Goal: Task Accomplishment & Management: Manage account settings

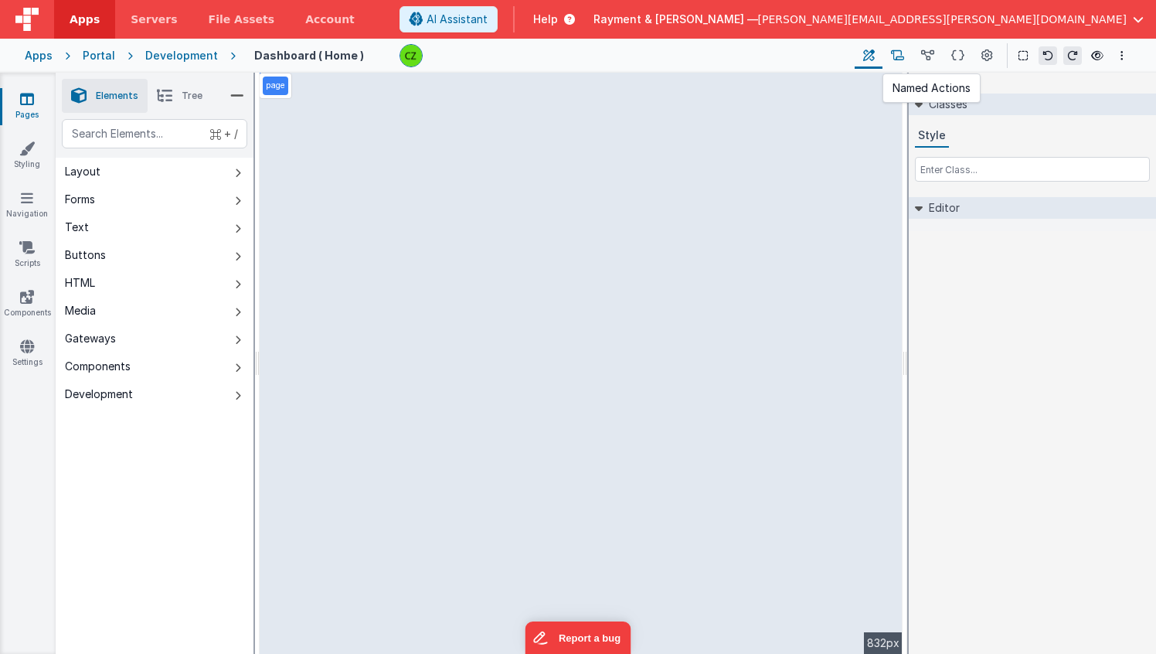
click at [899, 59] on icon at bounding box center [897, 56] width 13 height 16
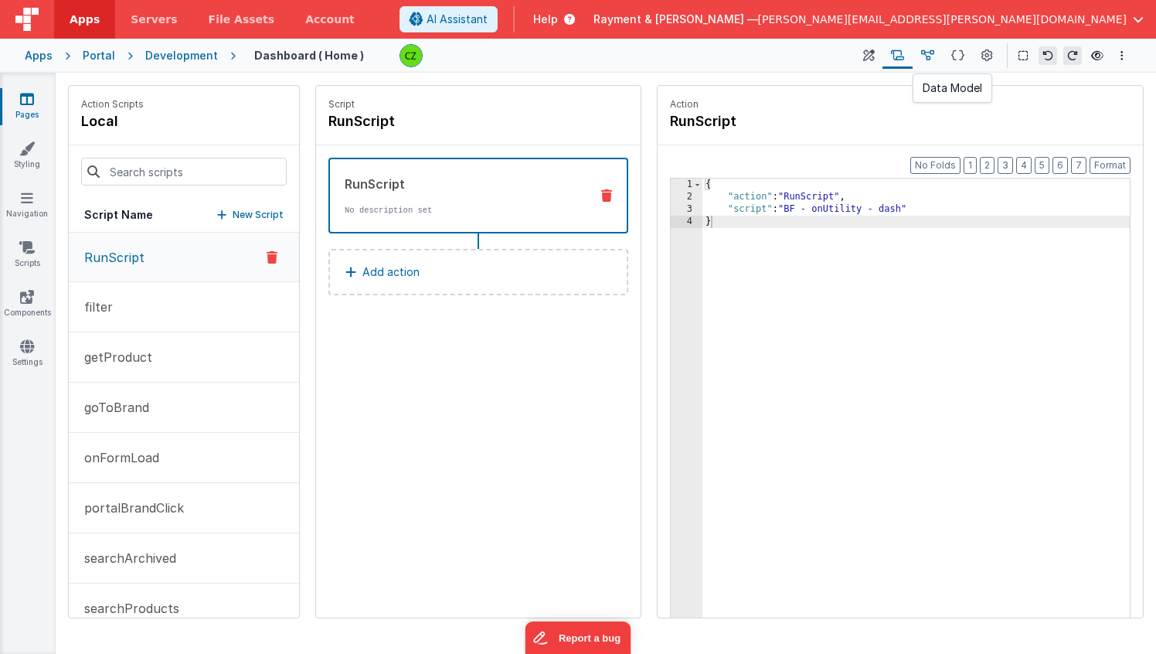
click at [925, 52] on icon at bounding box center [927, 56] width 13 height 16
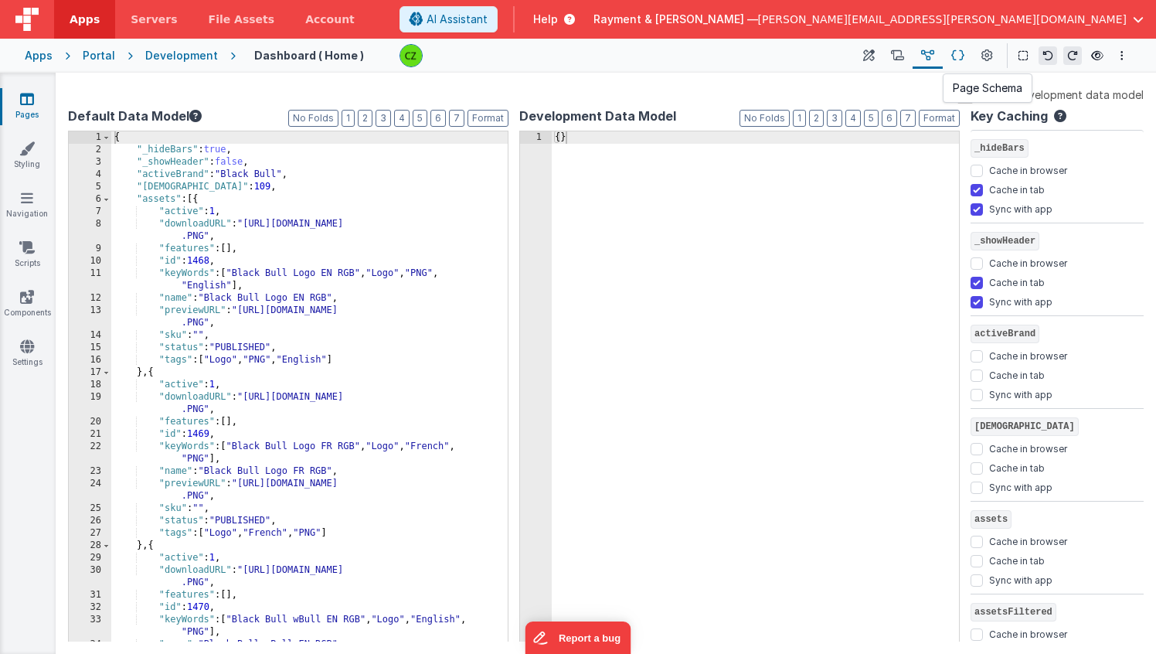
click at [950, 57] on button at bounding box center [958, 55] width 30 height 26
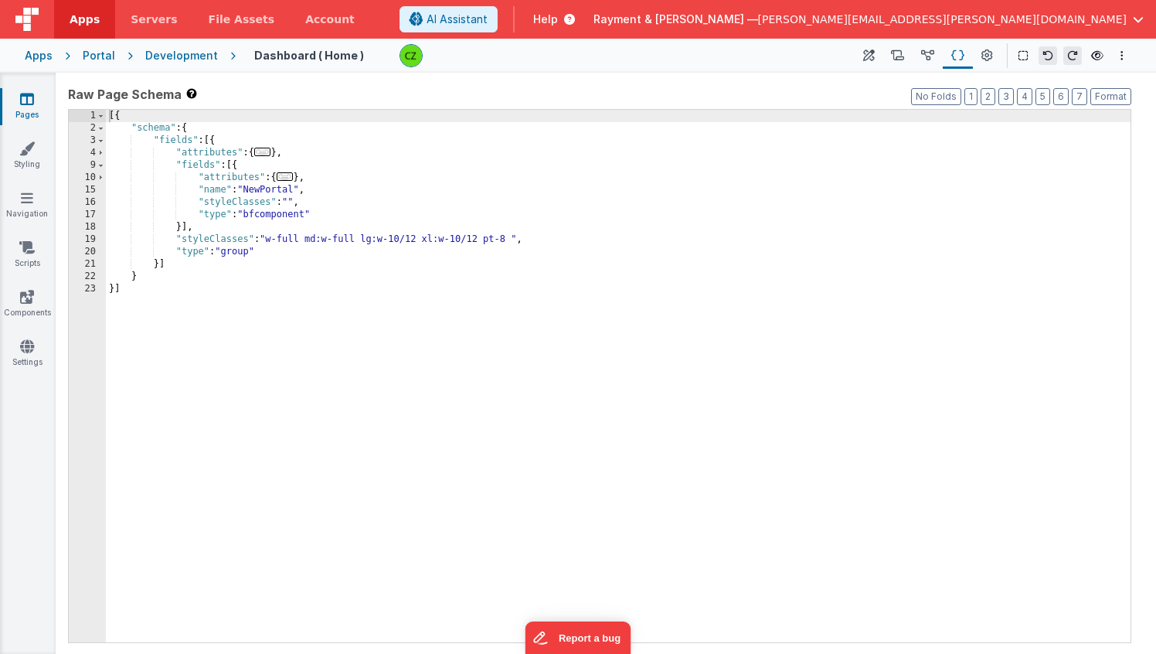
click at [1003, 56] on div "Page Builder Named Actions Data Model Page Schema Page Settings Show Group Outl…" at bounding box center [993, 55] width 277 height 26
click at [995, 56] on button at bounding box center [987, 55] width 28 height 26
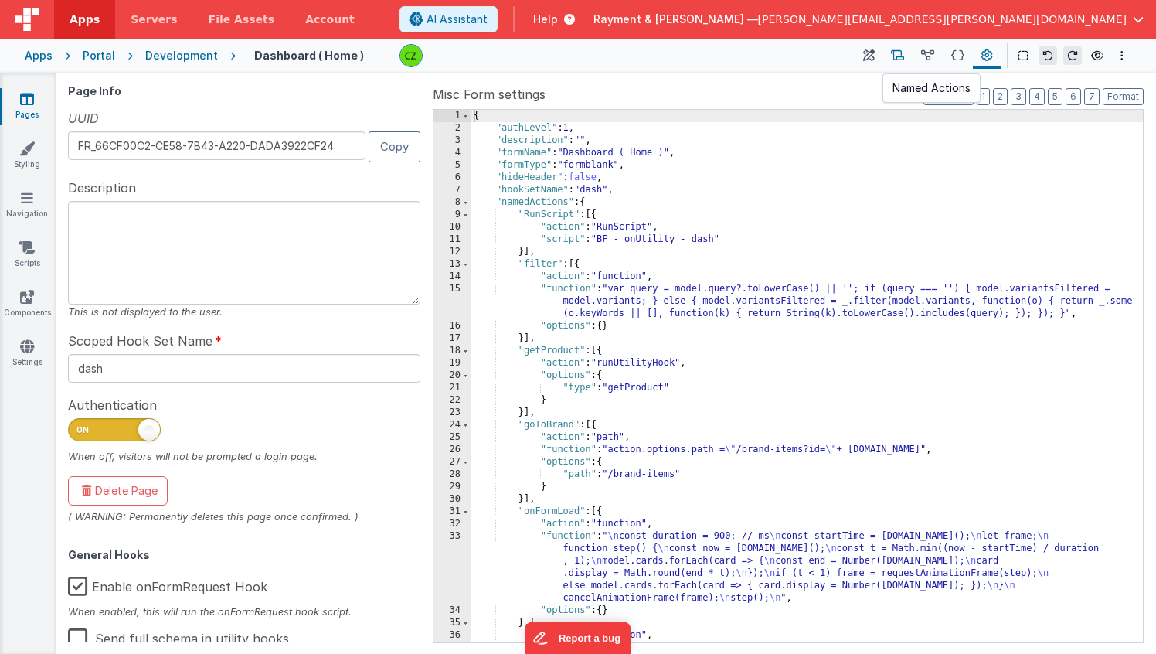
click at [896, 50] on icon at bounding box center [897, 56] width 13 height 16
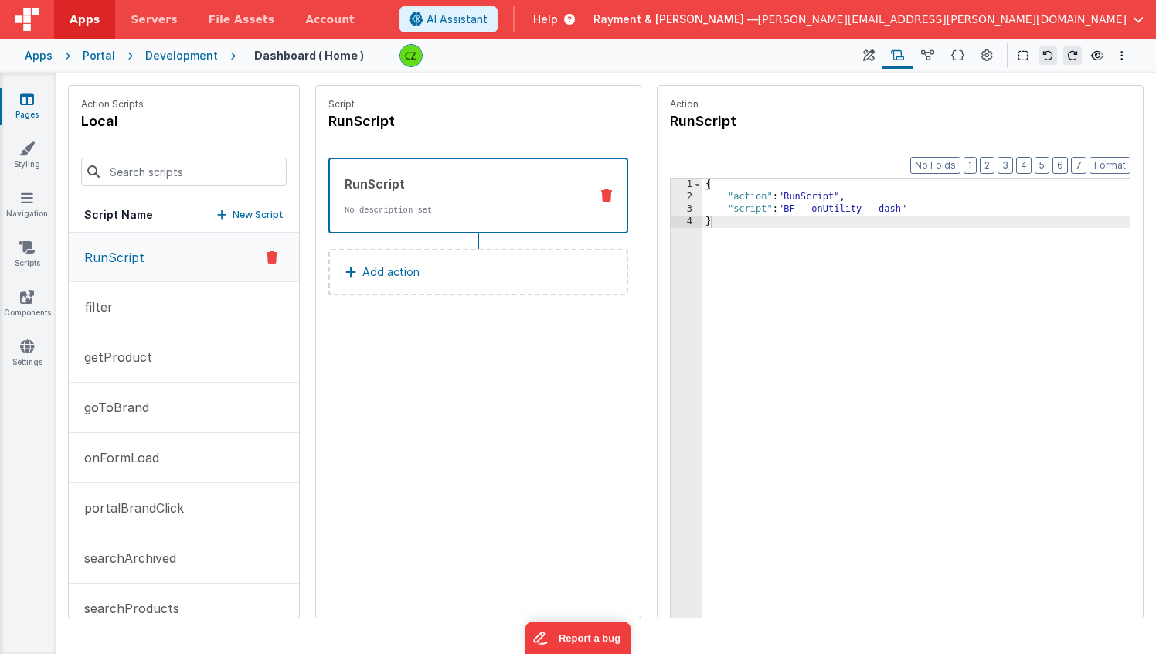
click at [842, 55] on div at bounding box center [620, 55] width 443 height 23
click at [876, 53] on button at bounding box center [869, 55] width 28 height 26
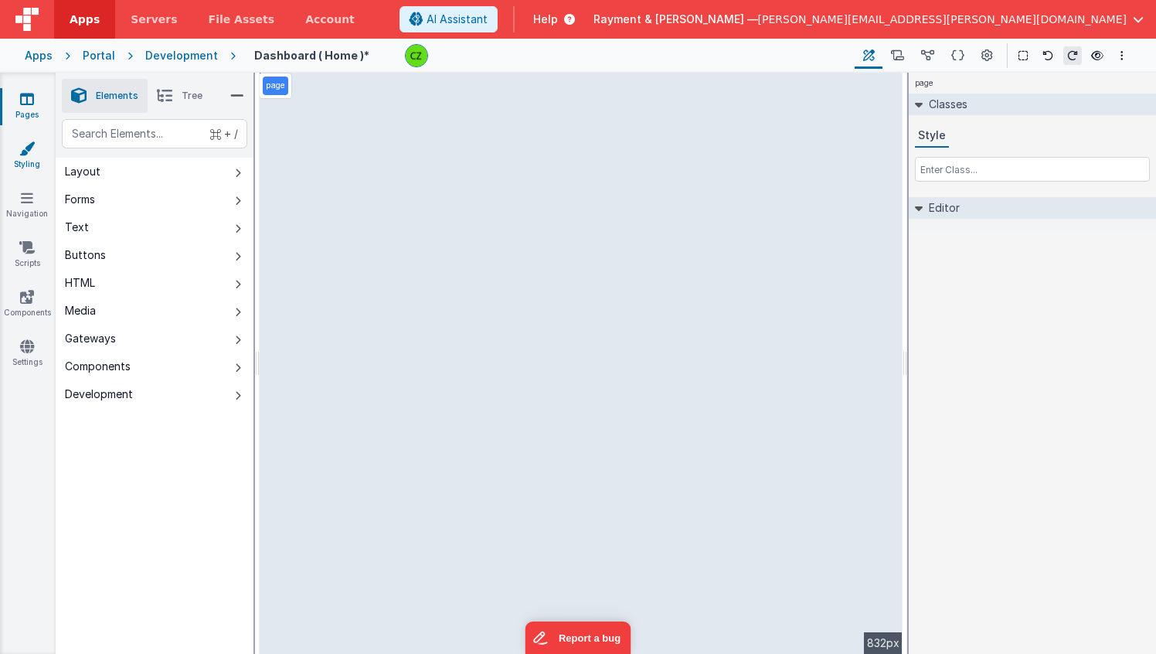
click at [31, 155] on icon at bounding box center [26, 148] width 15 height 15
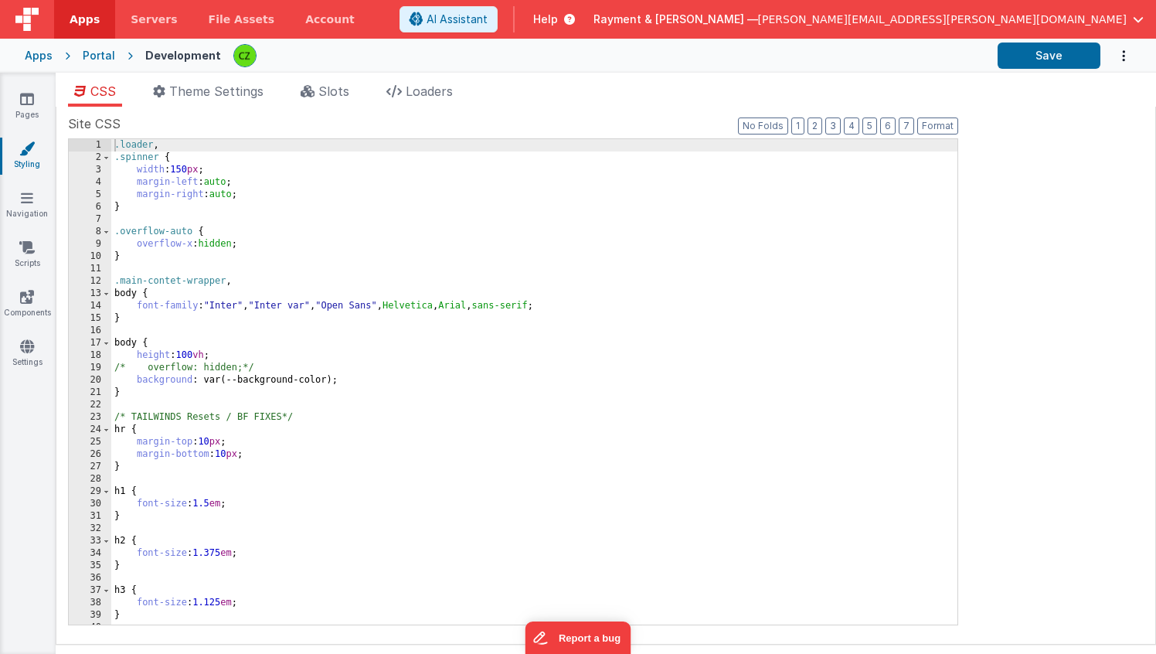
click at [19, 425] on div "Pages Styling Navigation Scripts Components Settings" at bounding box center [28, 363] width 56 height 581
click at [24, 110] on link "Pages" at bounding box center [27, 106] width 56 height 31
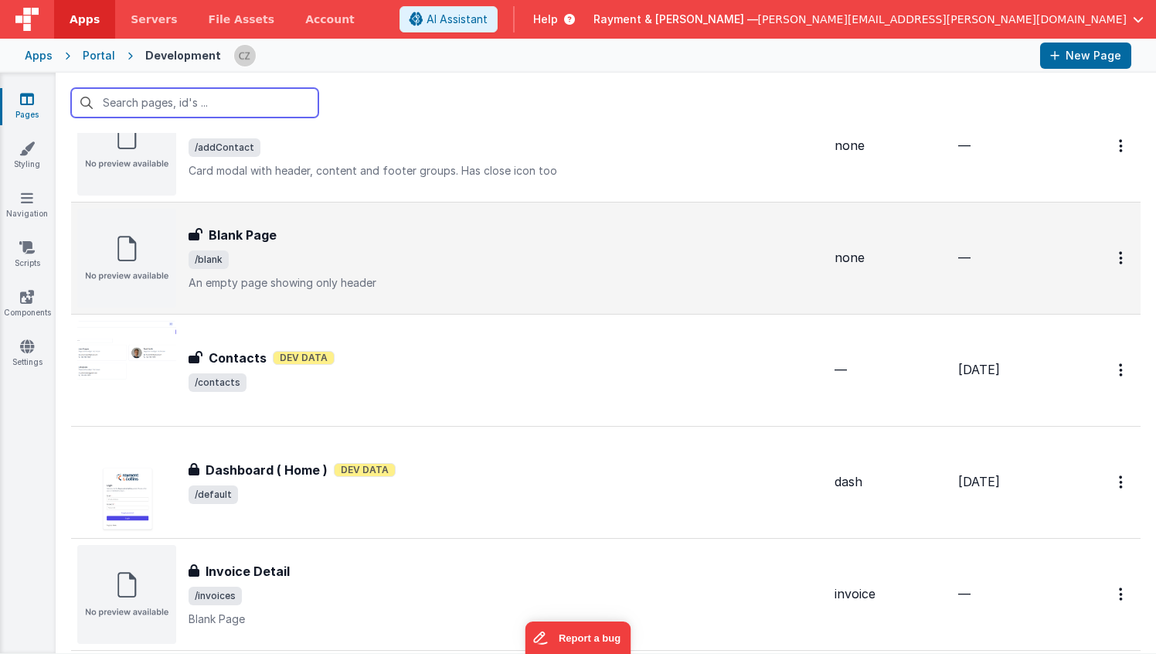
scroll to position [198, 0]
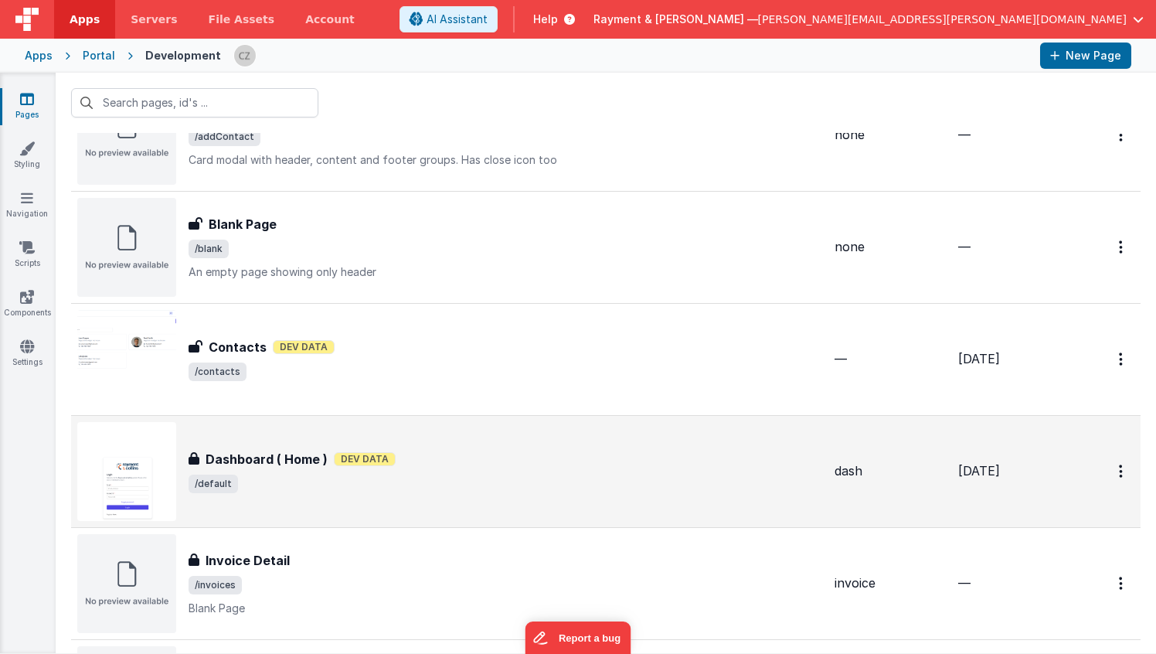
click at [459, 520] on div "Dashboard ( Home ) Dashboard ( Home ) Dev Data /default" at bounding box center [449, 471] width 745 height 99
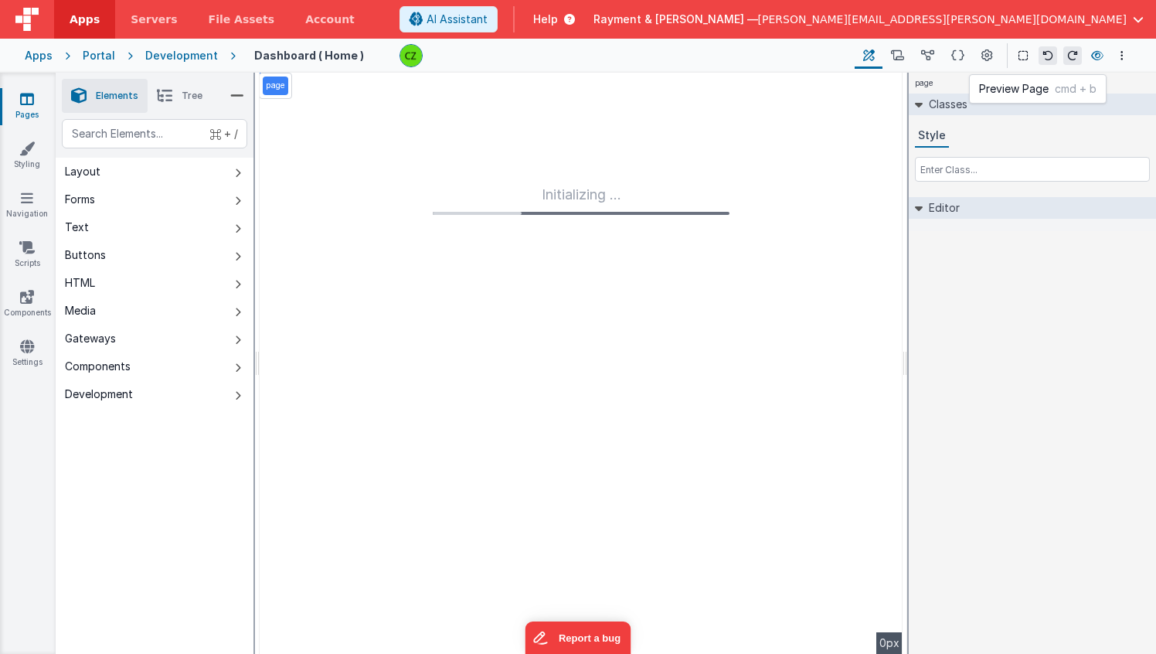
click at [1097, 55] on icon at bounding box center [1097, 55] width 12 height 11
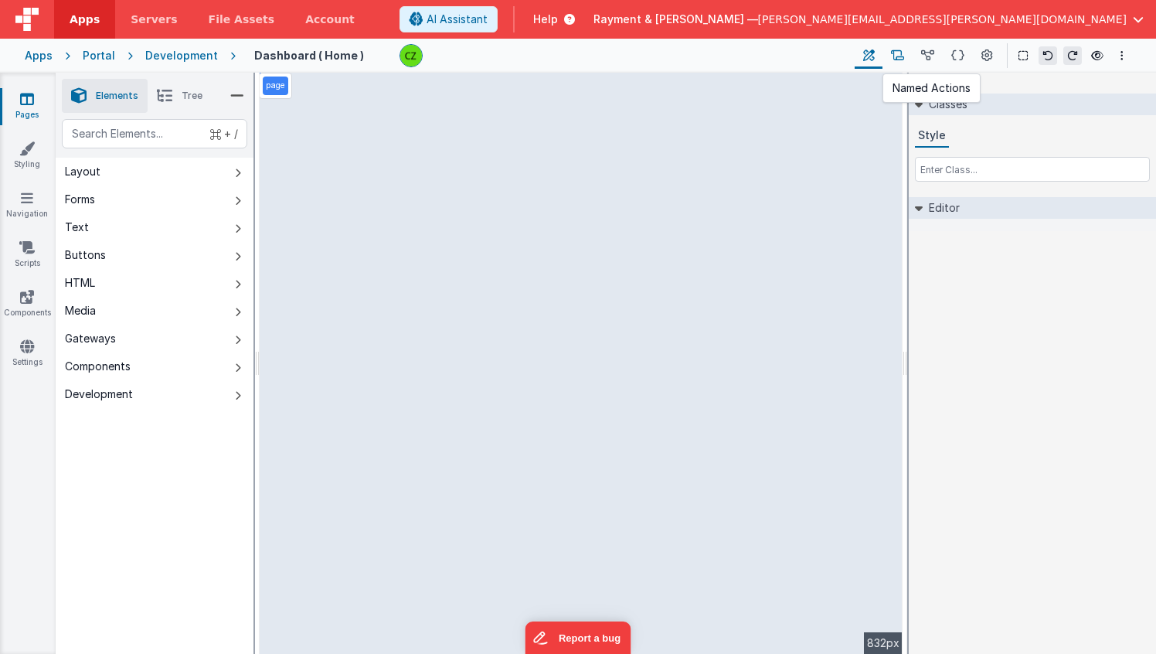
click at [899, 55] on icon at bounding box center [897, 56] width 13 height 16
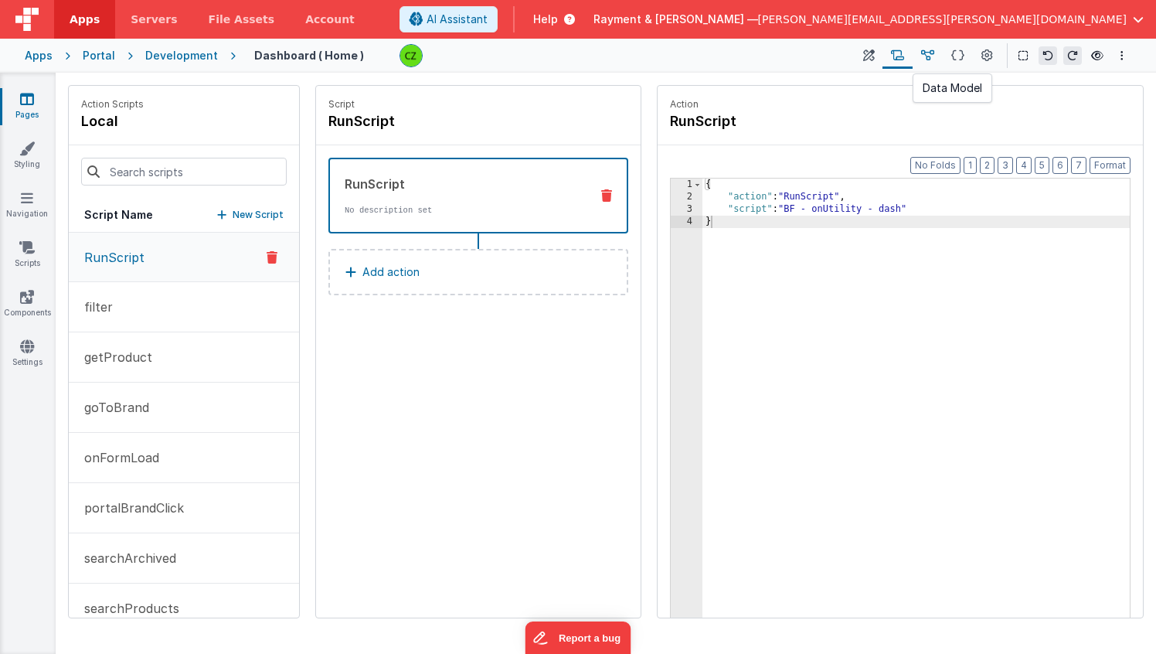
click at [927, 49] on icon at bounding box center [927, 56] width 13 height 16
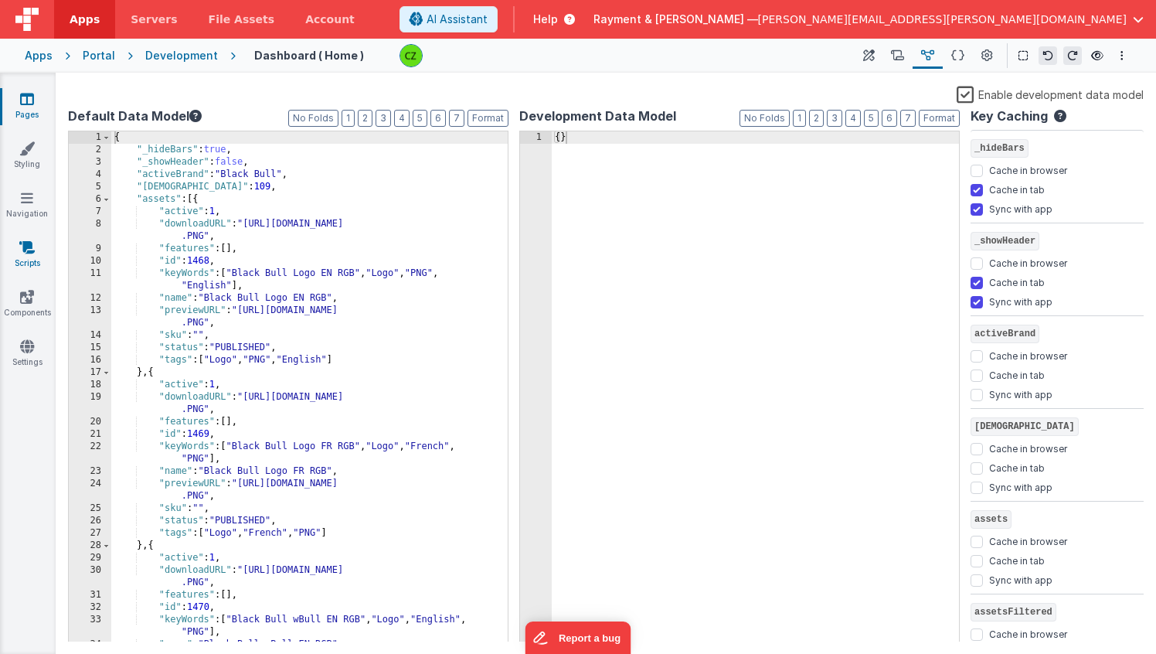
click at [29, 257] on link "Scripts" at bounding box center [27, 255] width 56 height 31
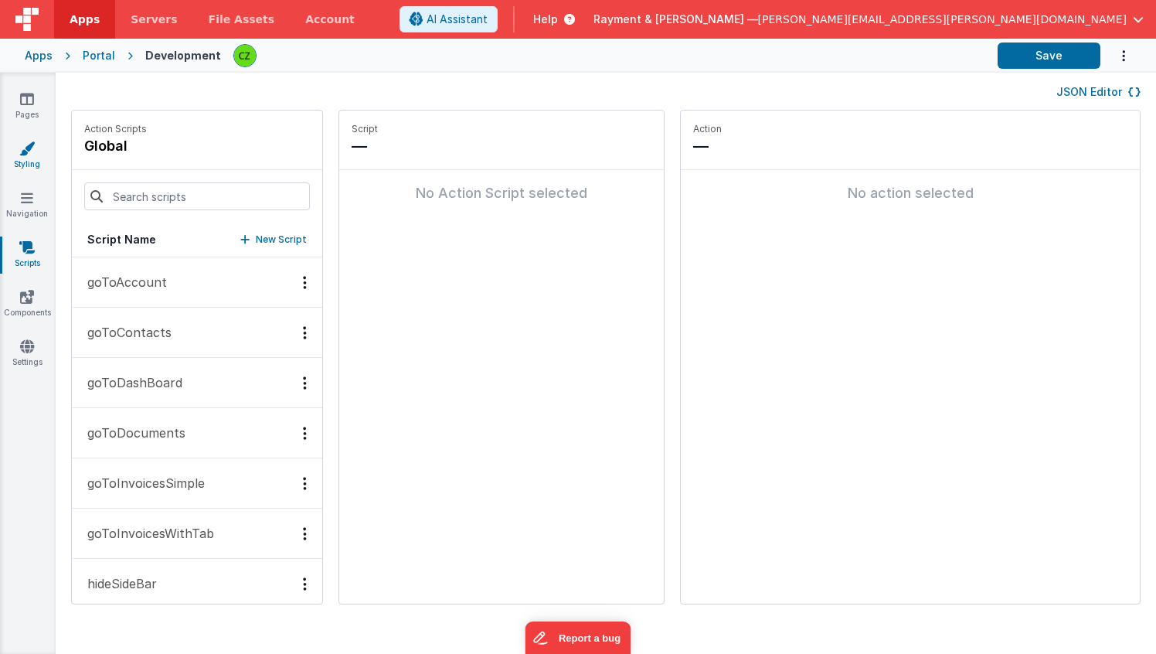
click at [25, 154] on icon at bounding box center [26, 148] width 15 height 15
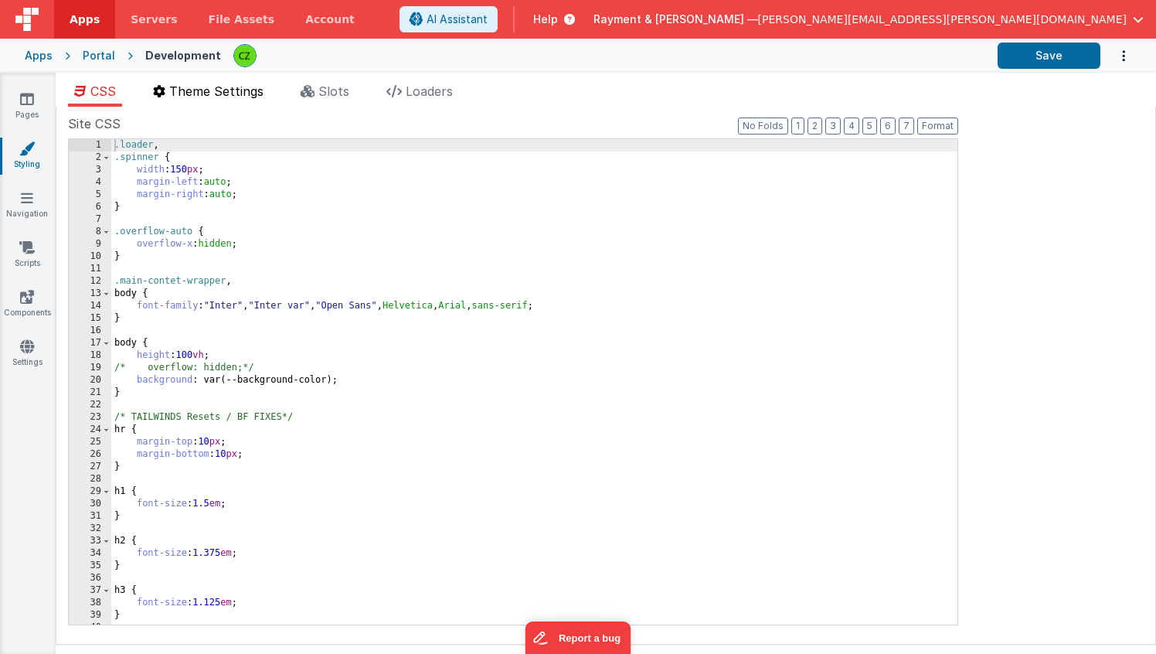
click at [246, 83] on span "Theme Settings" at bounding box center [216, 90] width 94 height 15
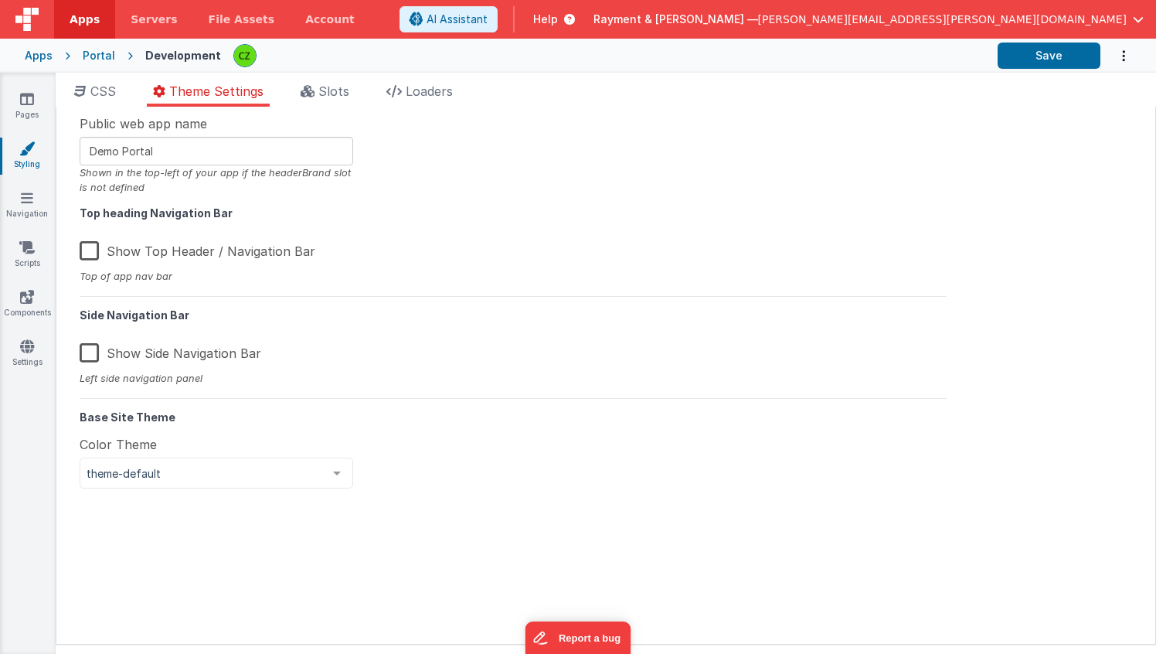
click at [312, 77] on div "CSS Theme Settings Slots Loaders Site CSS Format 7 6 5 4 3 2 1 No Folds 1 2 3 4…" at bounding box center [606, 366] width 1100 height 587
click at [321, 89] on span "Slots" at bounding box center [333, 90] width 31 height 15
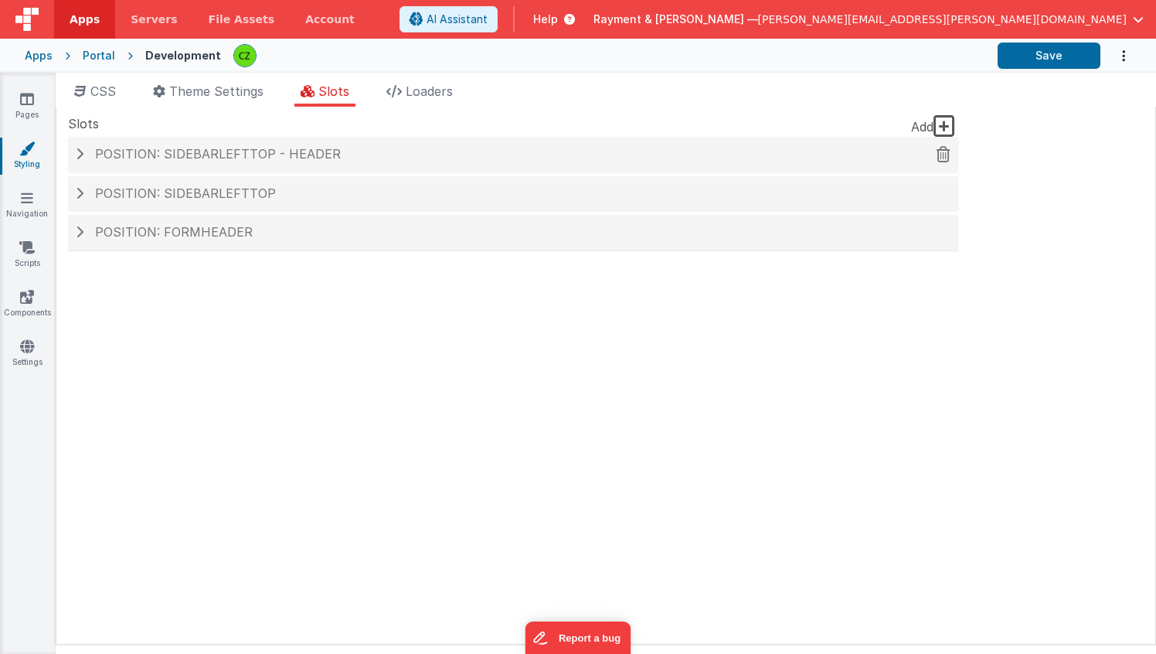
click at [83, 164] on div "Position: sidebarLeftTop - header" at bounding box center [513, 155] width 890 height 36
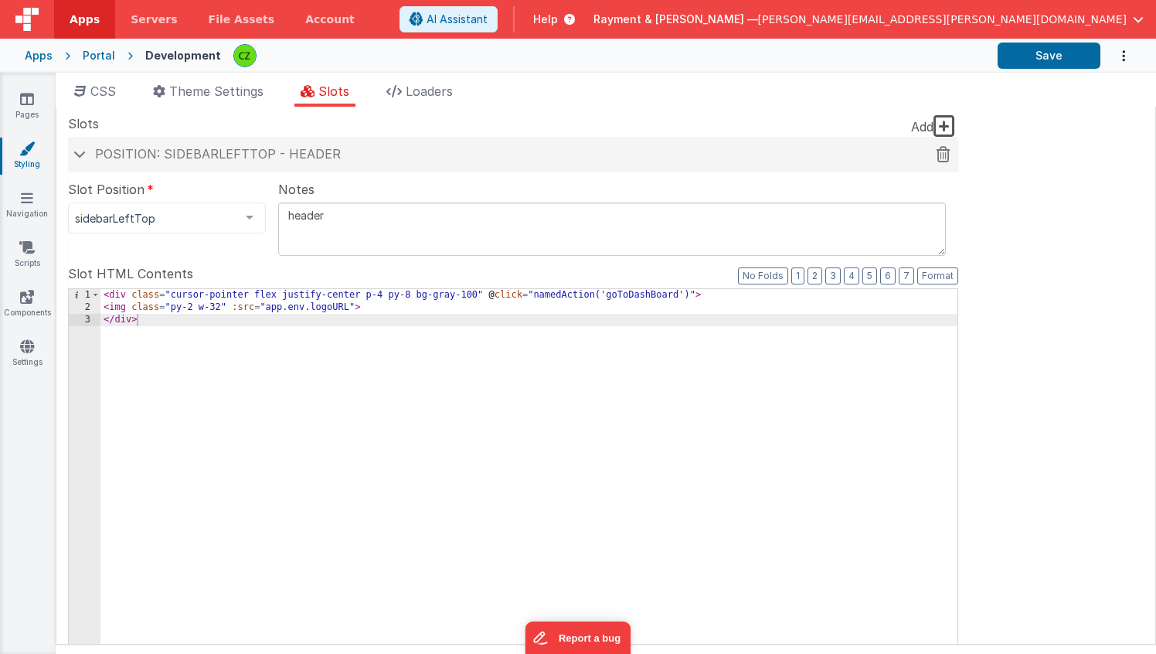
click at [83, 164] on div "Position: sidebarLeftTop - header" at bounding box center [513, 155] width 890 height 36
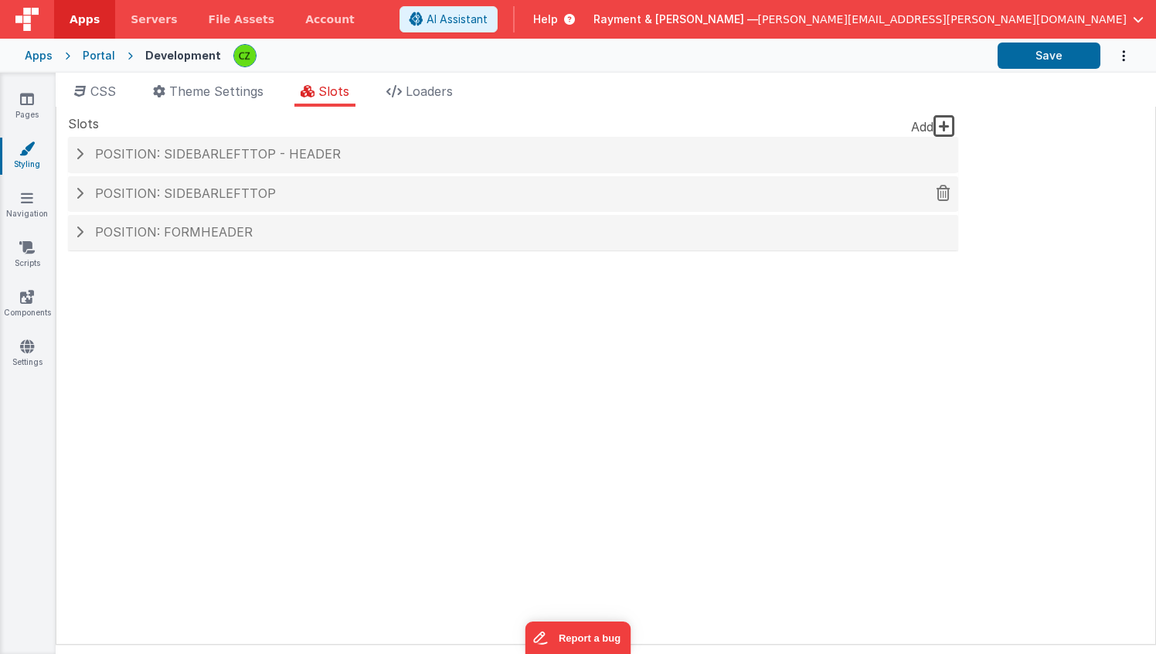
click at [76, 193] on span at bounding box center [80, 193] width 8 height 12
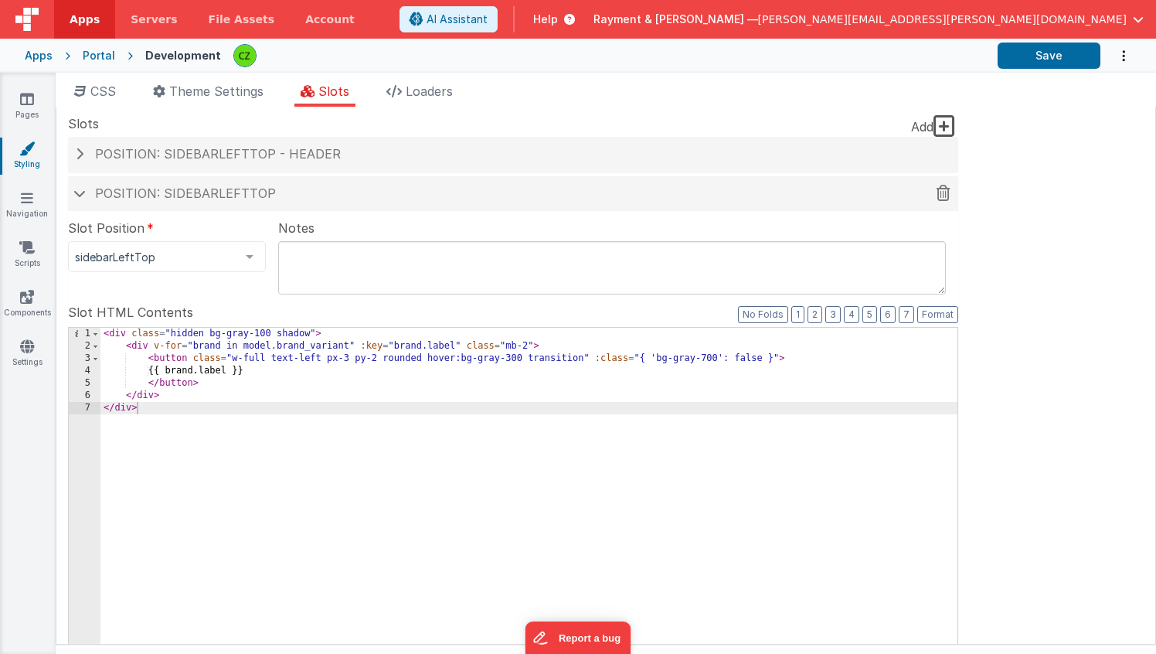
click at [76, 192] on span at bounding box center [79, 193] width 12 height 8
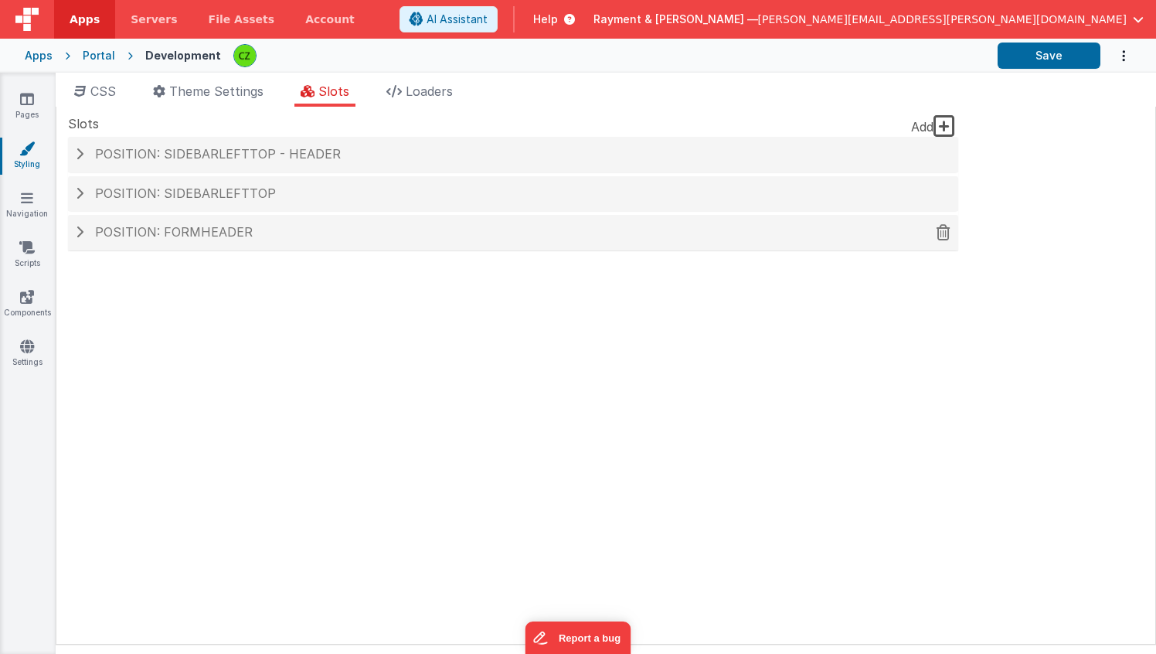
click at [76, 233] on span at bounding box center [80, 232] width 8 height 12
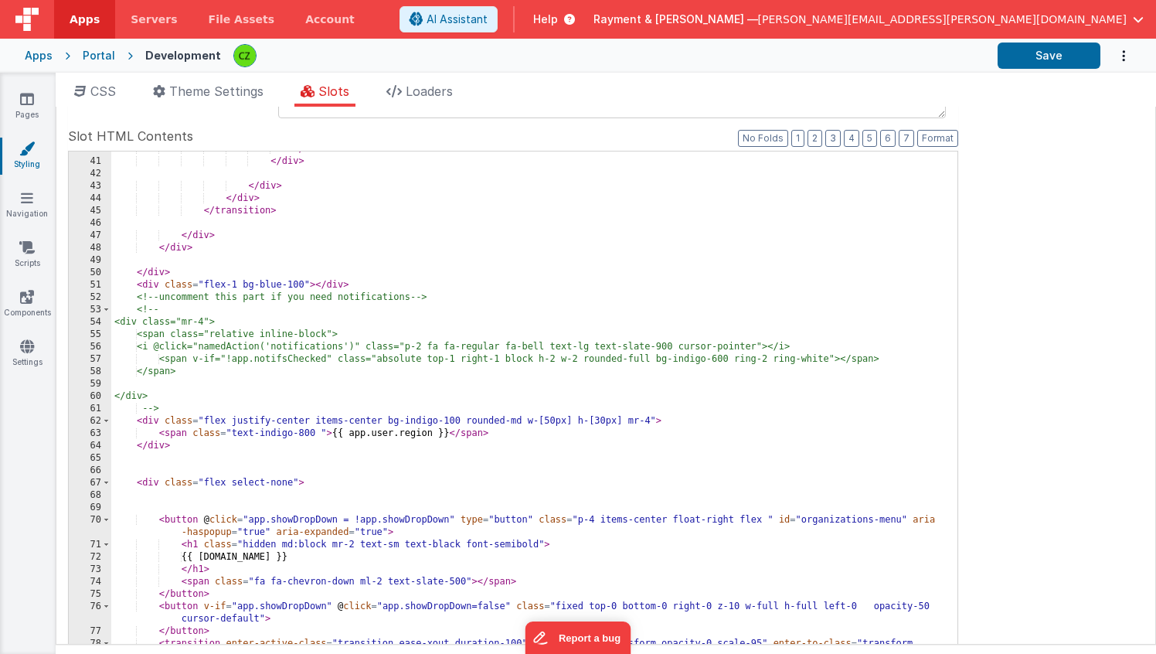
scroll to position [629, 0]
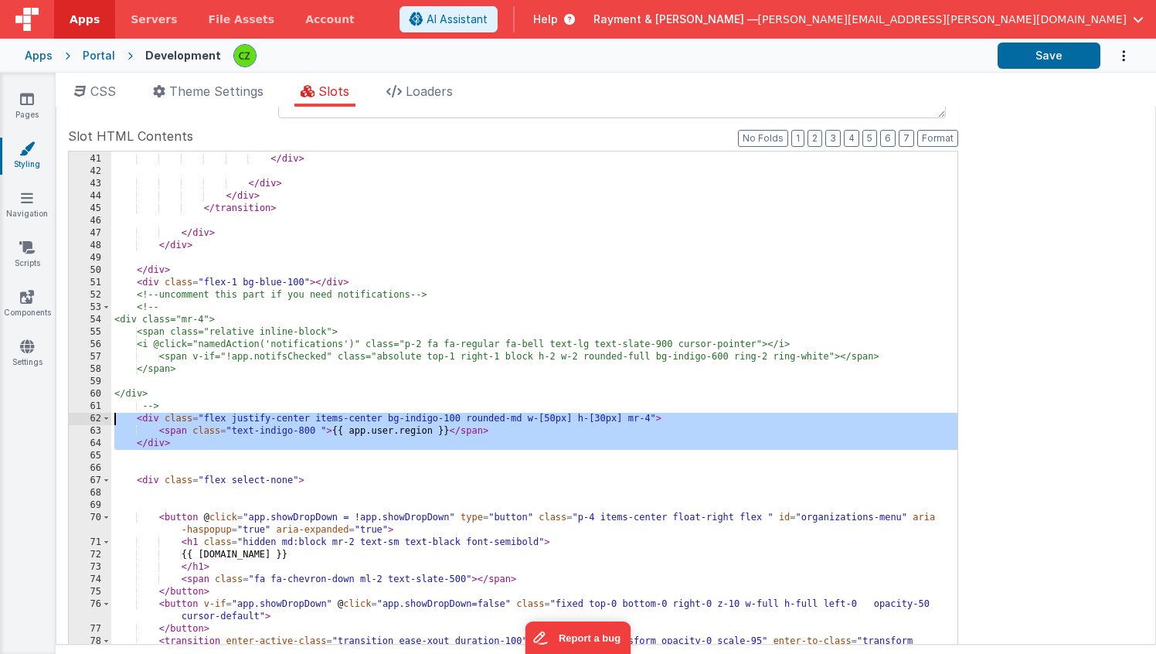
drag, startPoint x: 206, startPoint y: 457, endPoint x: 66, endPoint y: 419, distance: 144.3
click at [66, 419] on div "Site CSS Format 7 6 5 4 3 2 1 No Folds 1 2 3 4 5 6 7 8 9 10 11 12 13 14 15 16 1…" at bounding box center [606, 376] width 1100 height 538
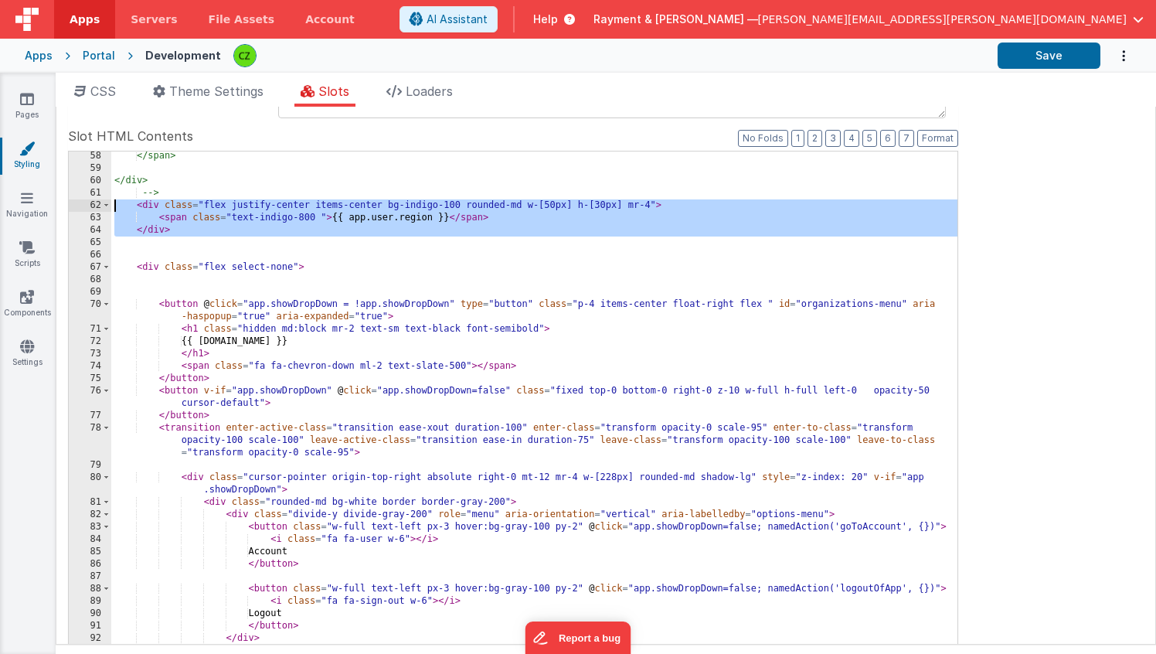
scroll to position [845, 0]
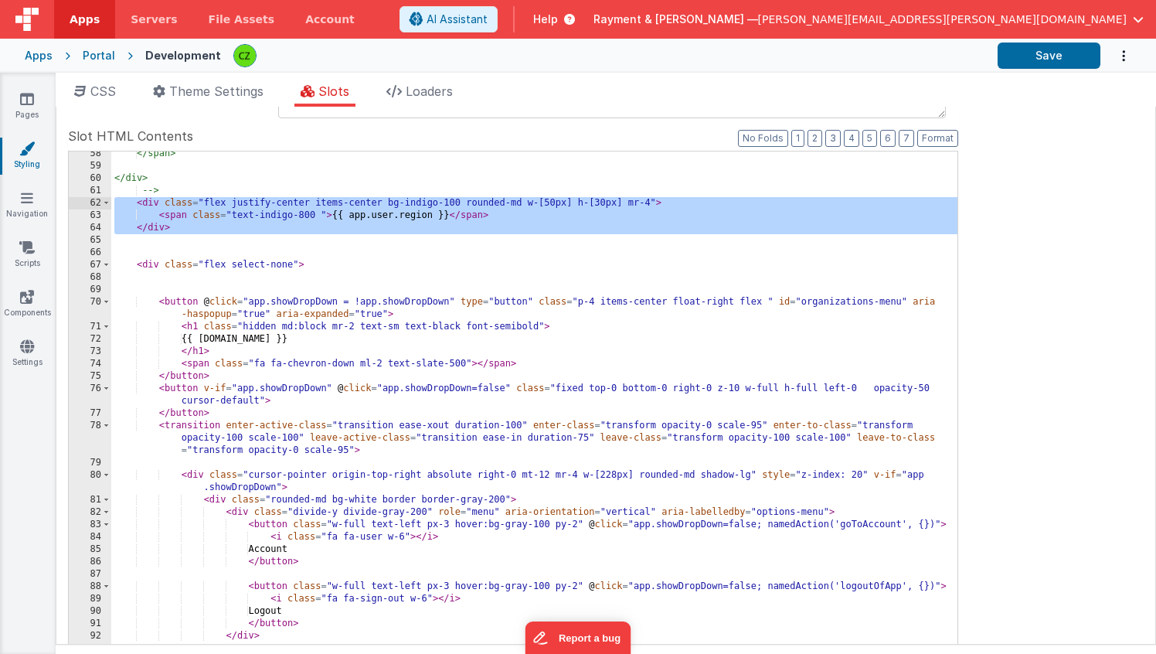
click at [260, 358] on div "</span> </div> --> < div class = "flex justify-center items-center bg-indigo-10…" at bounding box center [534, 410] width 846 height 525
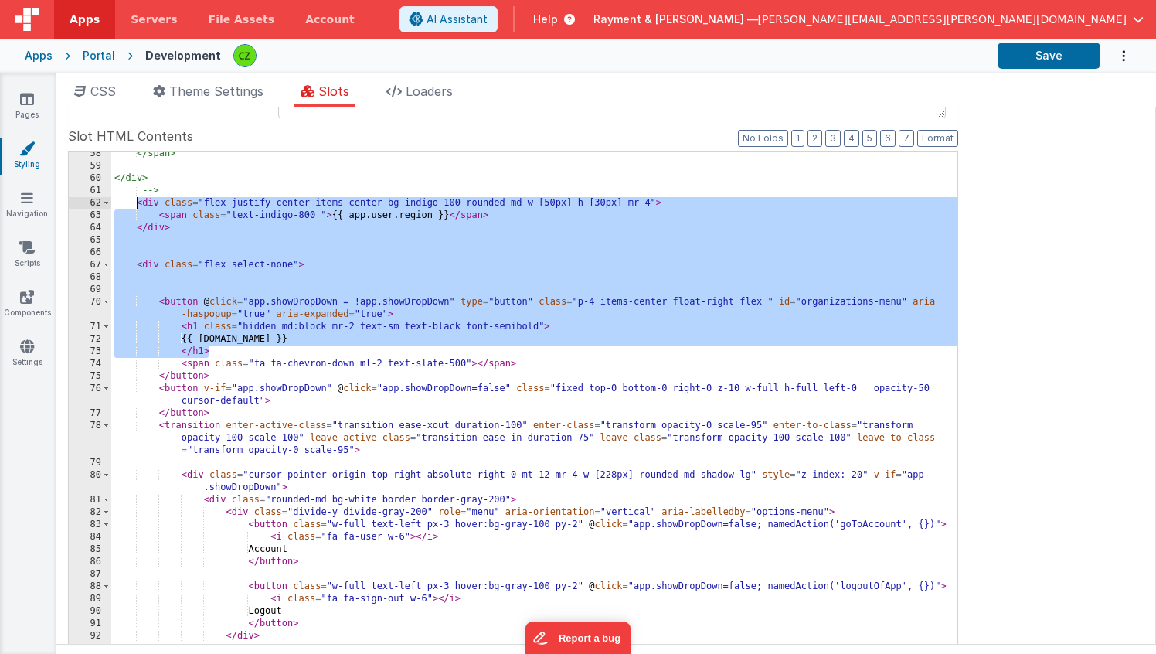
click at [297, 284] on div "</span> </div> --> < div class = "flex justify-center items-center bg-indigo-10…" at bounding box center [534, 410] width 846 height 525
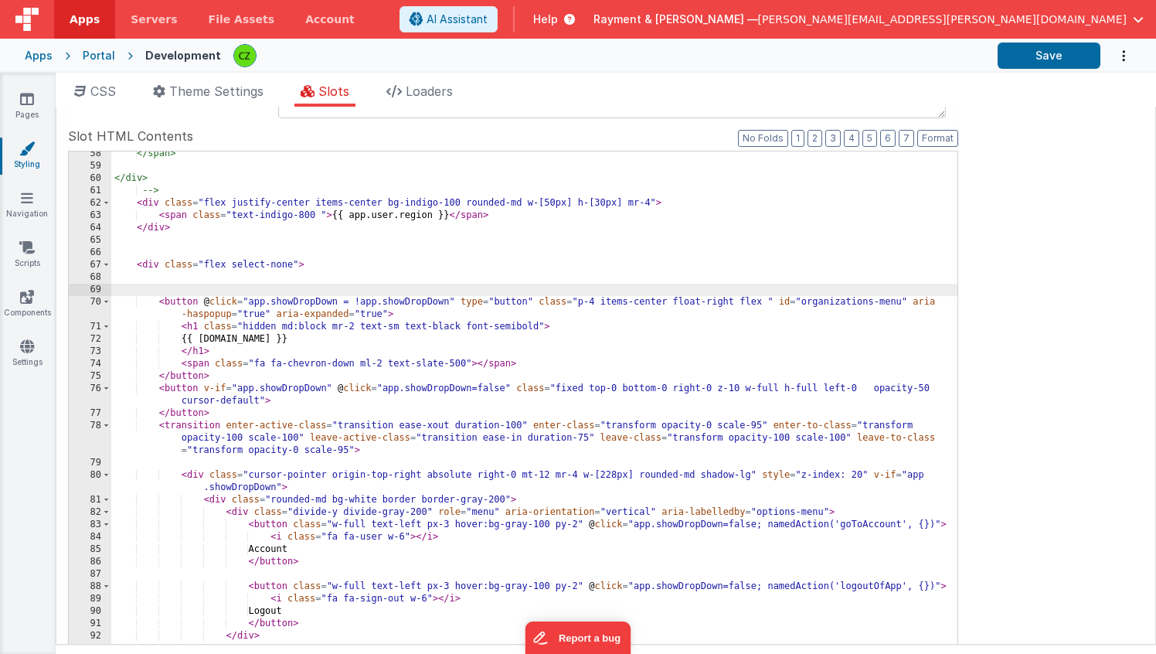
click at [290, 200] on div "</span> </div> --> < div class = "flex justify-center items-center bg-indigo-10…" at bounding box center [534, 410] width 846 height 525
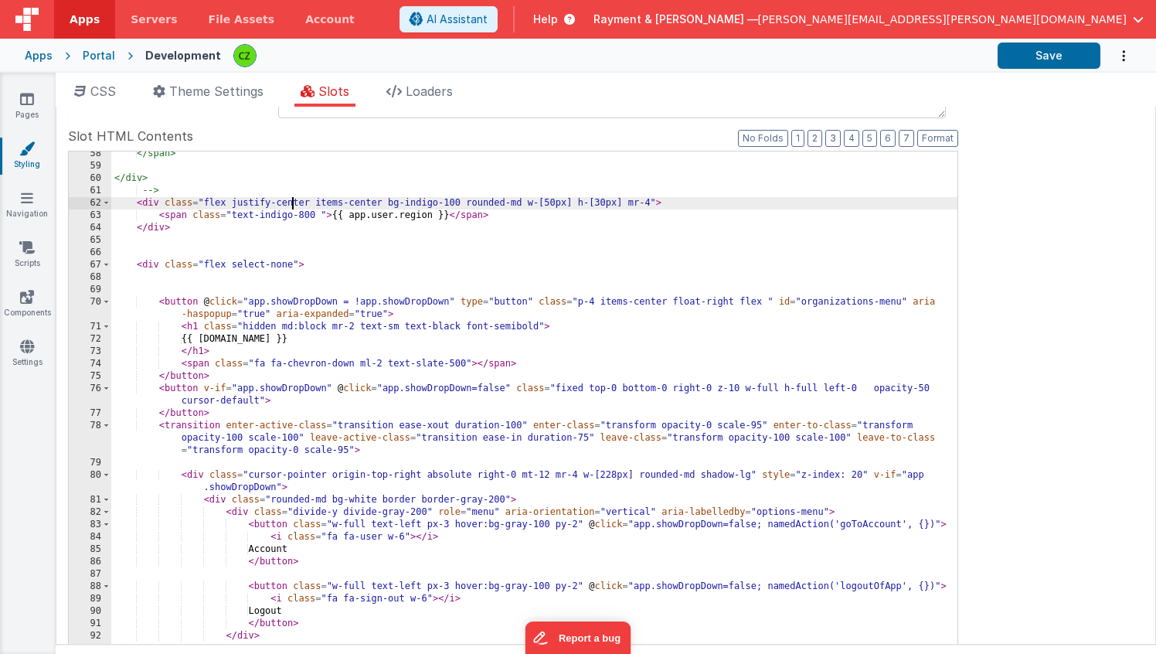
click at [267, 328] on div "</span> </div> --> < div class = "flex justify-center items-center bg-indigo-10…" at bounding box center [534, 410] width 846 height 525
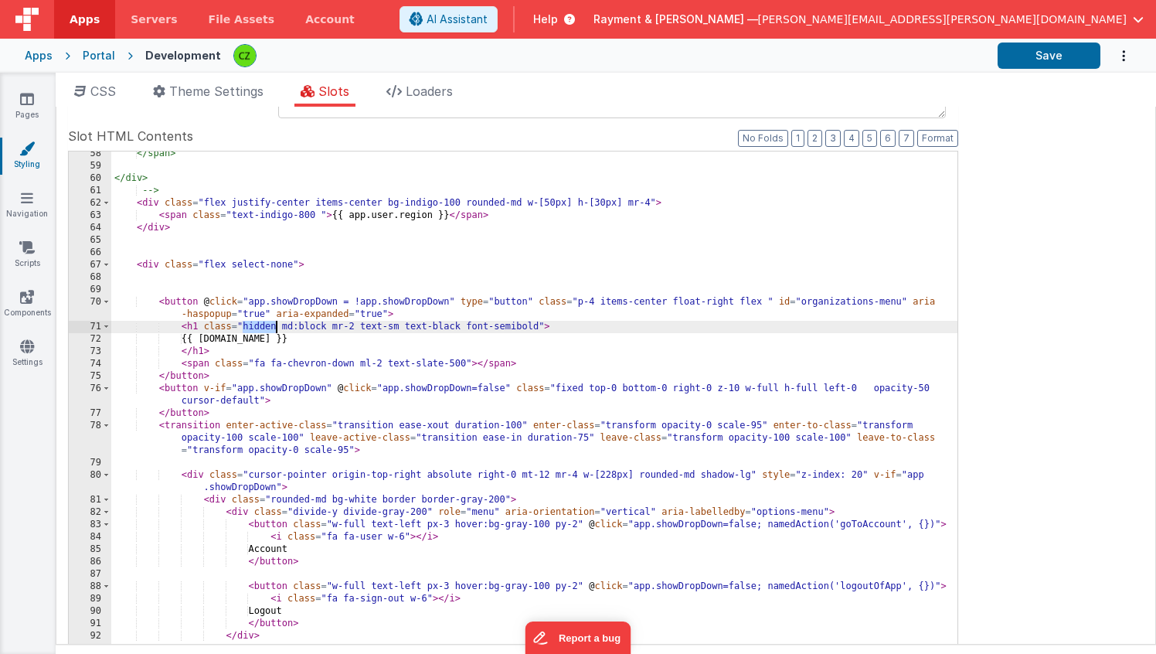
click at [267, 328] on div "</span> </div> --> < div class = "flex justify-center items-center bg-indigo-10…" at bounding box center [534, 410] width 846 height 525
click at [311, 314] on div "</span> </div> --> < div class = "flex justify-center items-center bg-indigo-10…" at bounding box center [534, 410] width 846 height 525
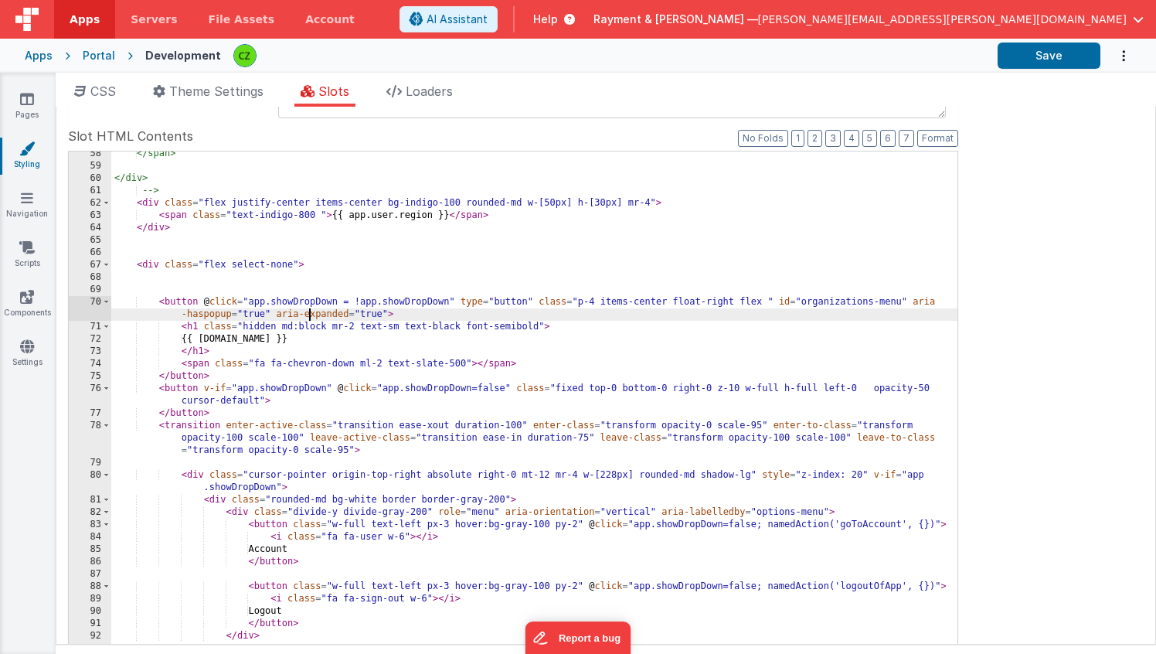
click at [258, 325] on div "</span> </div> --> < div class = "flex justify-center items-center bg-indigo-10…" at bounding box center [534, 410] width 846 height 525
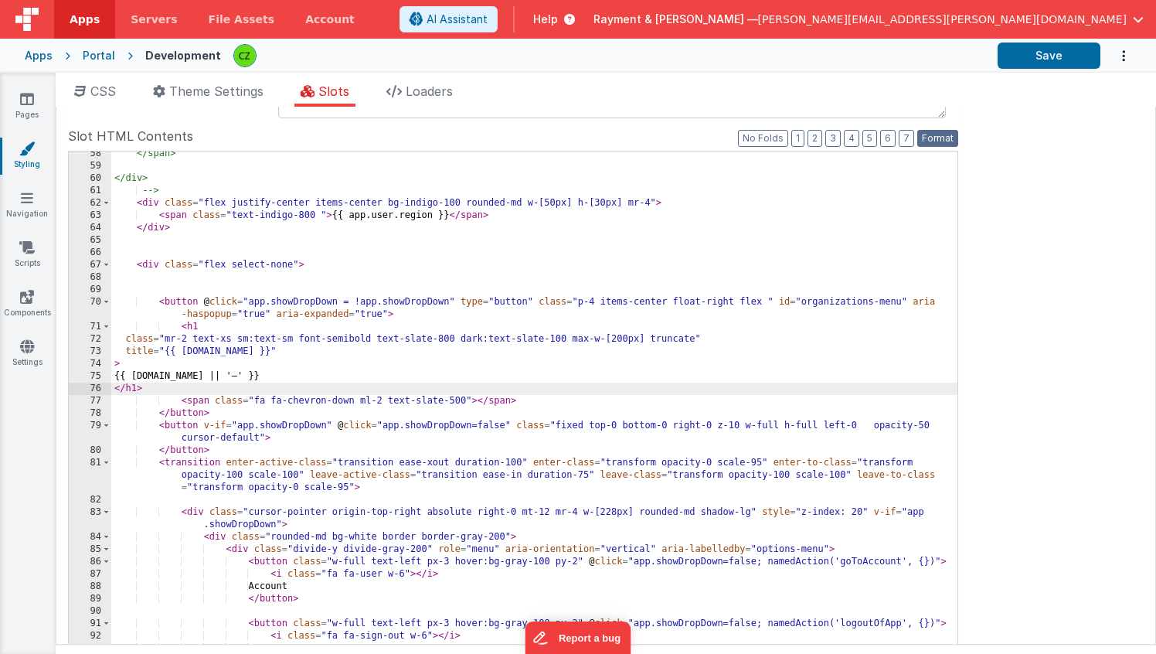
click at [947, 138] on button "Format" at bounding box center [937, 138] width 41 height 17
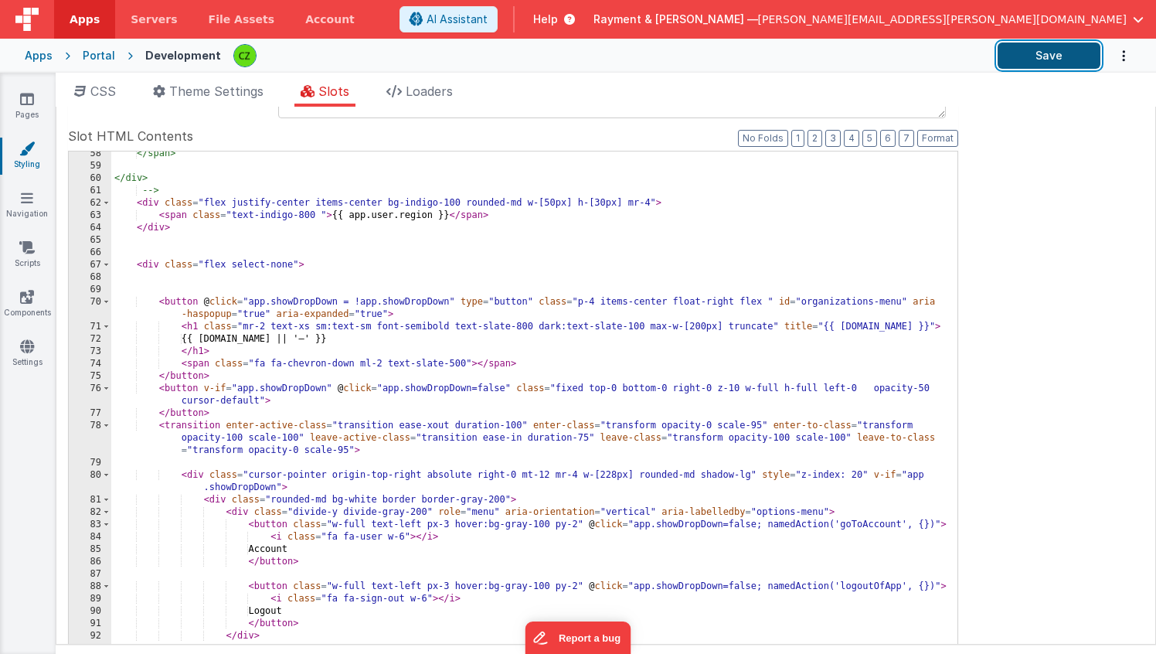
click at [1039, 51] on button "Save" at bounding box center [1048, 55] width 103 height 26
click at [355, 334] on div "</span> </div> --> < div class = "flex justify-center items-center bg-indigo-10…" at bounding box center [534, 410] width 846 height 525
click at [1054, 50] on button "Save" at bounding box center [1048, 55] width 103 height 26
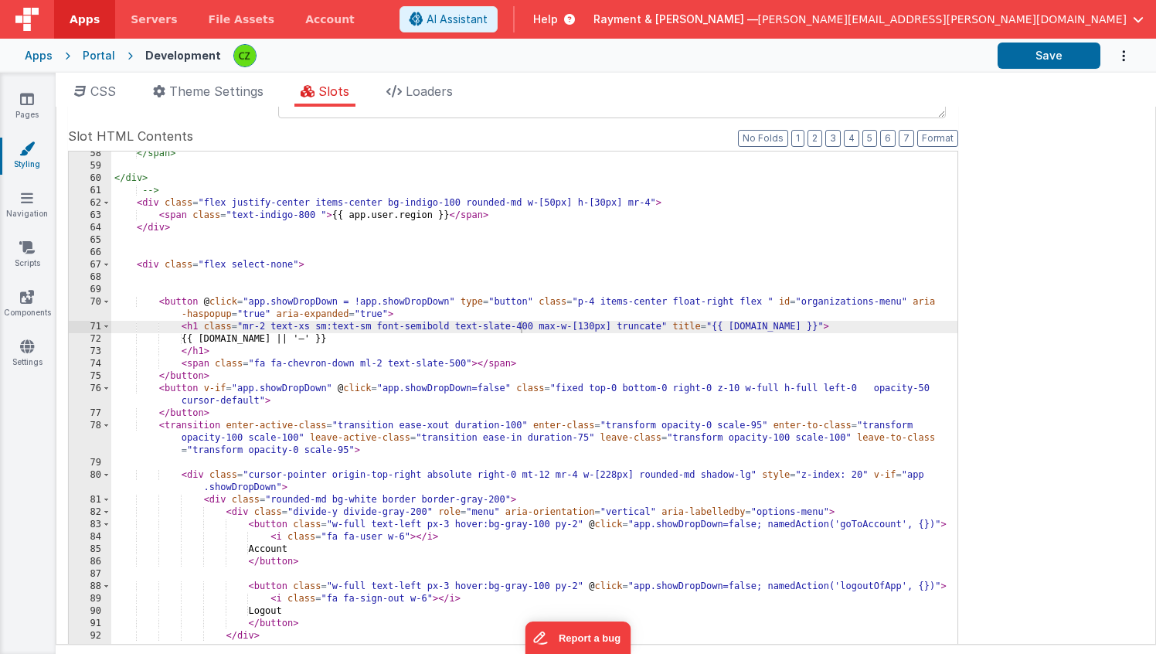
click at [593, 324] on div "</span> </div> --> < div class = "flex justify-center items-center bg-indigo-10…" at bounding box center [534, 410] width 846 height 525
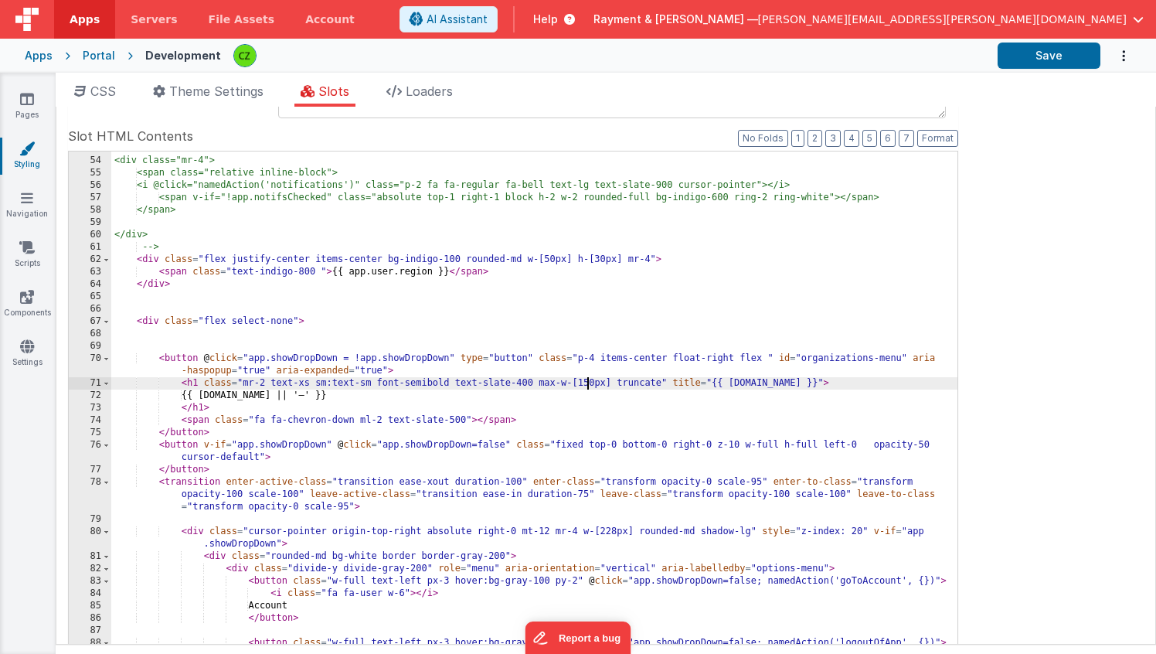
scroll to position [791, 0]
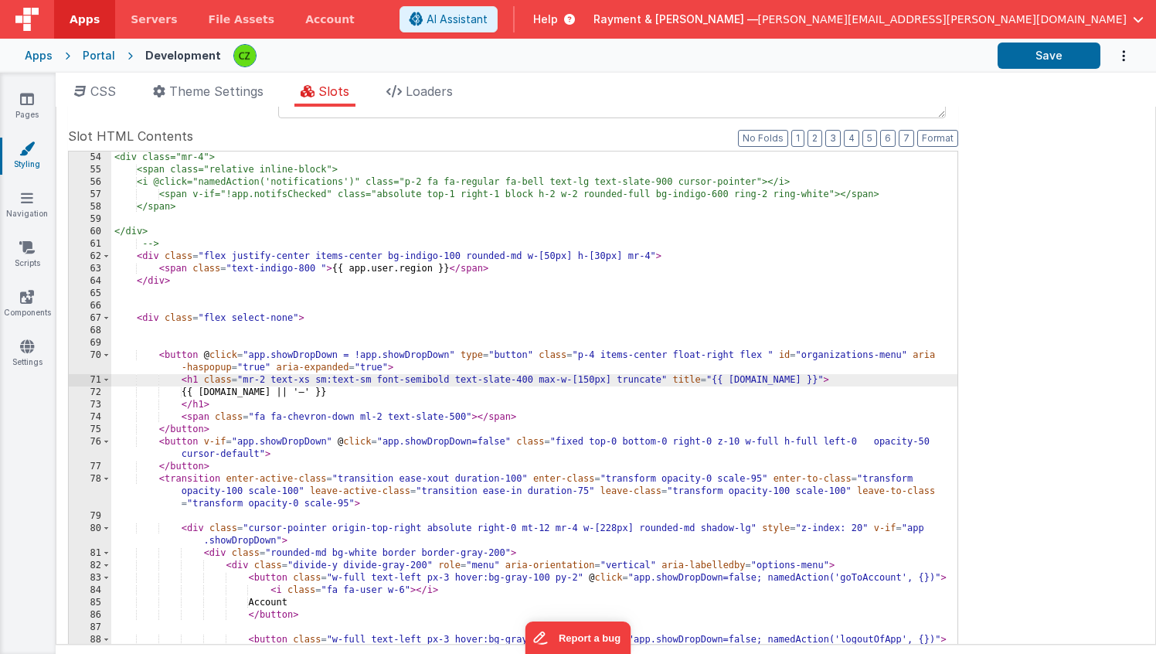
click at [364, 394] on div "<div class="mr-4"> <span class="relative inline-block"> <i @click="namedAction(…" at bounding box center [534, 413] width 846 height 525
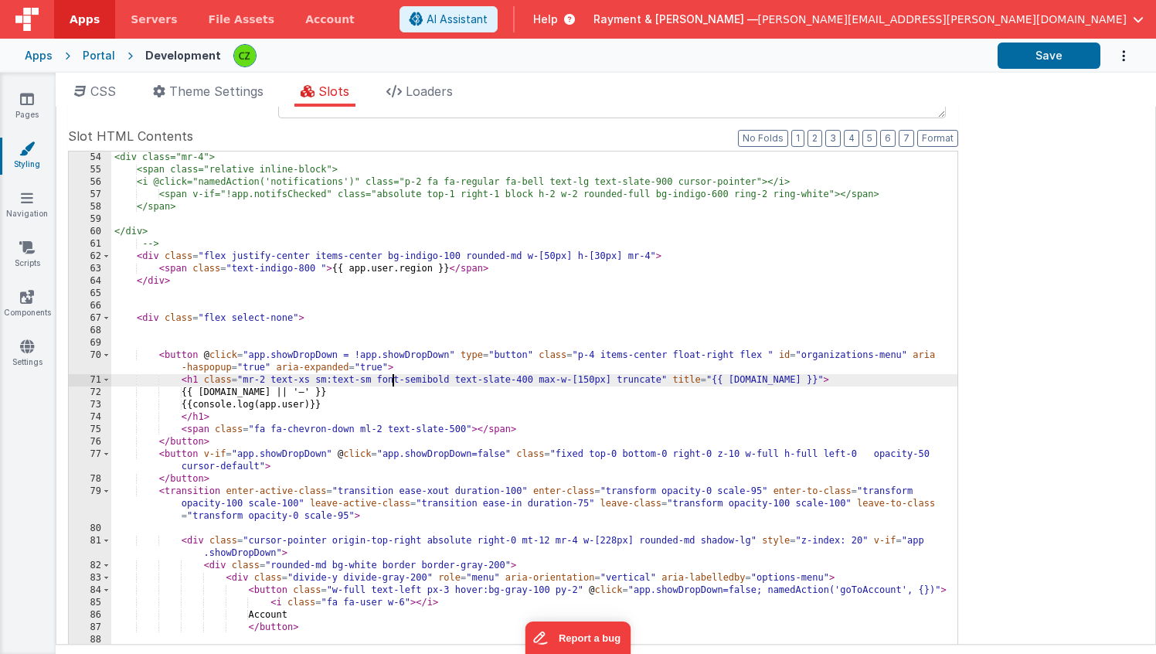
click at [394, 384] on div "<div class="mr-4"> <span class="relative inline-block"> <i @click="namedAction(…" at bounding box center [534, 413] width 846 height 525
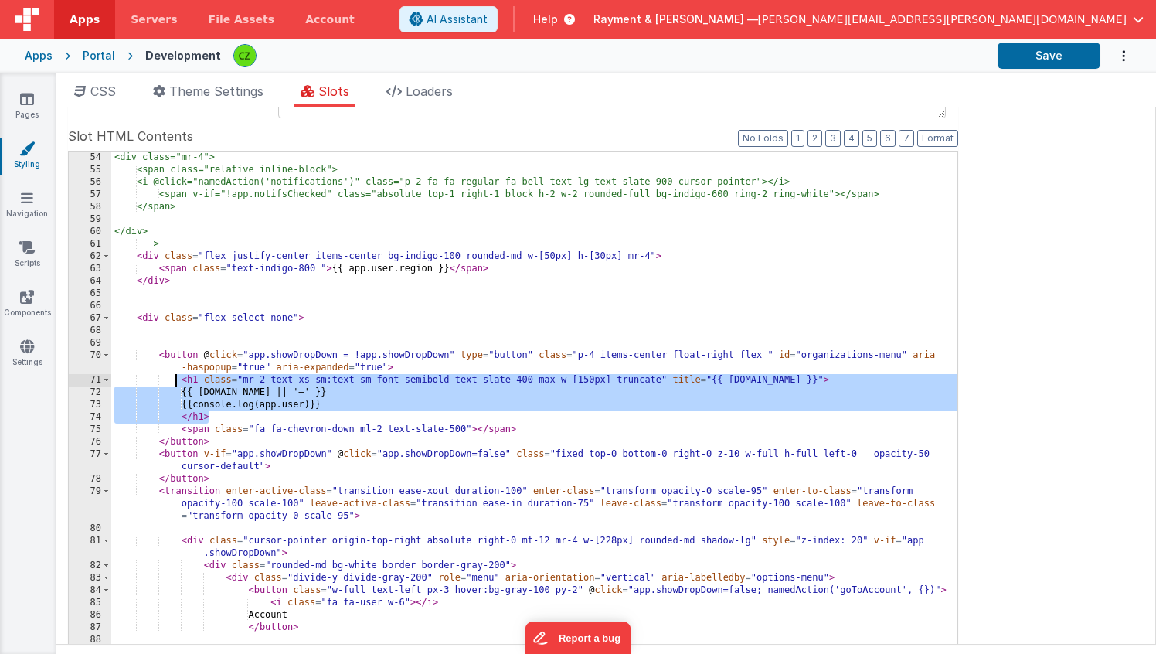
drag, startPoint x: 213, startPoint y: 417, endPoint x: 176, endPoint y: 382, distance: 50.8
click at [176, 382] on div "<div class="mr-4"> <span class="relative inline-block"> <i @click="namedAction(…" at bounding box center [534, 413] width 846 height 525
click at [226, 417] on div "<div class="mr-4"> <span class="relative inline-block"> <i @click="namedAction(…" at bounding box center [534, 413] width 846 height 525
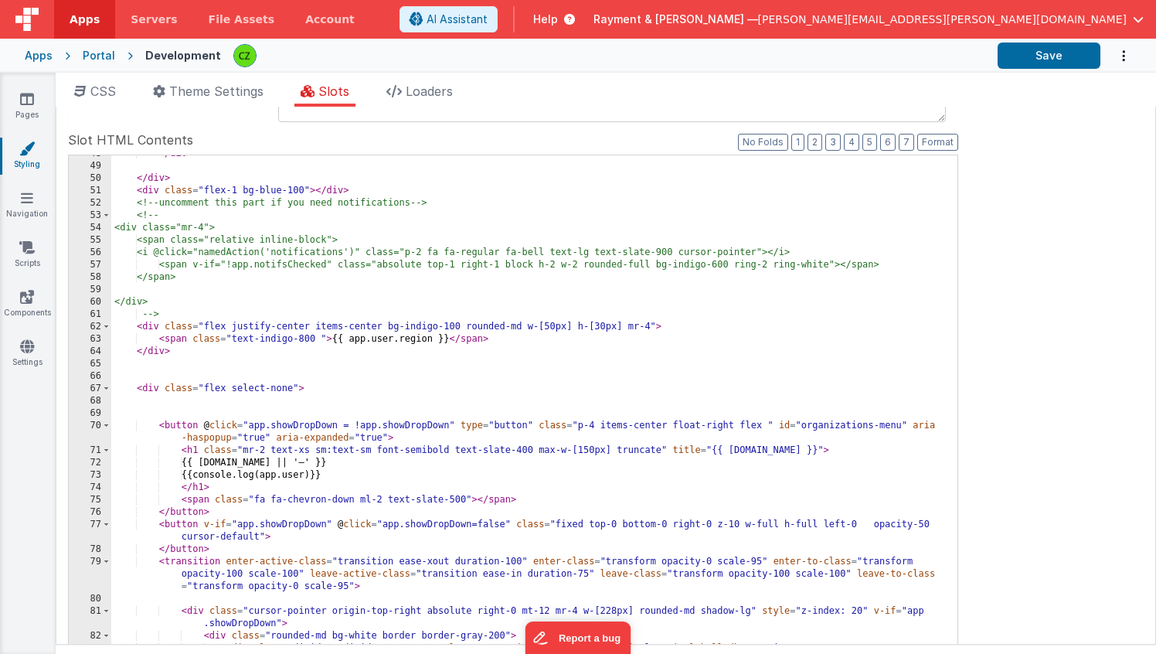
scroll to position [793, 0]
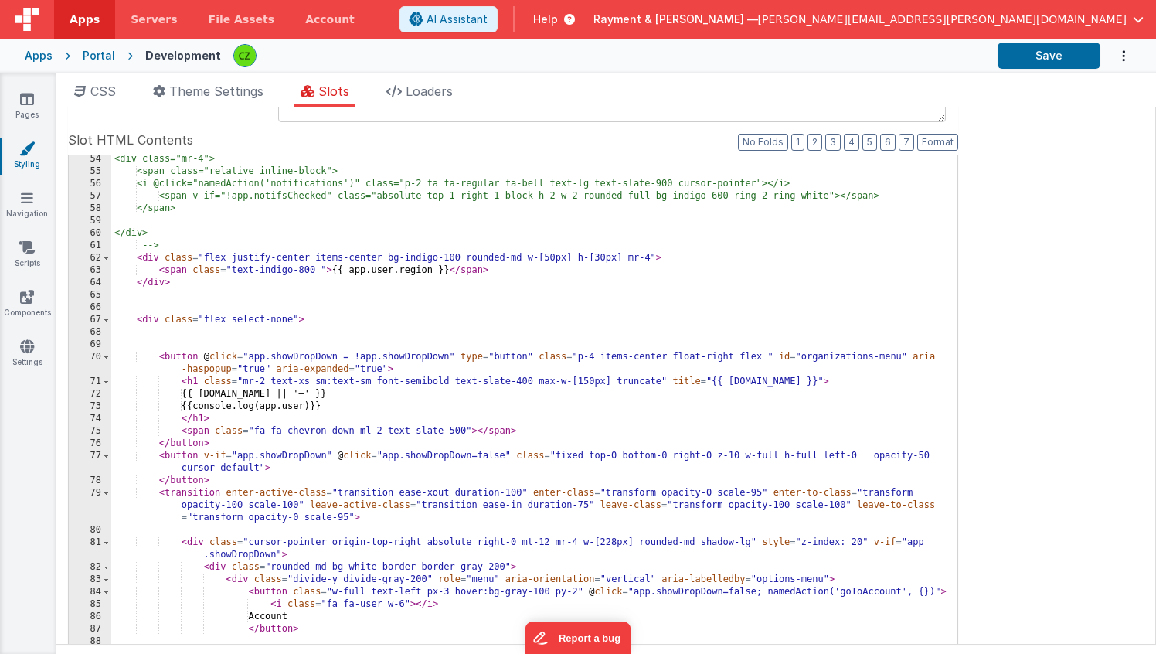
click at [243, 419] on div "<div class="mr-4"> <span class="relative inline-block"> <i @click="namedAction(…" at bounding box center [534, 415] width 846 height 525
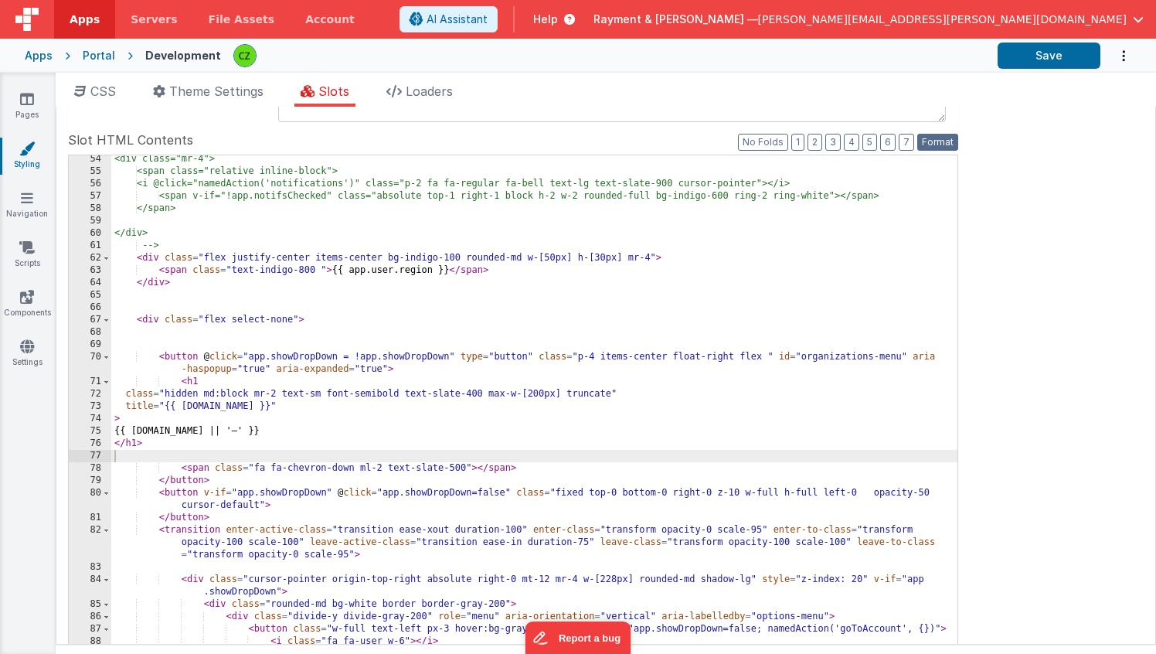
click at [933, 141] on button "Format" at bounding box center [937, 142] width 41 height 17
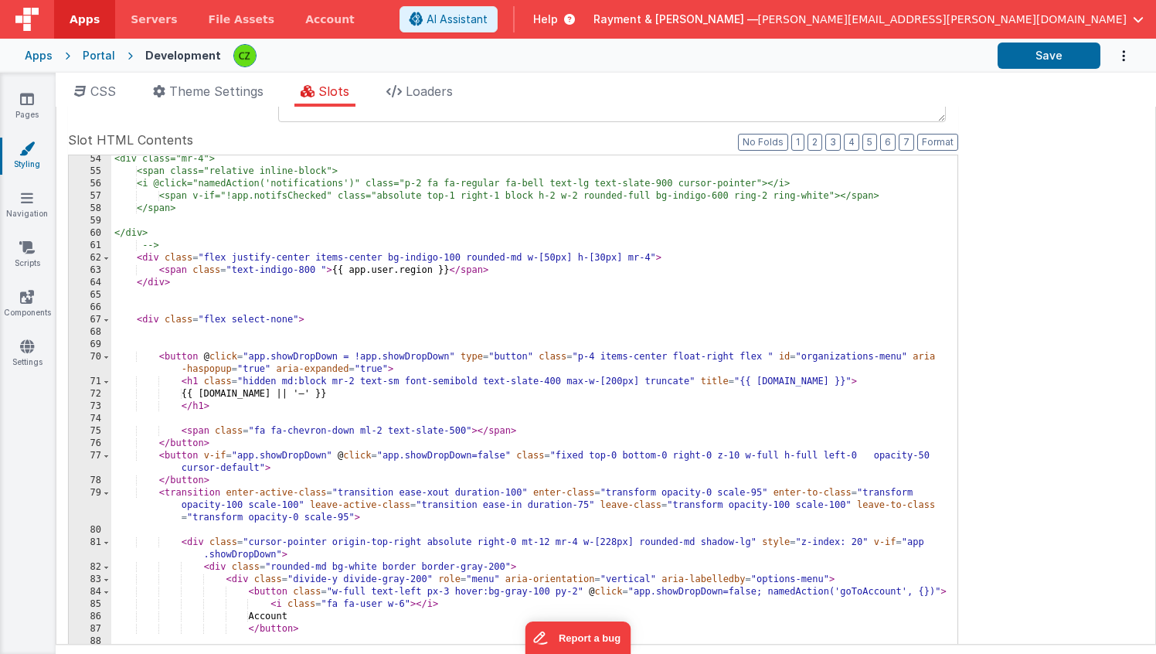
click at [297, 415] on div "<div class="mr-4"> <span class="relative inline-block"> <i @click="namedAction(…" at bounding box center [534, 415] width 846 height 525
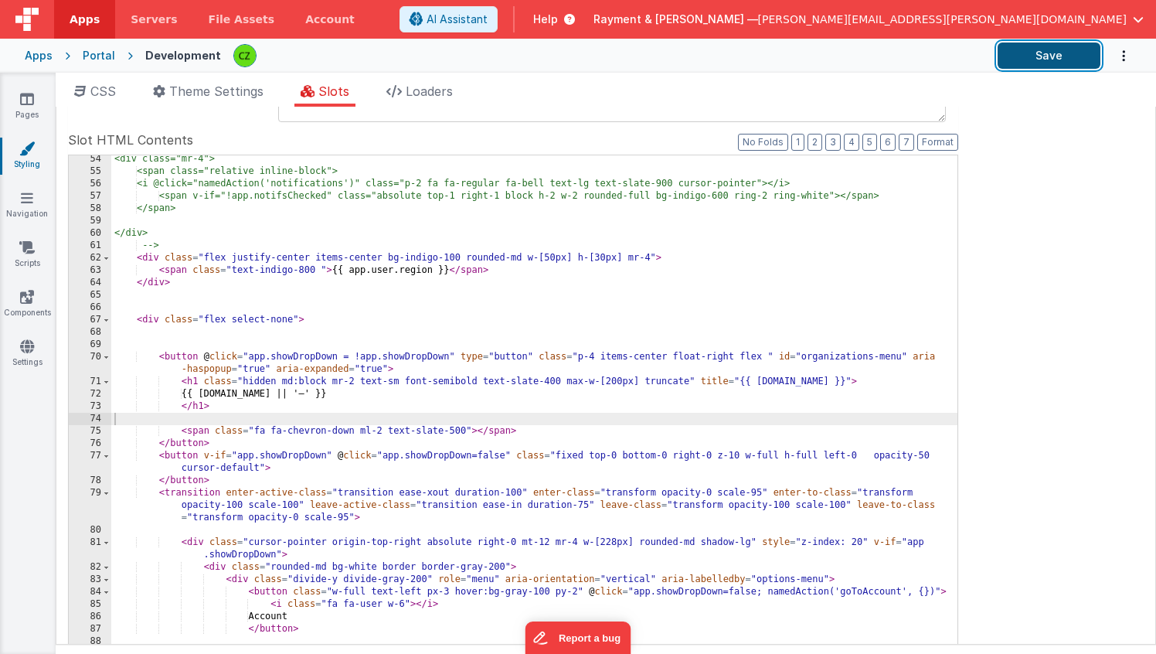
click at [1065, 59] on button "Save" at bounding box center [1048, 55] width 103 height 26
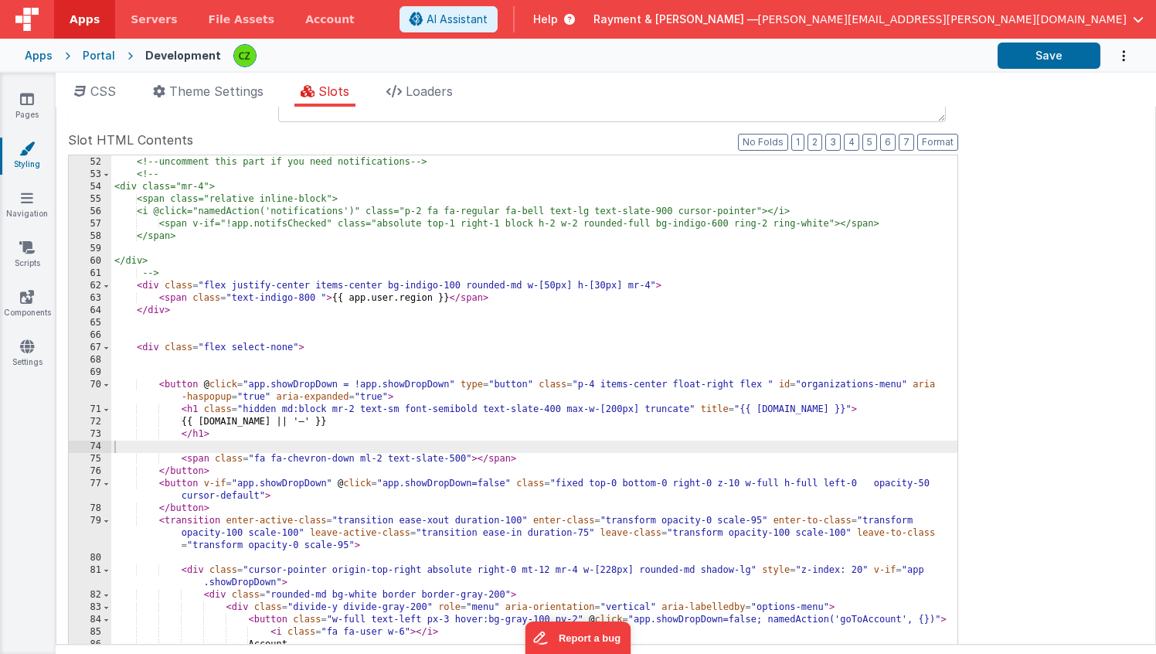
click at [251, 410] on div "< div class = "flex-1 bg-blue-100" > </ div > <!-- uncomment this part if you n…" at bounding box center [534, 406] width 846 height 525
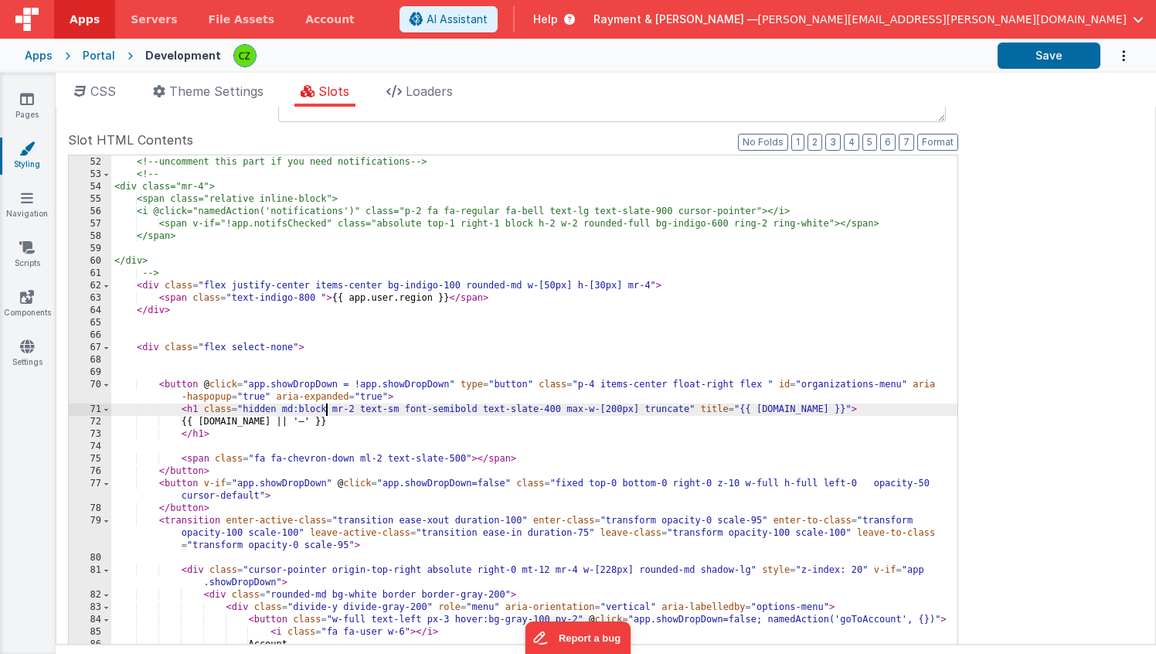
click at [325, 410] on div "< div class = "flex-1 bg-blue-100" > </ div > <!-- uncomment this part if you n…" at bounding box center [534, 406] width 846 height 525
click at [295, 422] on div "< div class = "flex-1 bg-blue-100" > </ div > <!-- uncomment this part if you n…" at bounding box center [534, 406] width 846 height 525
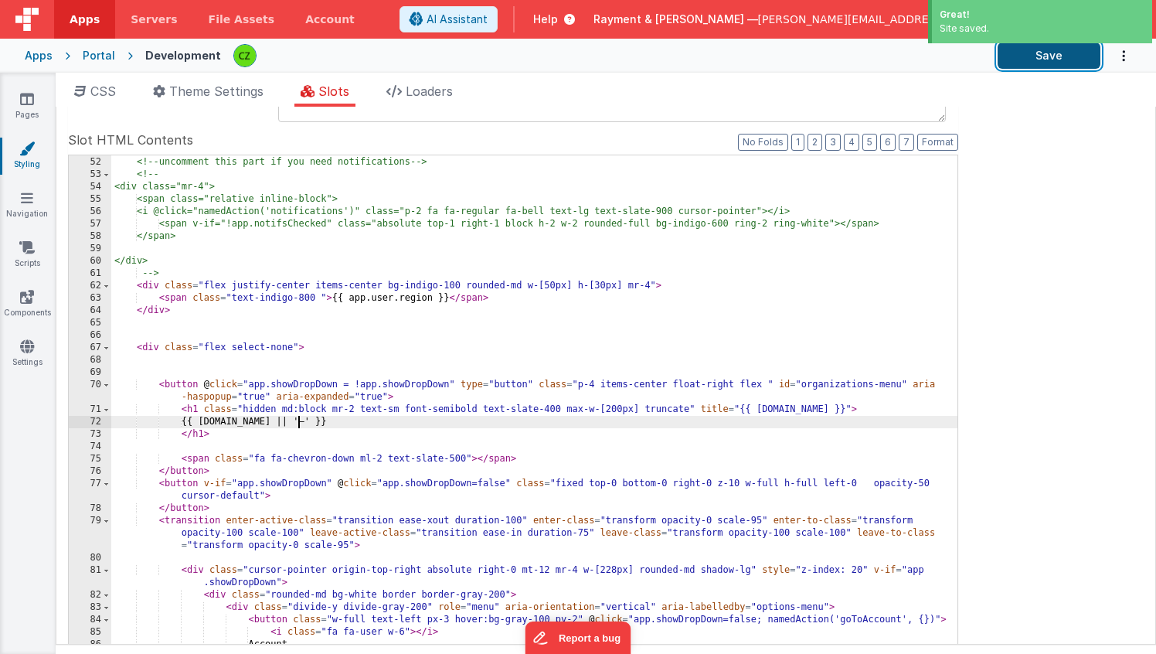
click at [1052, 52] on button "Save" at bounding box center [1048, 55] width 103 height 26
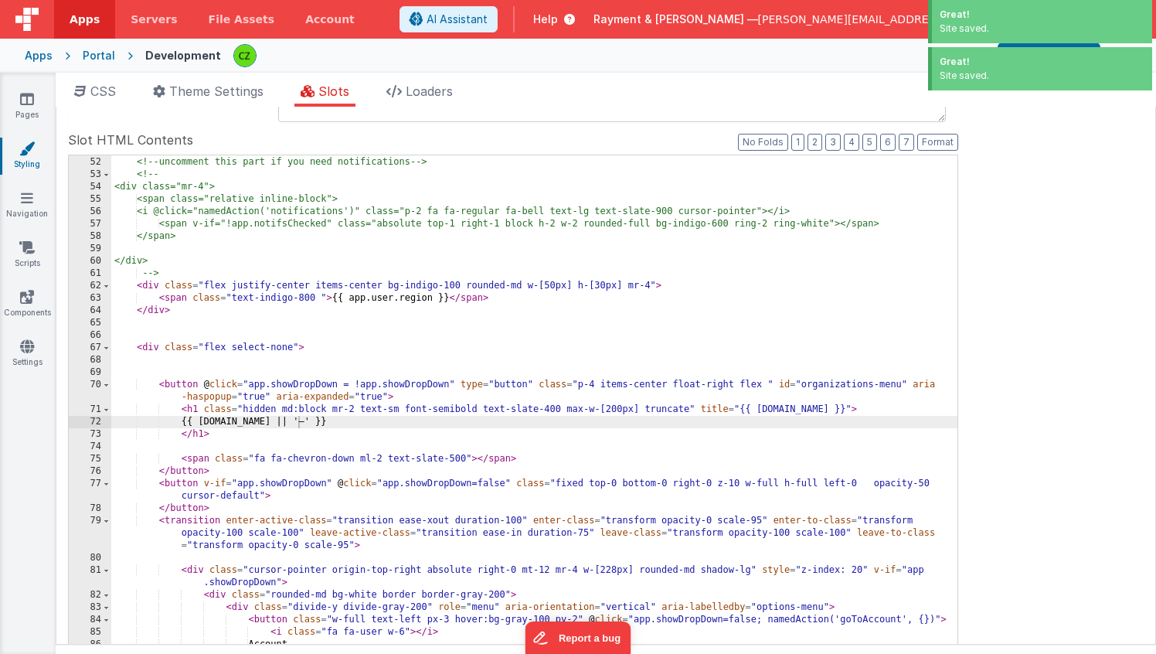
click at [1008, 153] on div "Site CSS Format 7 6 5 4 3 2 1 No Folds 1 2 3 4 5 6 7 8 9 10 11 12 13 14 15 16 1…" at bounding box center [606, 376] width 1100 height 538
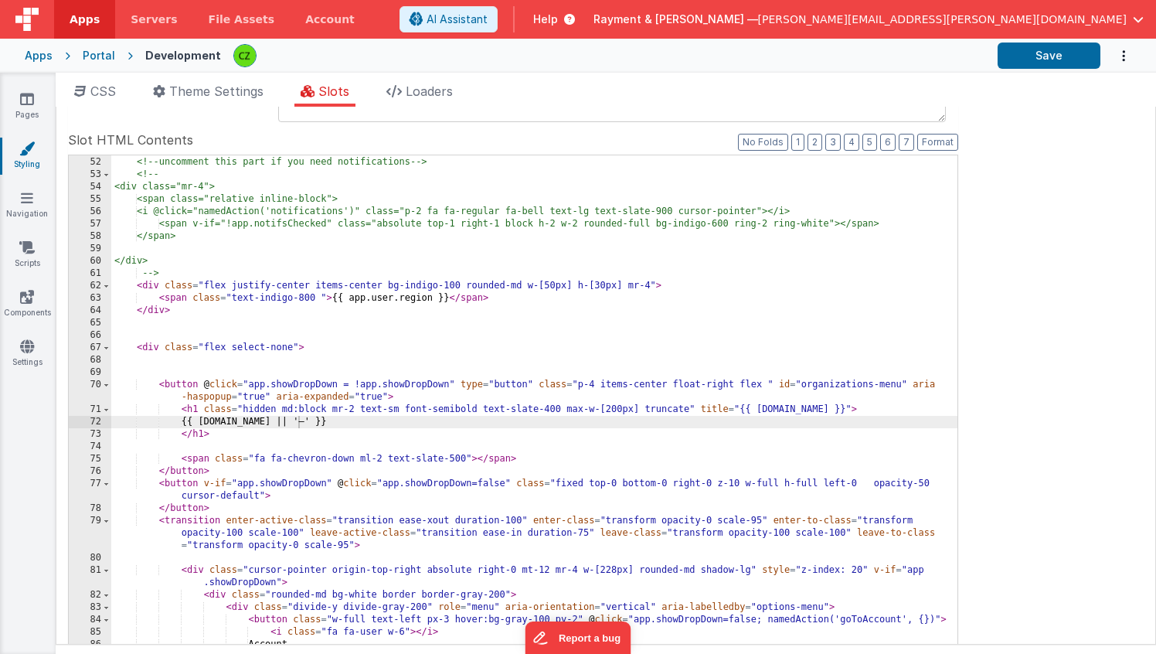
click at [367, 417] on div "< div class = "flex-1 bg-blue-100" > </ div > <!-- uncomment this part if you n…" at bounding box center [534, 406] width 846 height 525
click at [348, 409] on div "< div class = "flex-1 bg-blue-100" > </ div > <!-- uncomment this part if you n…" at bounding box center [534, 406] width 846 height 525
click at [247, 406] on div "< div class = "flex-1 bg-blue-100" > </ div > <!-- uncomment this part if you n…" at bounding box center [534, 406] width 846 height 525
click at [242, 438] on div "< div class = "flex-1 bg-blue-100" > </ div > <!-- uncomment this part if you n…" at bounding box center [534, 406] width 846 height 525
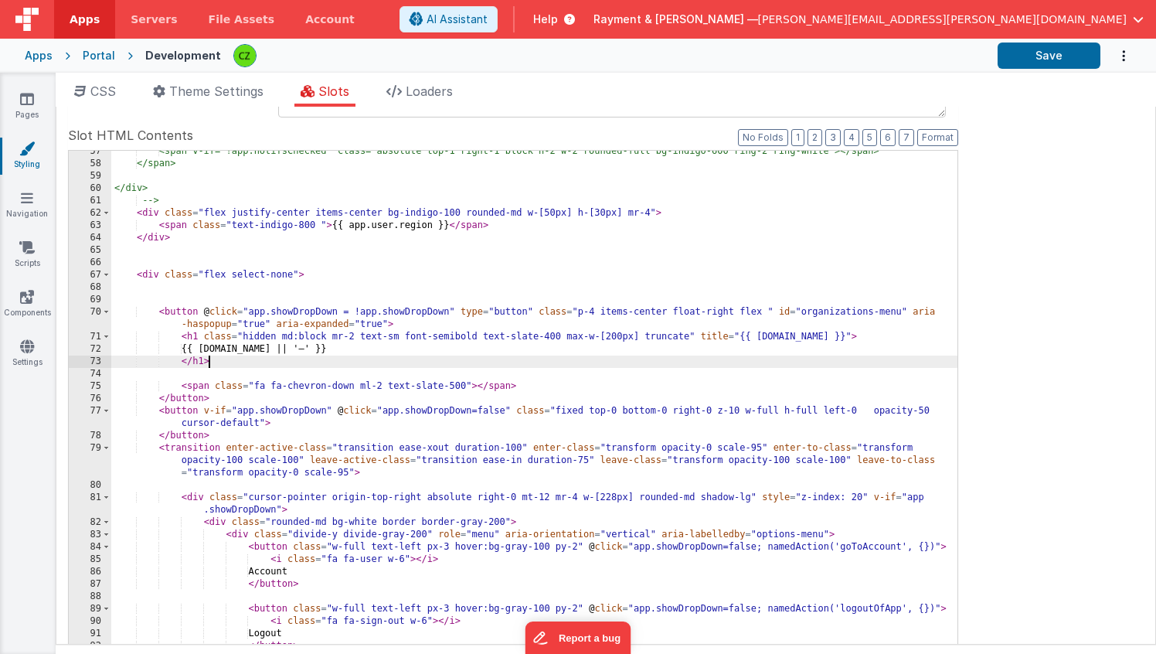
scroll to position [216, 0]
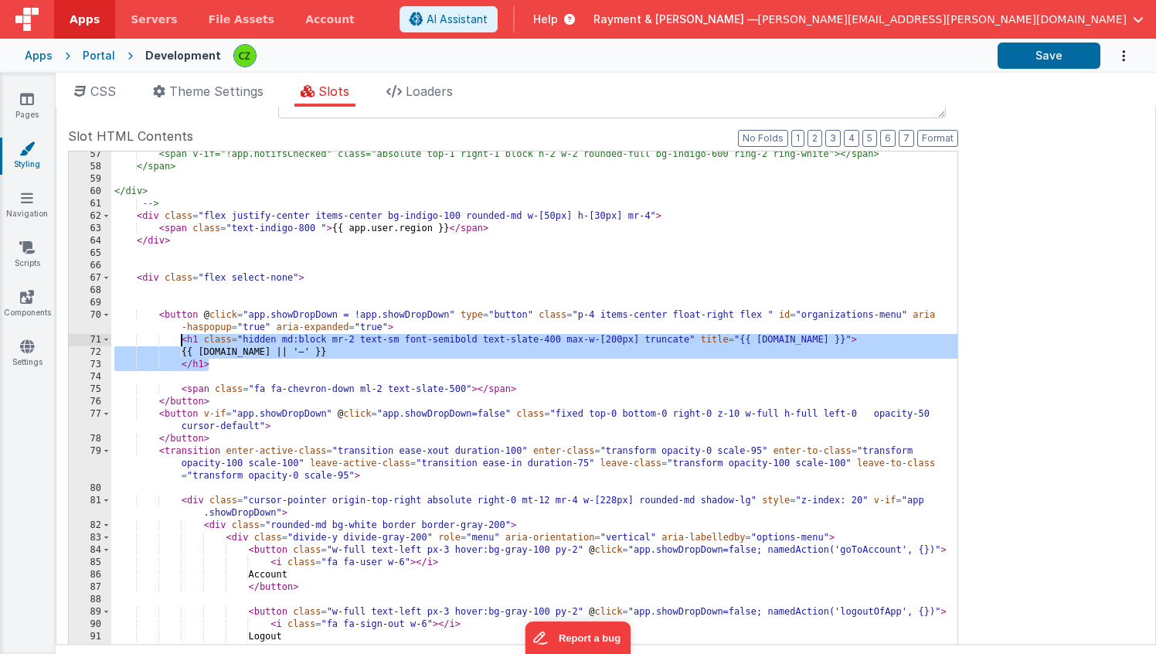
click at [276, 348] on div "<span v-if="!app.notifsChecked" class="absolute top-1 right-1 block h-2 w-2 rou…" at bounding box center [534, 410] width 846 height 525
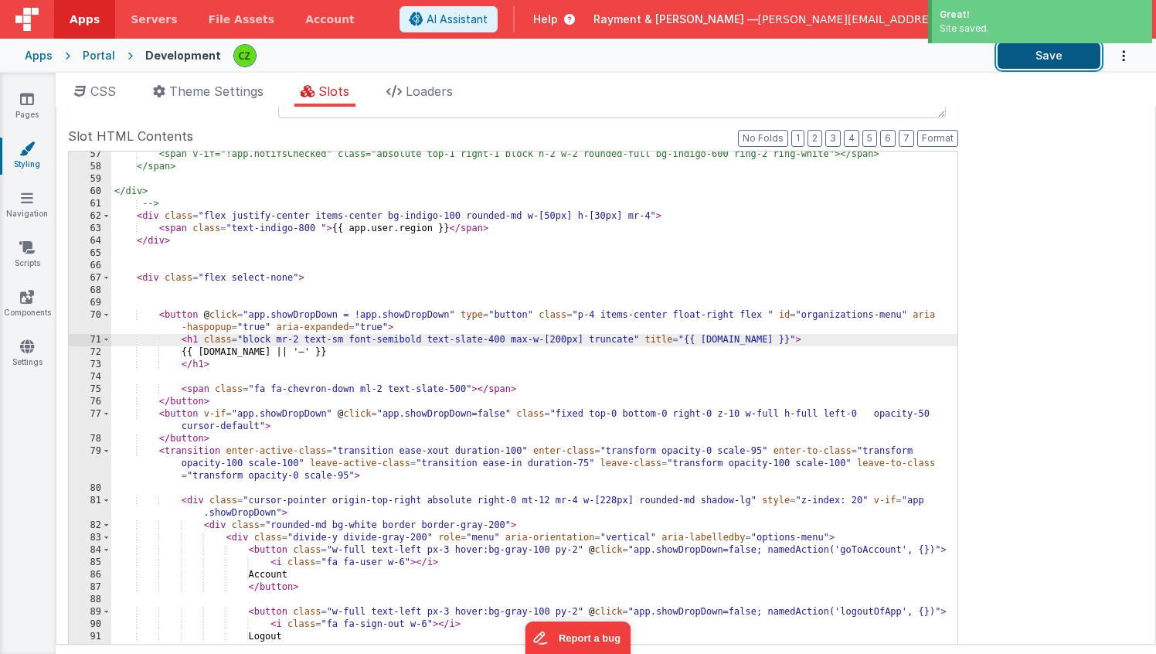
click at [1059, 56] on button "Save" at bounding box center [1048, 55] width 103 height 26
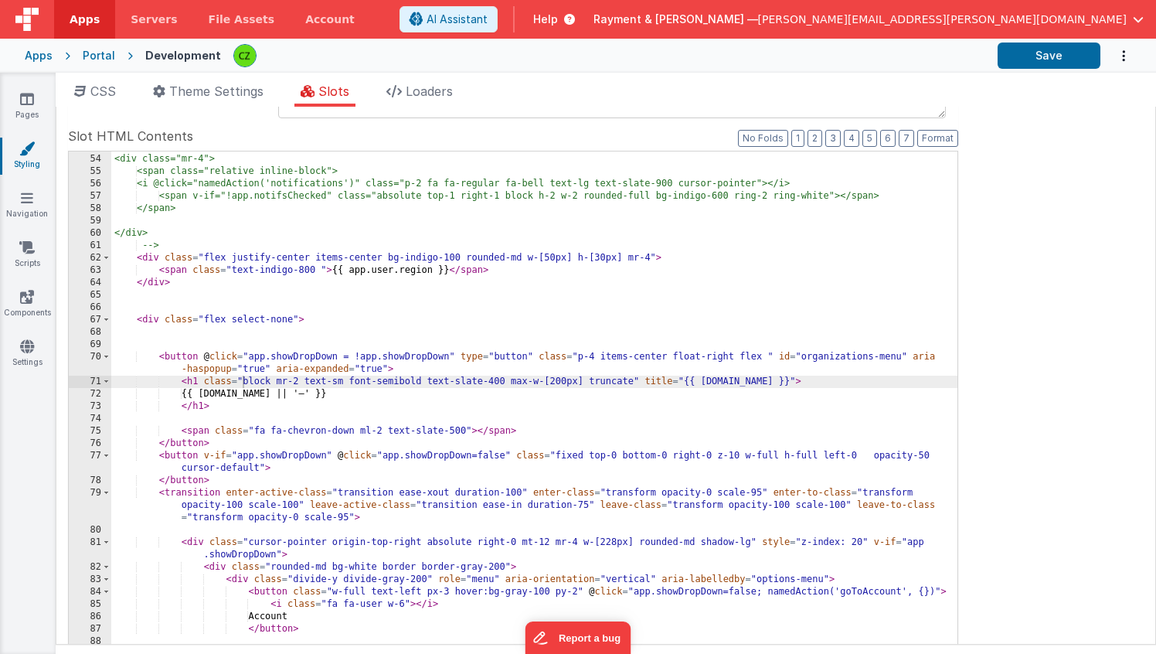
scroll to position [771, 0]
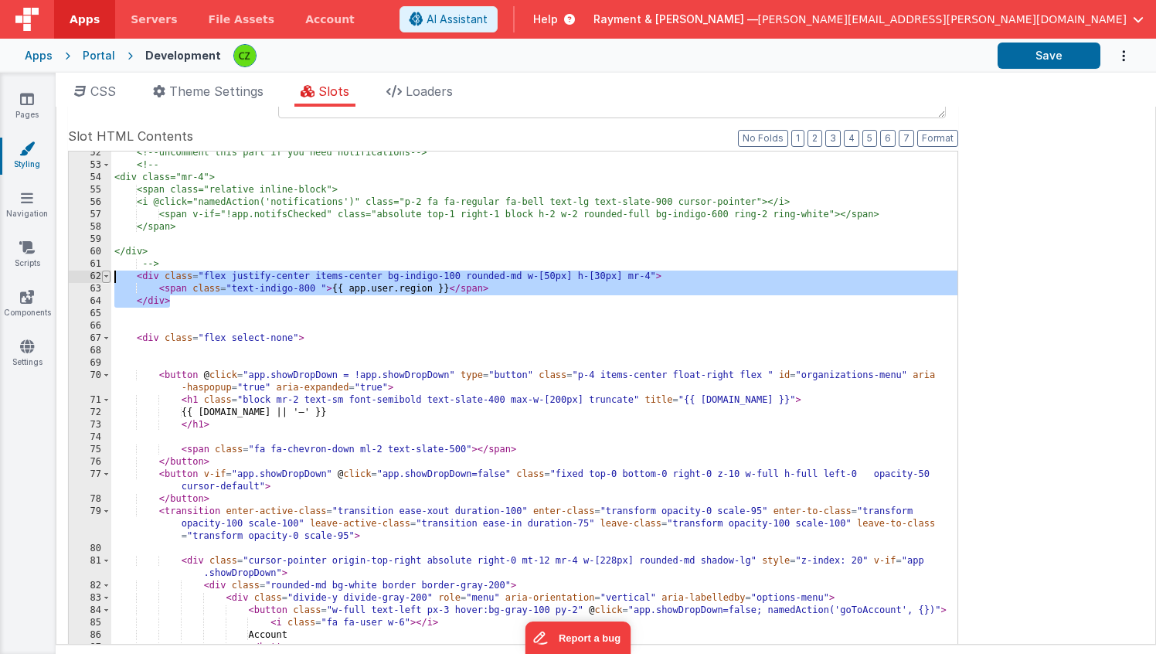
drag, startPoint x: 188, startPoint y: 301, endPoint x: 104, endPoint y: 279, distance: 87.0
click at [104, 279] on div "52 53 54 55 56 57 58 59 60 61 62 63 64 65 66 67 68 69 70 71 72 73 74 75 76 77 7…" at bounding box center [513, 402] width 890 height 502
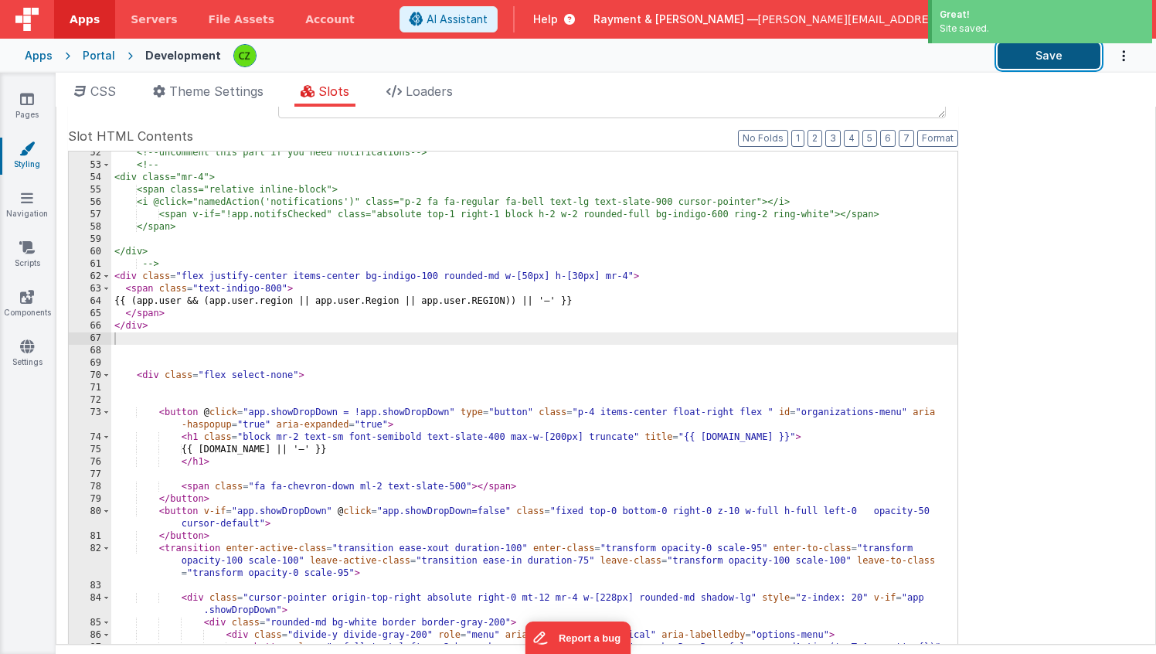
click at [1069, 59] on button "Save" at bounding box center [1048, 55] width 103 height 26
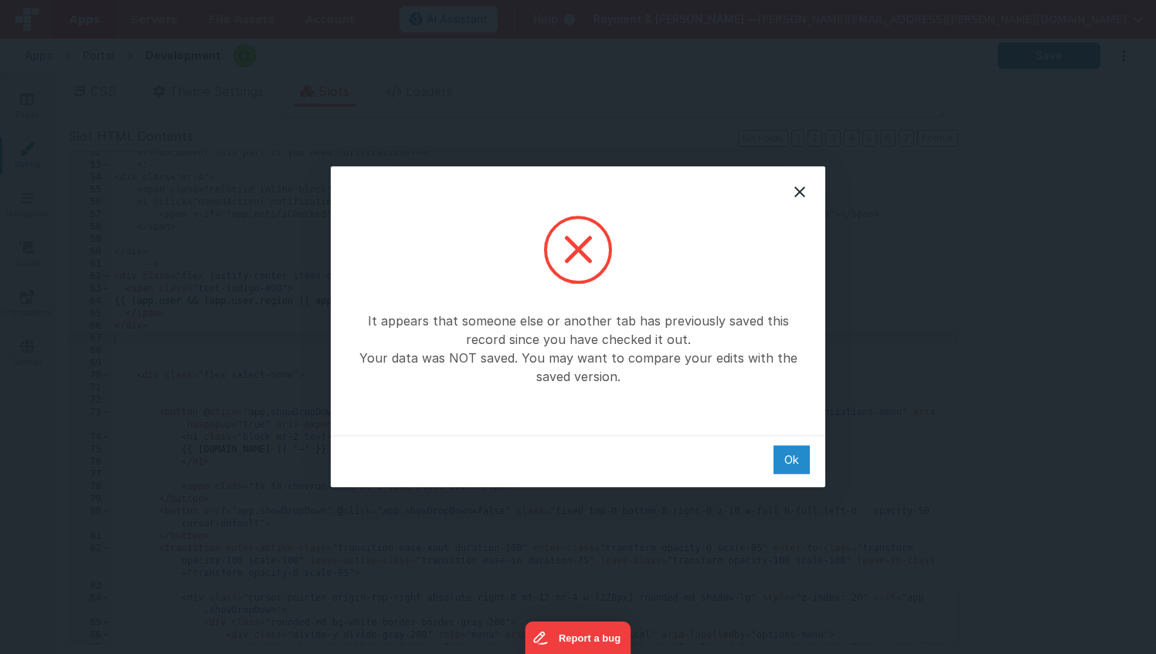
click at [784, 461] on div "Ok" at bounding box center [791, 459] width 36 height 29
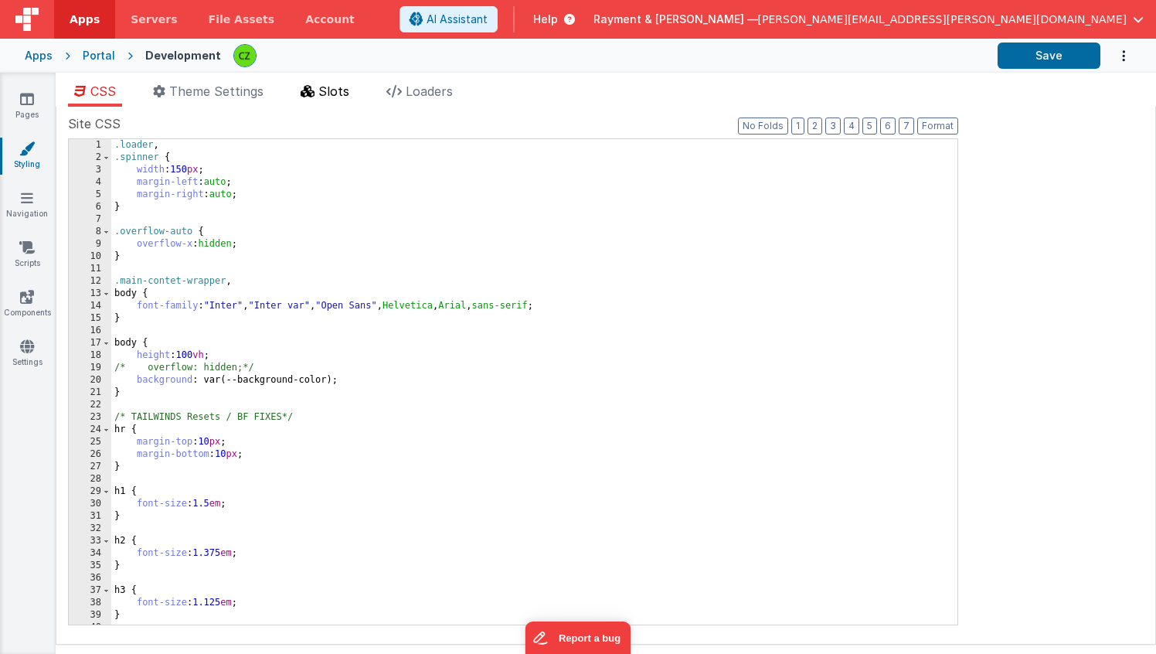
click at [308, 93] on icon at bounding box center [308, 91] width 14 height 12
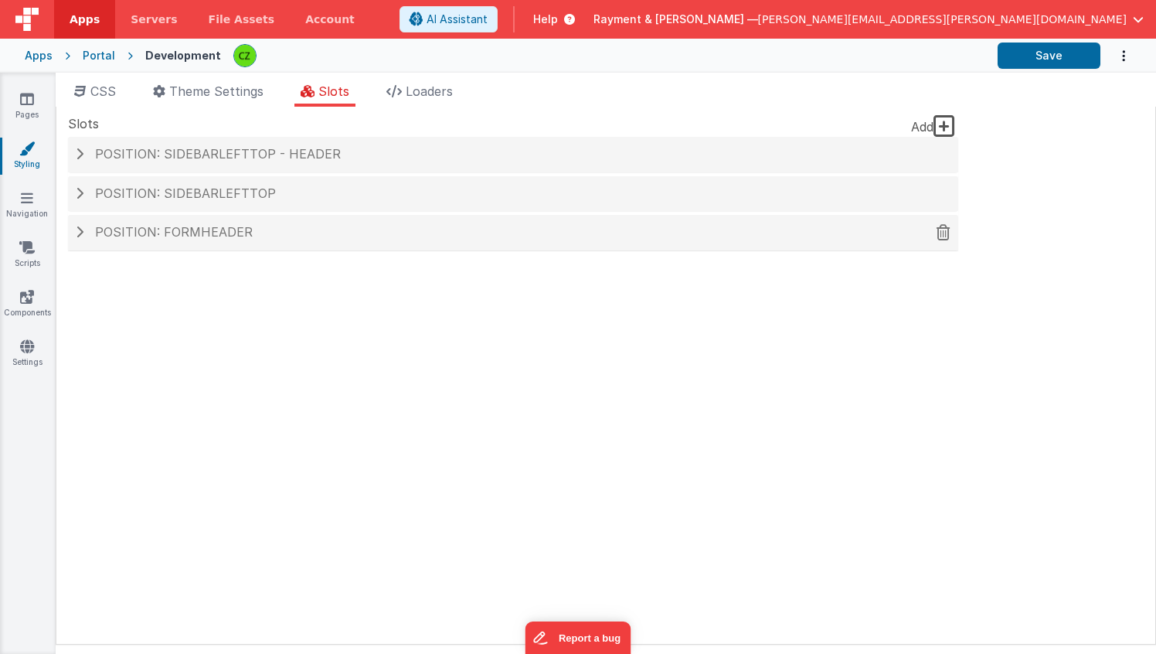
click at [200, 237] on span "Position: formHeader" at bounding box center [174, 231] width 158 height 15
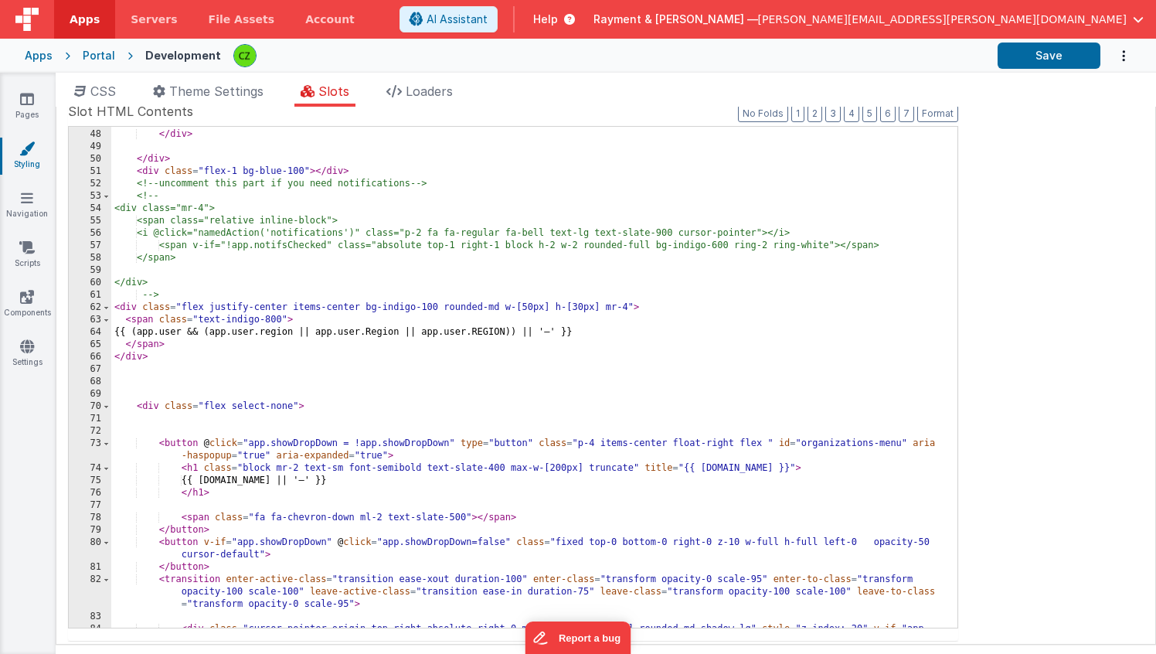
scroll to position [728, 0]
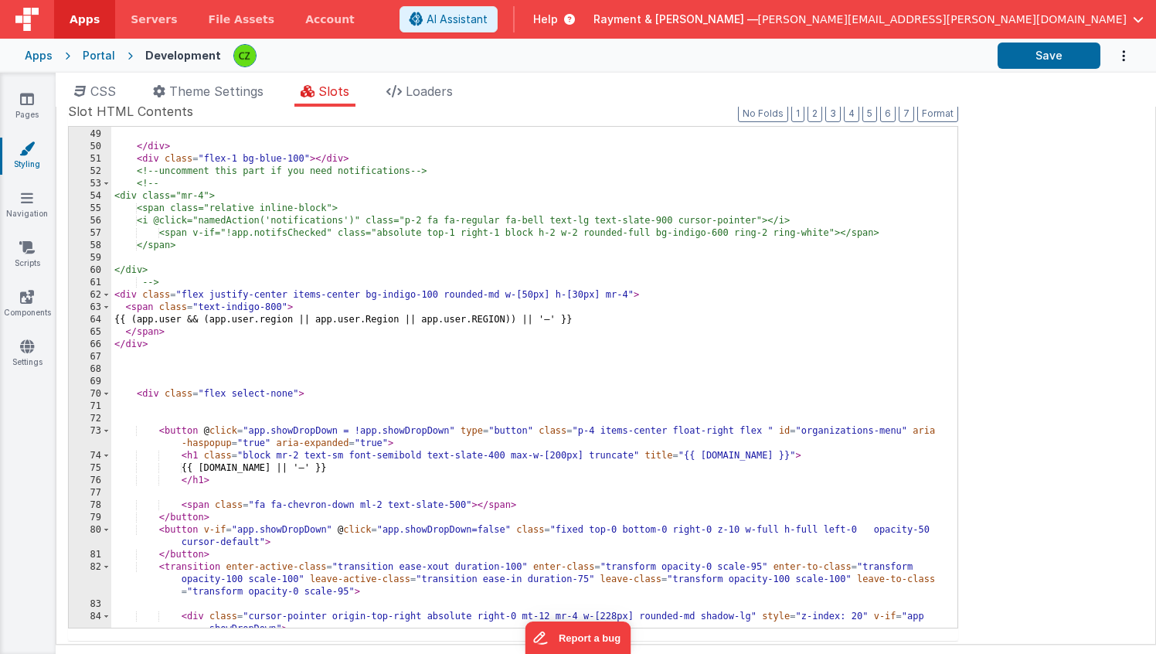
click at [382, 338] on div "</ div > </ div > < div class = "flex-1 bg-blue-100" > </ div > <!-- uncomment …" at bounding box center [534, 385] width 846 height 538
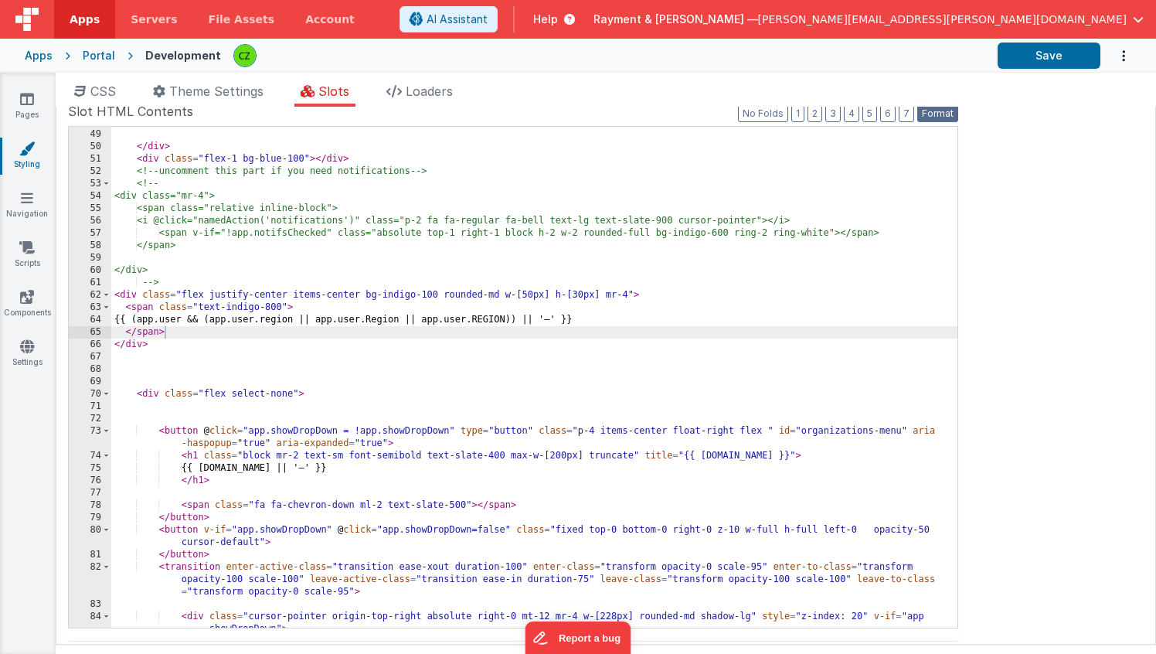
click at [924, 110] on button "Format" at bounding box center [937, 113] width 41 height 17
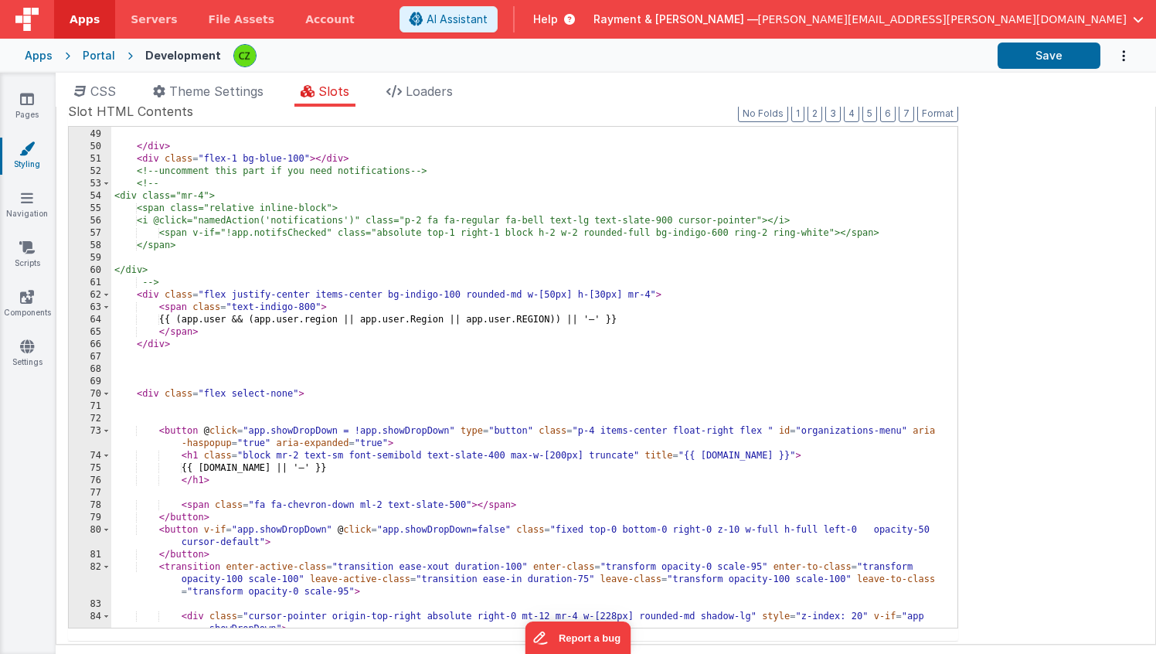
click at [348, 346] on div "</ div > </ div > < div class = "flex-1 bg-blue-100" > </ div > <!-- uncomment …" at bounding box center [534, 385] width 846 height 538
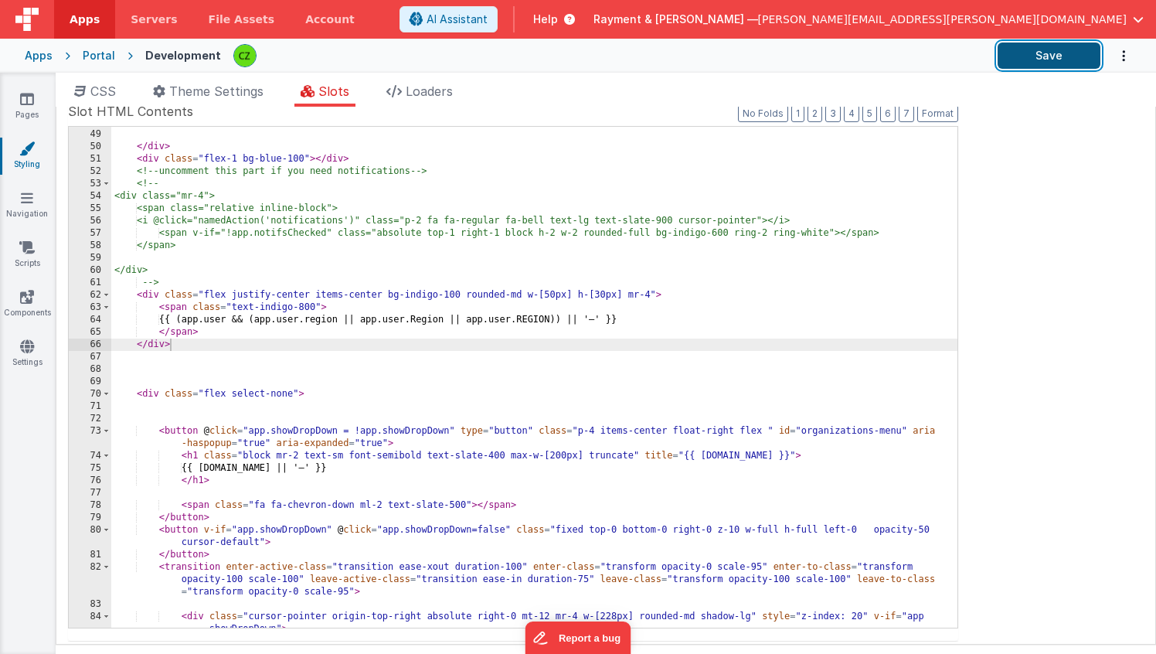
click at [1065, 53] on button "Save" at bounding box center [1048, 55] width 103 height 26
click at [26, 355] on link "Settings" at bounding box center [27, 353] width 56 height 31
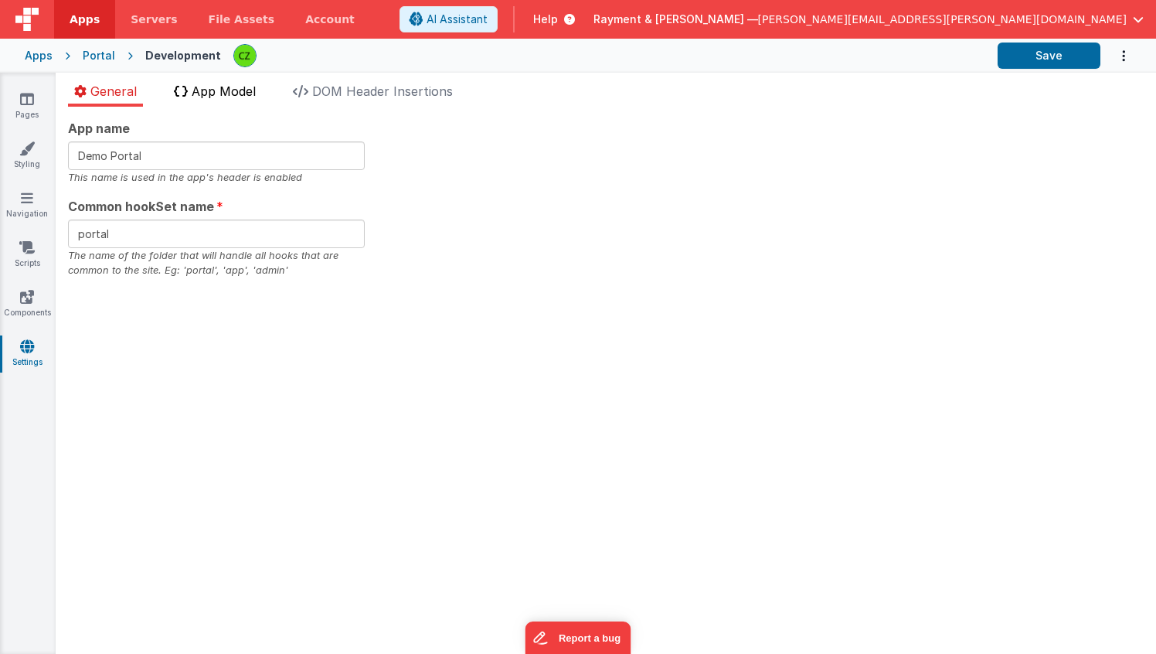
click at [212, 97] on span "App Model" at bounding box center [224, 90] width 64 height 15
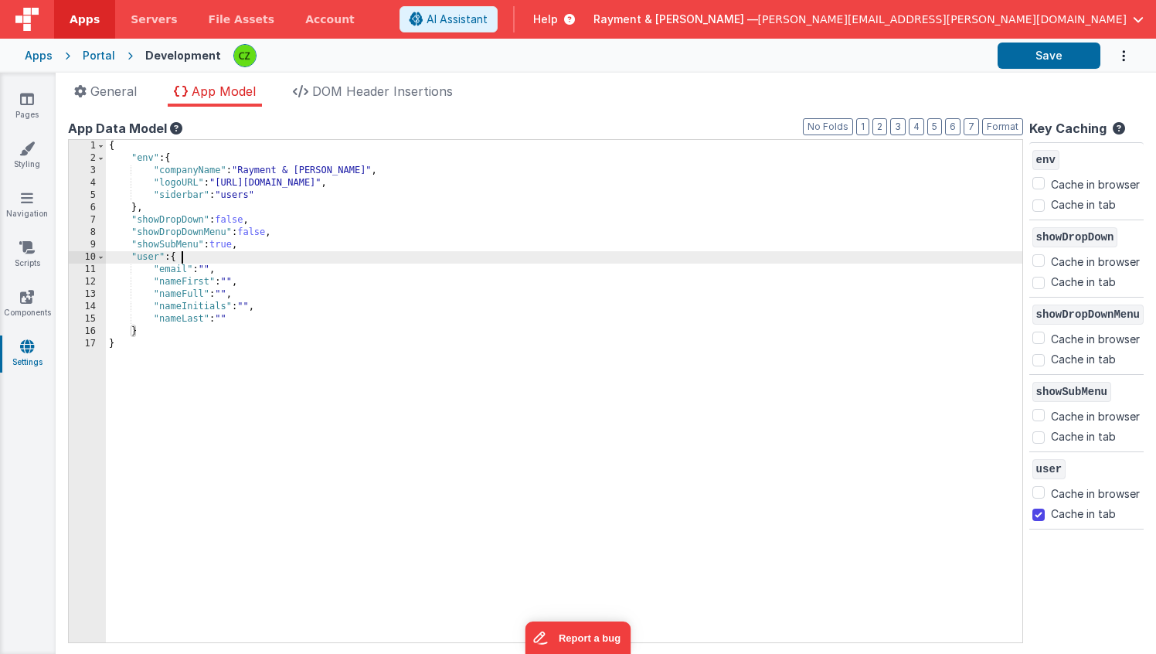
click at [208, 262] on div "{ "env" : { "companyName" : "Rayment & Collins" , "logoURL" : "https://www.raym…" at bounding box center [564, 403] width 916 height 527
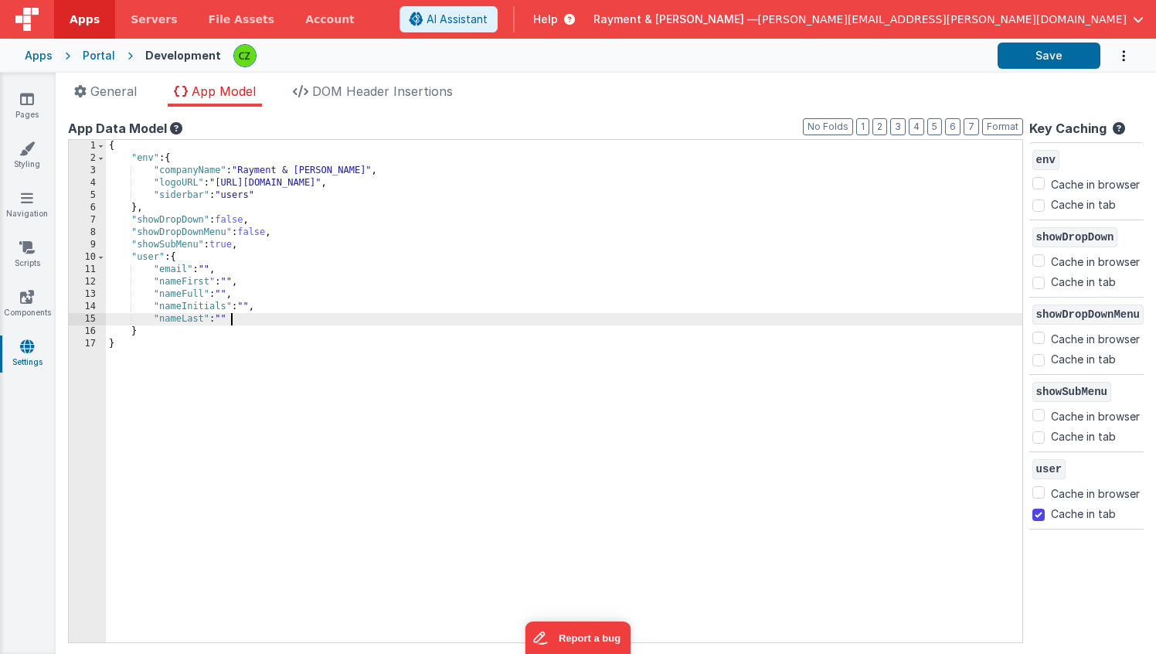
click at [236, 324] on div "{ "env" : { "companyName" : "Rayment & Collins" , "logoURL" : "https://www.raym…" at bounding box center [564, 403] width 916 height 527
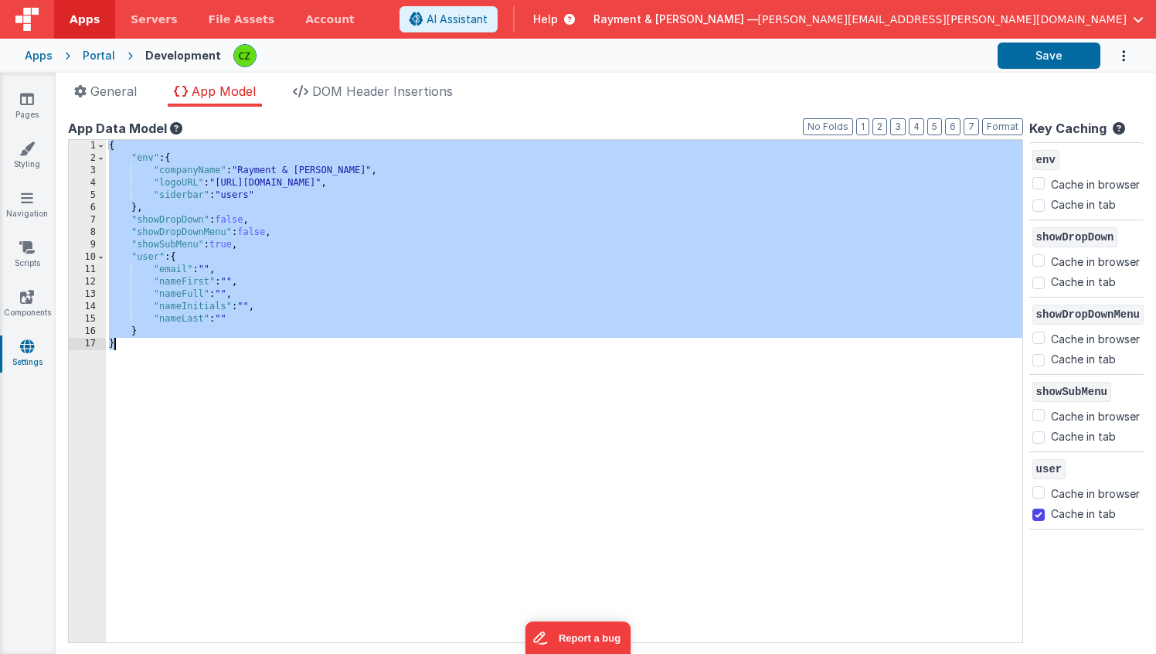
click at [215, 291] on div "{ "env" : { "companyName" : "Rayment & Collins" , "logoURL" : "https://www.raym…" at bounding box center [564, 403] width 916 height 527
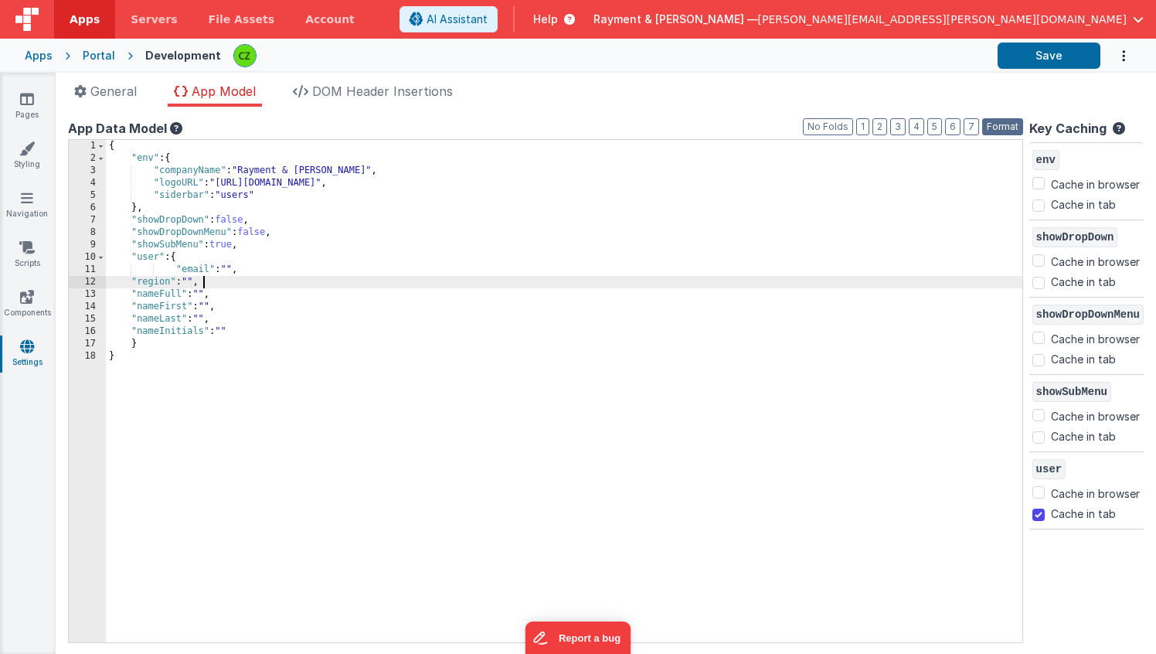
click at [996, 128] on button "Format" at bounding box center [1002, 126] width 41 height 17
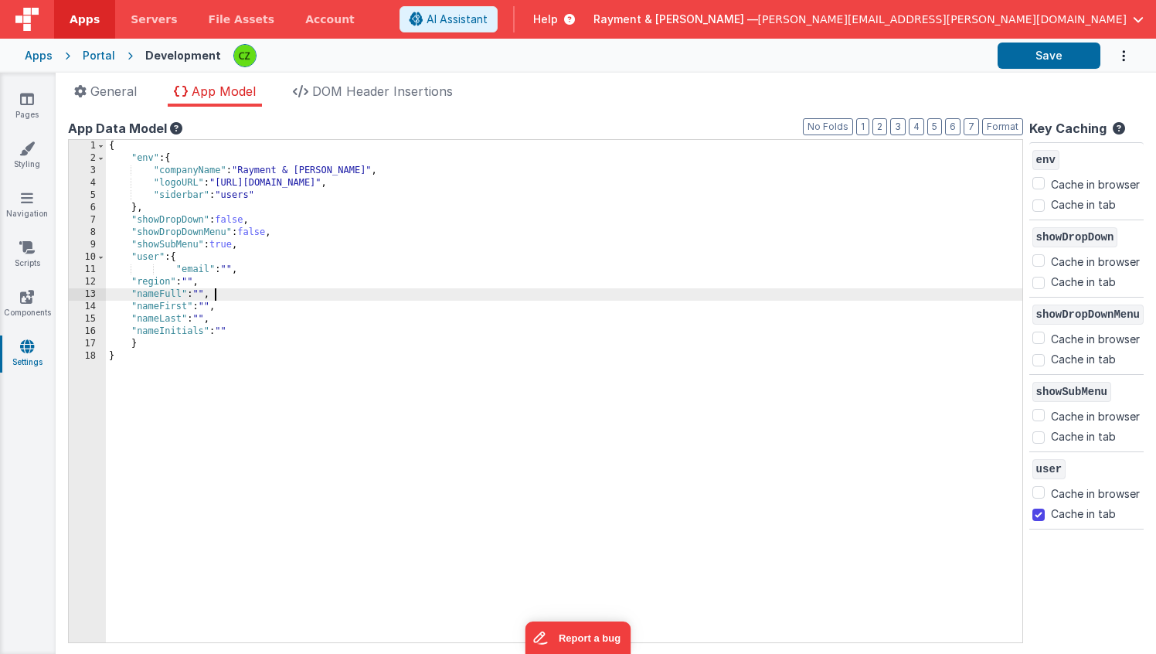
click at [260, 299] on div "{ "env" : { "companyName" : "Rayment & Collins" , "logoURL" : "https://www.raym…" at bounding box center [564, 403] width 916 height 527
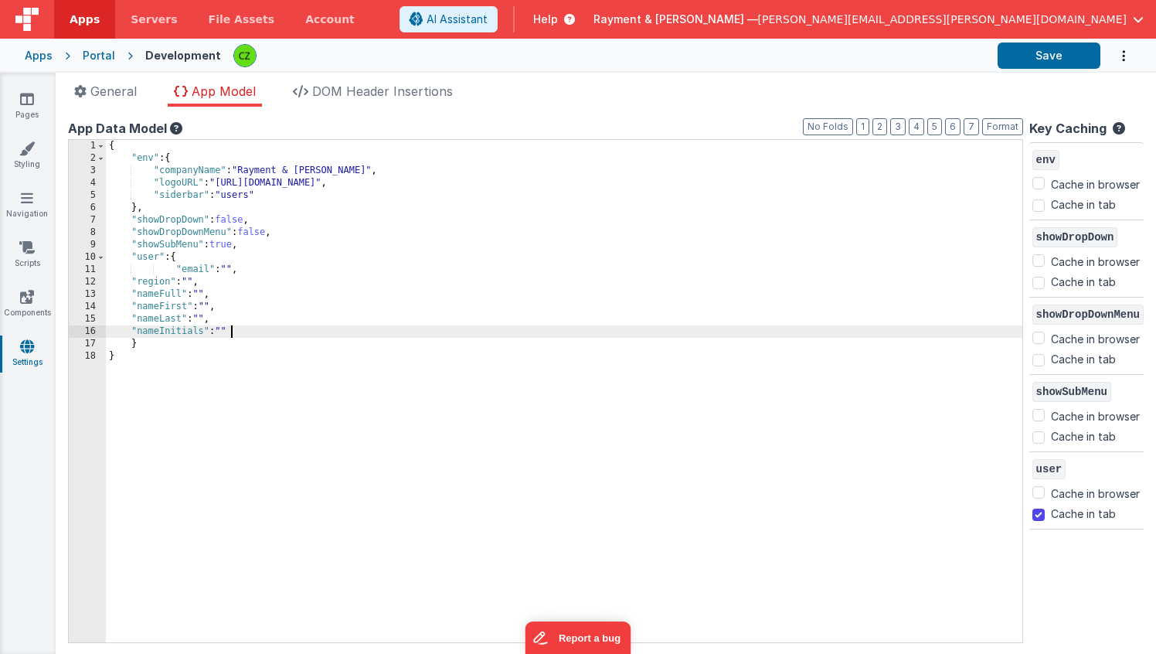
click at [255, 336] on div "{ "env" : { "companyName" : "Rayment & Collins" , "logoURL" : "https://www.raym…" at bounding box center [564, 403] width 916 height 527
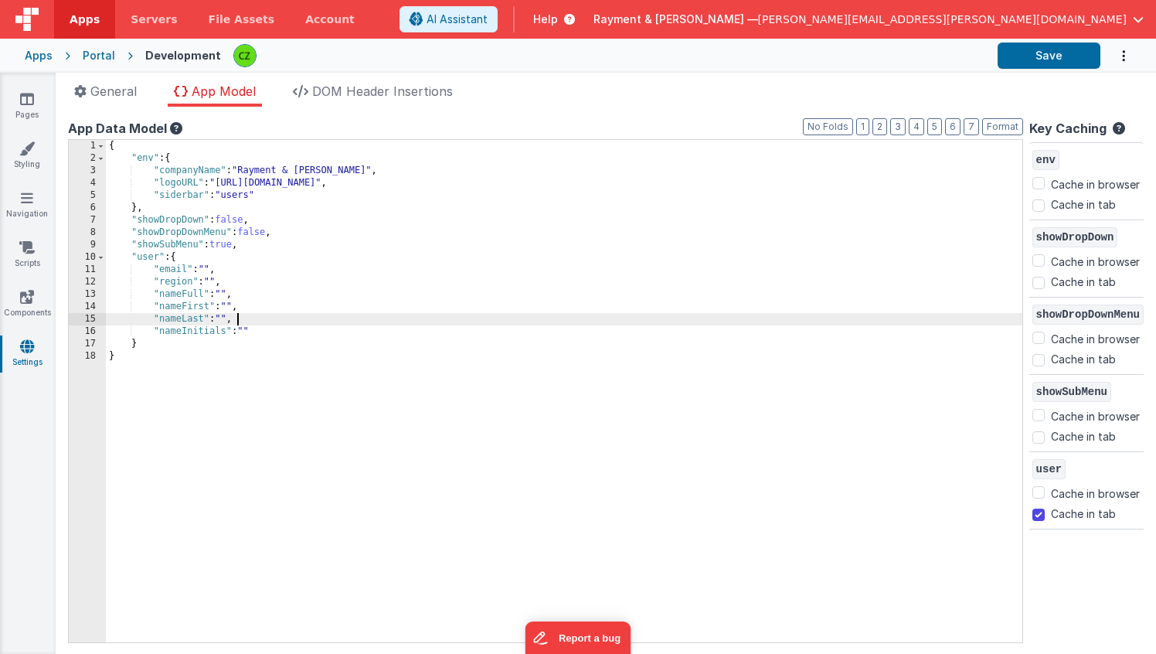
click at [304, 325] on div "{ "env" : { "companyName" : "Rayment & Collins" , "logoURL" : "https://www.raym…" at bounding box center [564, 403] width 916 height 527
click at [365, 345] on div "{ "env" : { "companyName" : "Rayment & Collins" , "logoURL" : "https://www.raym…" at bounding box center [564, 403] width 916 height 527
click at [365, 287] on div "{ "env" : { "companyName" : "Rayment & Collins" , "logoURL" : "https://www.raym…" at bounding box center [564, 403] width 916 height 527
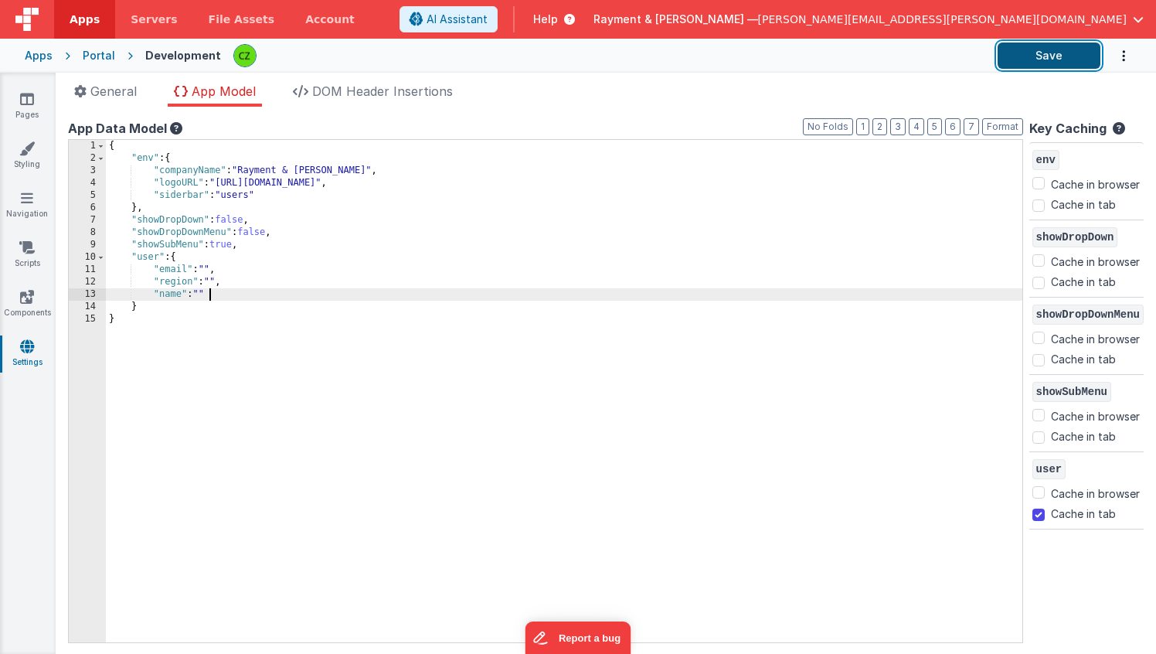
click at [1062, 61] on button "Save" at bounding box center [1048, 55] width 103 height 26
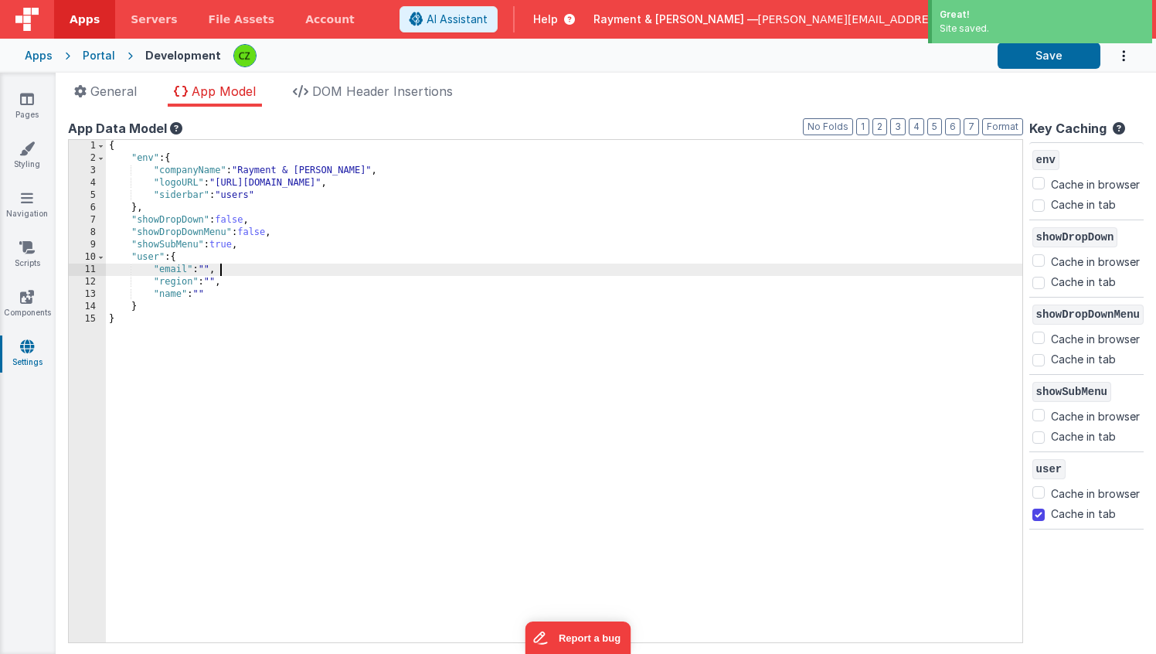
click at [272, 265] on div "{ "env" : { "companyName" : "Rayment & Collins" , "logoURL" : "https://www.raym…" at bounding box center [564, 403] width 916 height 527
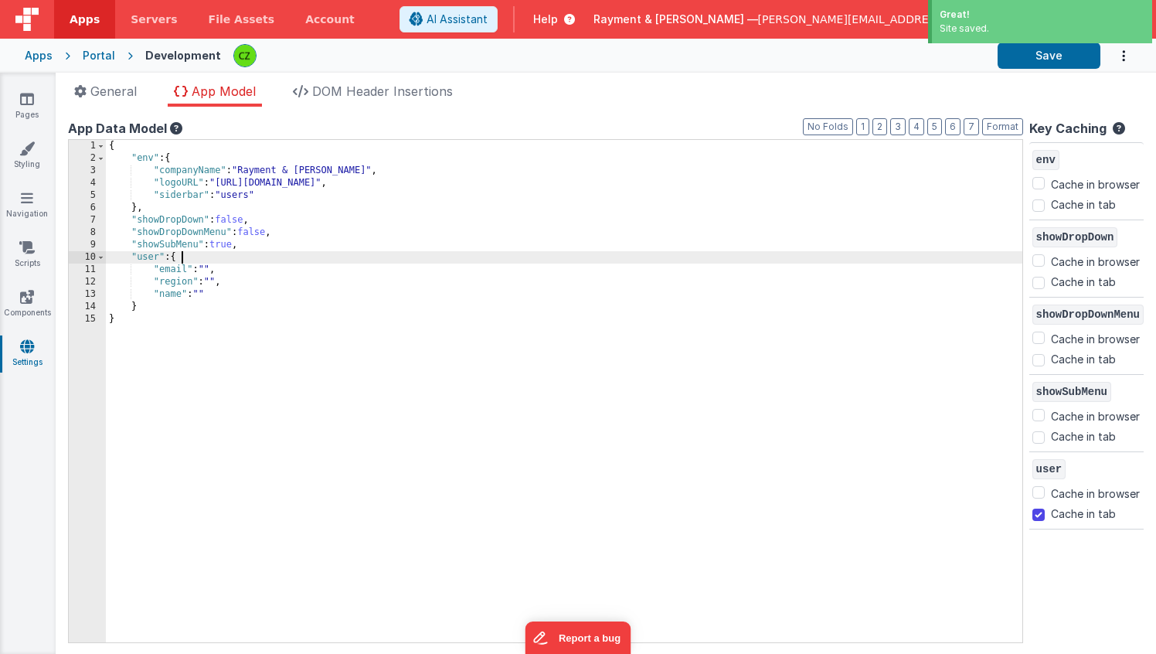
click at [242, 255] on div "{ "env" : { "companyName" : "Rayment & Collins" , "logoURL" : "https://www.raym…" at bounding box center [564, 403] width 916 height 527
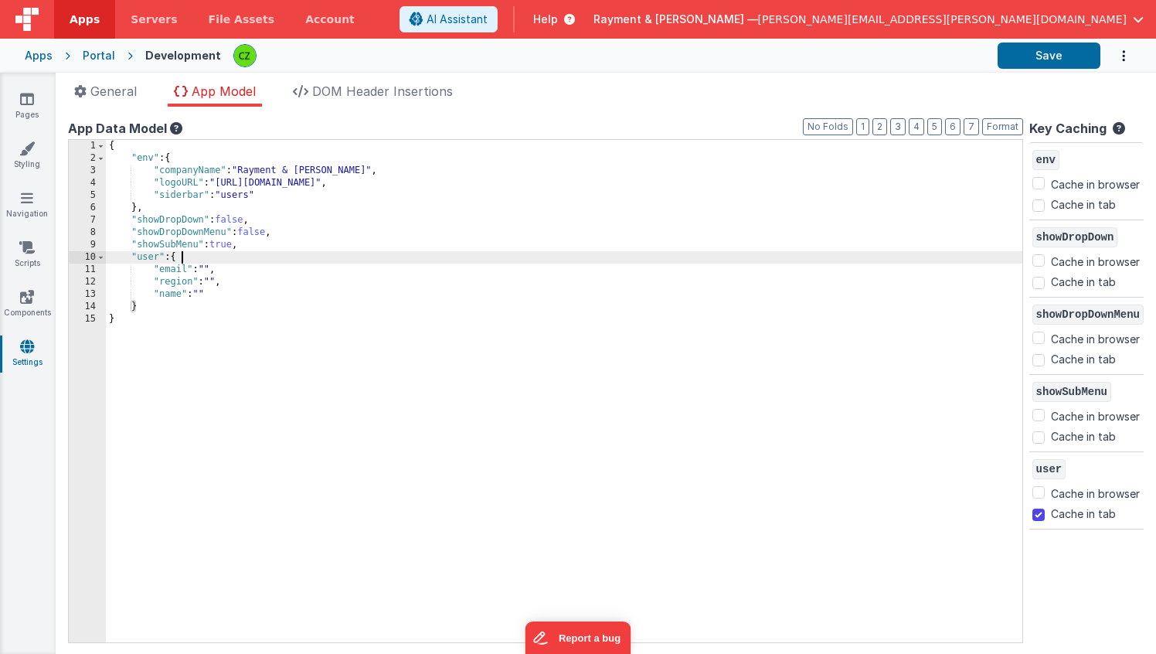
click at [342, 311] on div "{ "env" : { "companyName" : "Rayment & Collins" , "logoURL" : "https://www.raym…" at bounding box center [564, 403] width 916 height 527
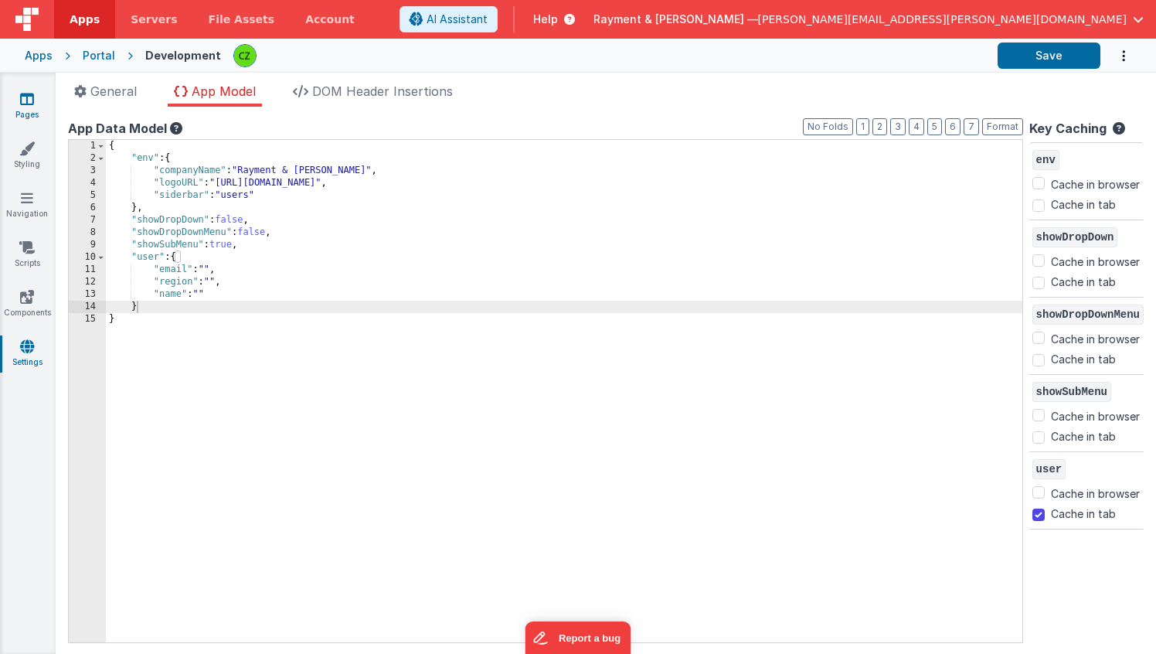
click at [27, 108] on link "Pages" at bounding box center [27, 106] width 56 height 31
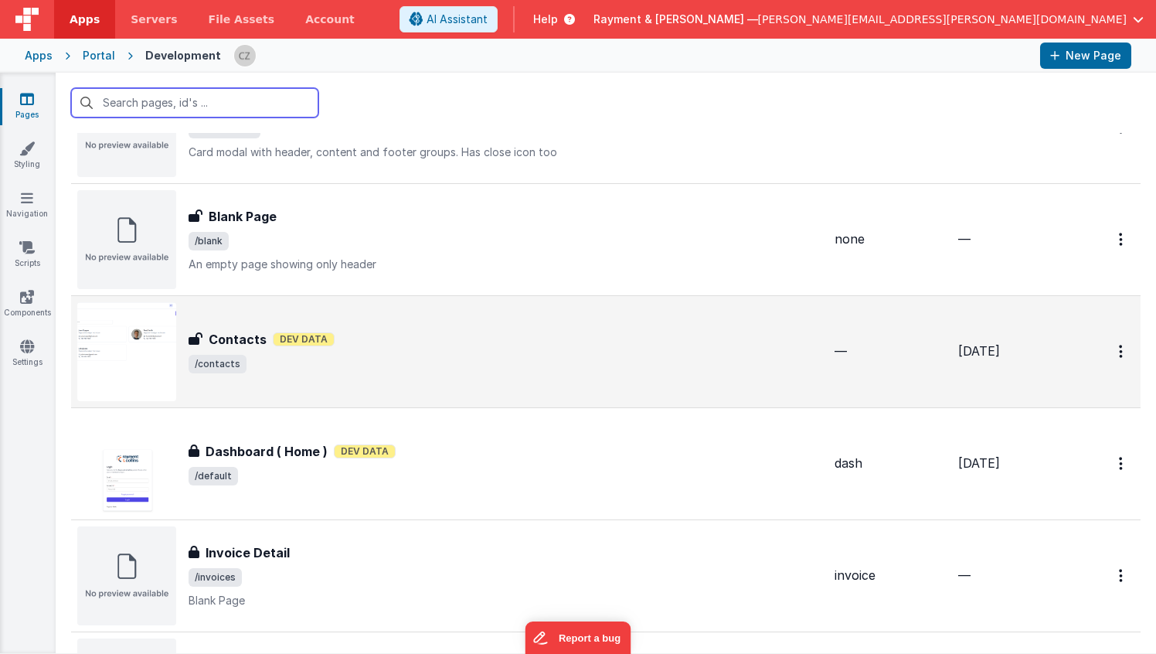
scroll to position [208, 0]
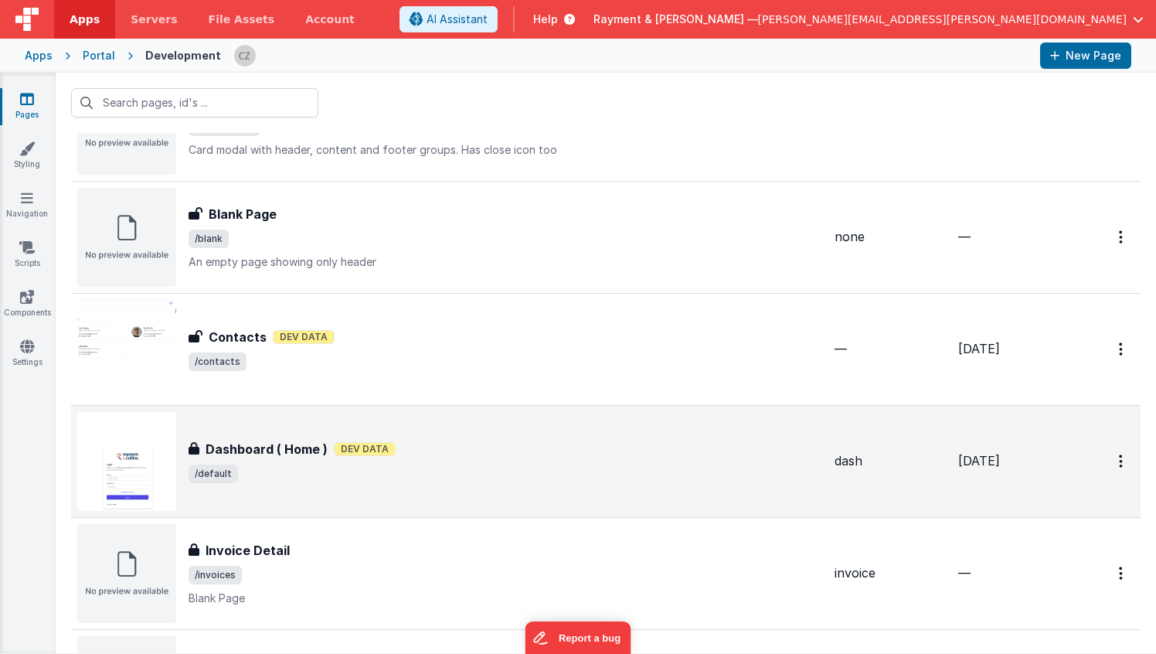
click at [446, 429] on div "Dashboard ( Home ) Dashboard ( Home ) Dev Data /default" at bounding box center [449, 461] width 745 height 99
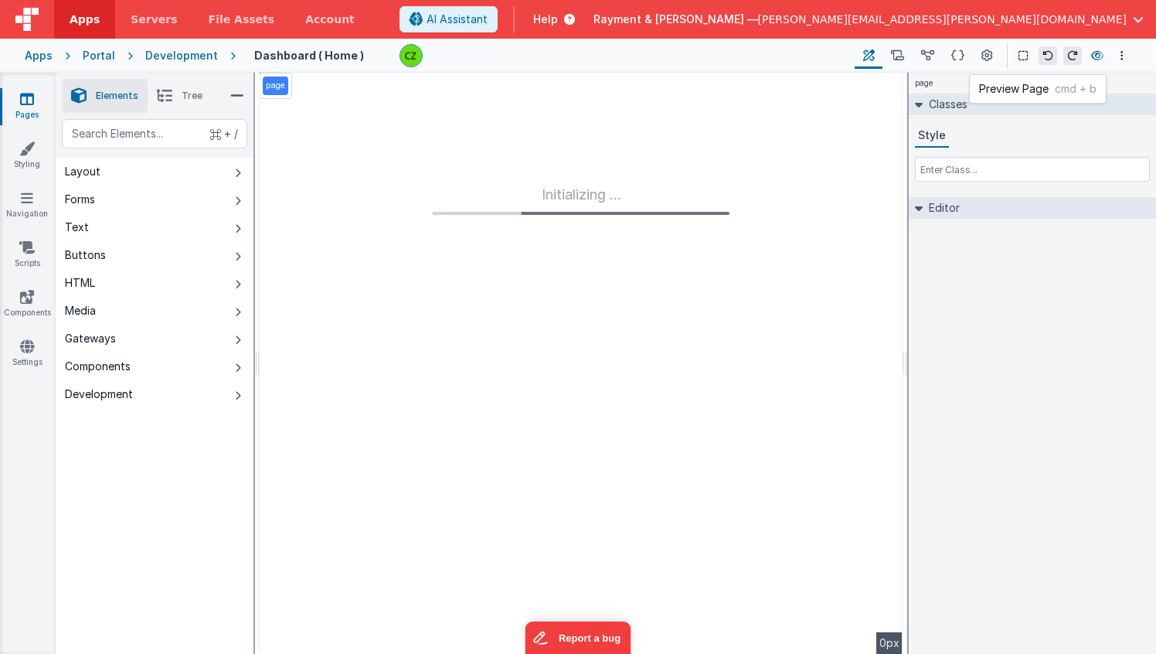
click at [1096, 57] on icon at bounding box center [1097, 55] width 12 height 11
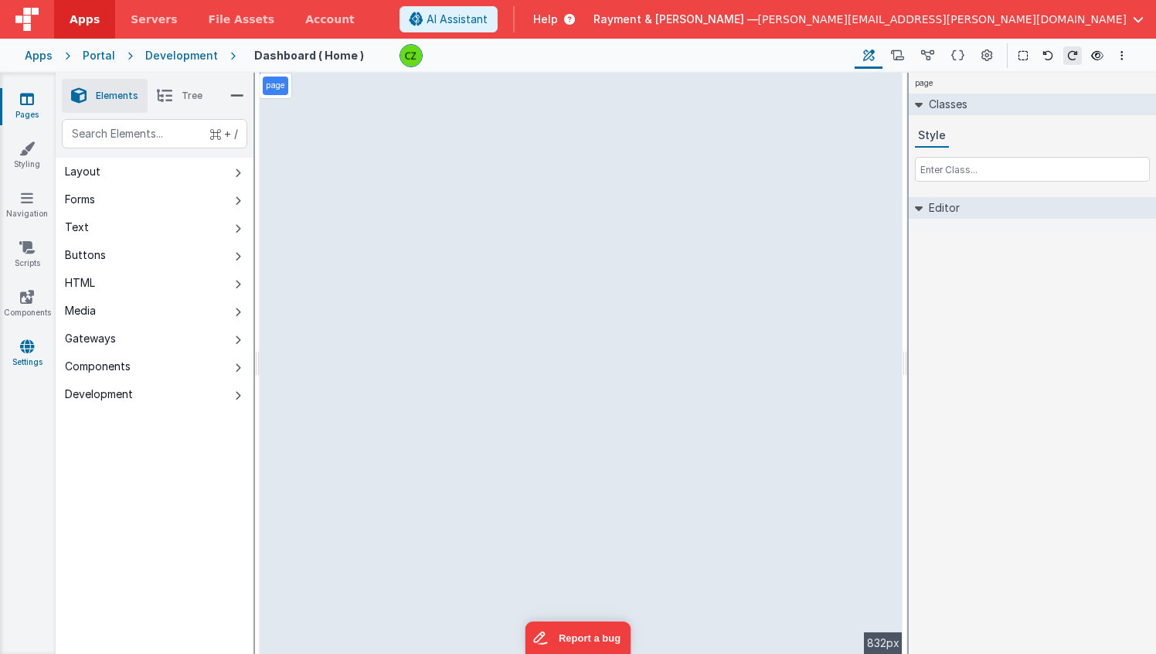
click at [18, 352] on link "Settings" at bounding box center [27, 353] width 56 height 31
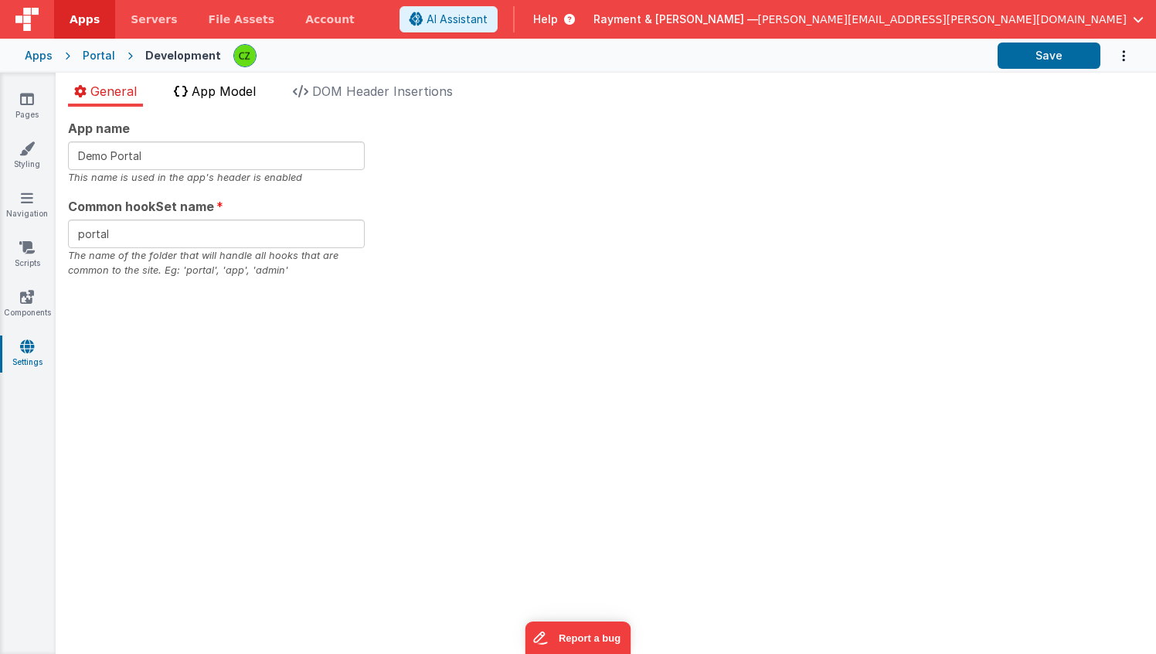
click at [202, 100] on li "App Model" at bounding box center [215, 94] width 94 height 25
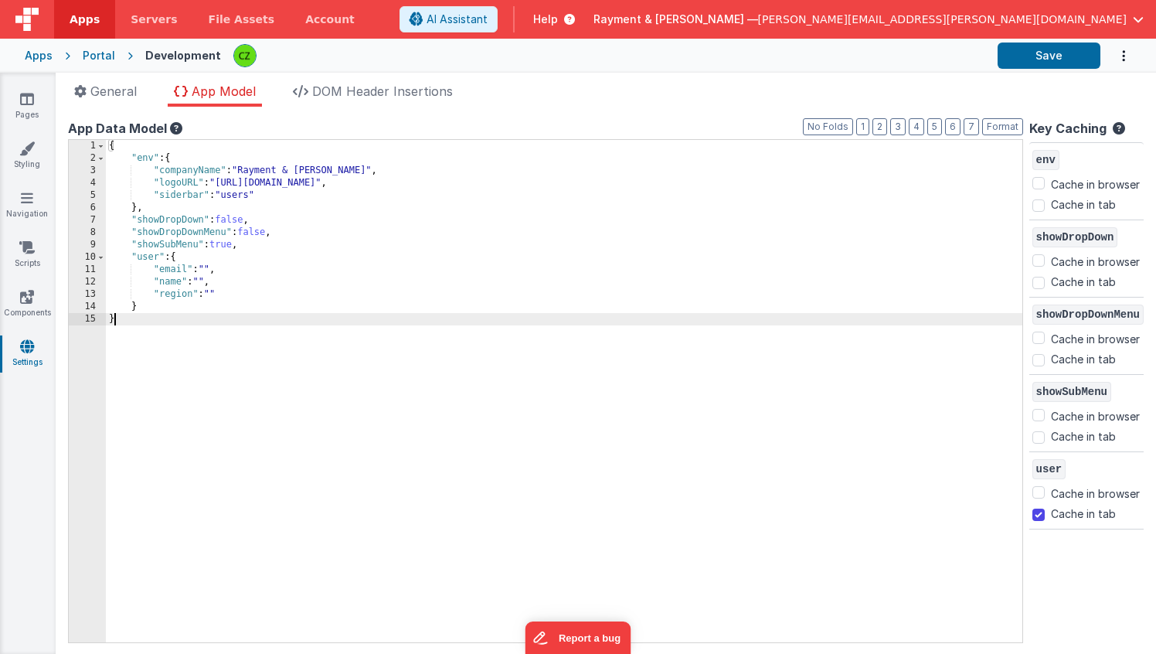
click at [197, 314] on div "{ "env" : { "companyName" : "Rayment & Collins" , "logoURL" : "https://www.raym…" at bounding box center [564, 403] width 916 height 527
click at [187, 337] on div "{ "env" : { "companyName" : "Rayment & Collins" , "logoURL" : "https://www.raym…" at bounding box center [564, 403] width 916 height 527
click at [1076, 552] on div "env Cache in browser Cache in tab showDropDown Cache in browser Cache in tab sh…" at bounding box center [1086, 359] width 114 height 435
click at [535, 314] on div "{ "env" : { "companyName" : "Rayment & Collins" , "logoURL" : "https://www.raym…" at bounding box center [564, 403] width 916 height 527
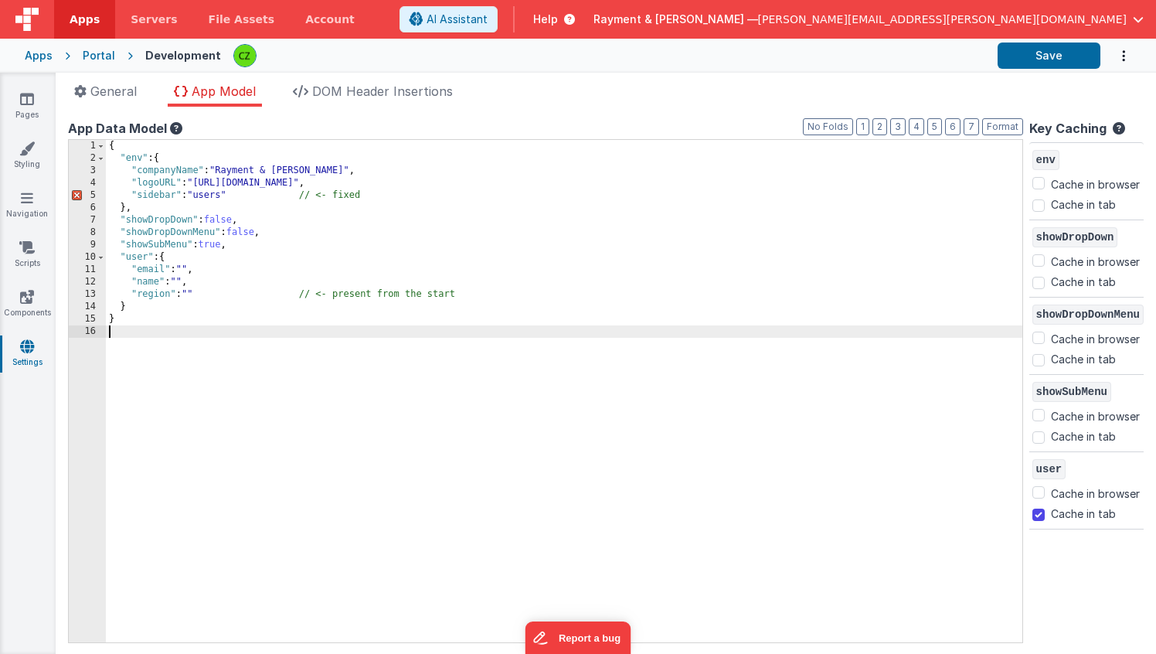
click at [517, 292] on div "{ "env" : { "companyName" : "Rayment & Collins" , "logoURL" : "https://www.raym…" at bounding box center [564, 403] width 916 height 527
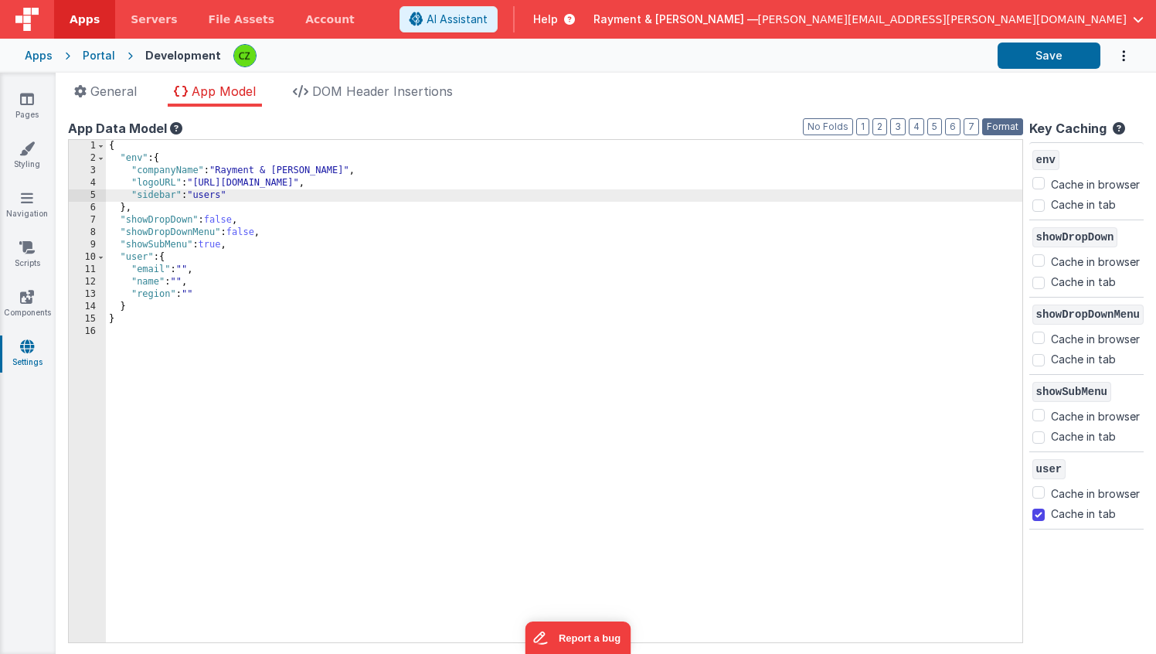
click at [1003, 124] on button "Format" at bounding box center [1002, 126] width 41 height 17
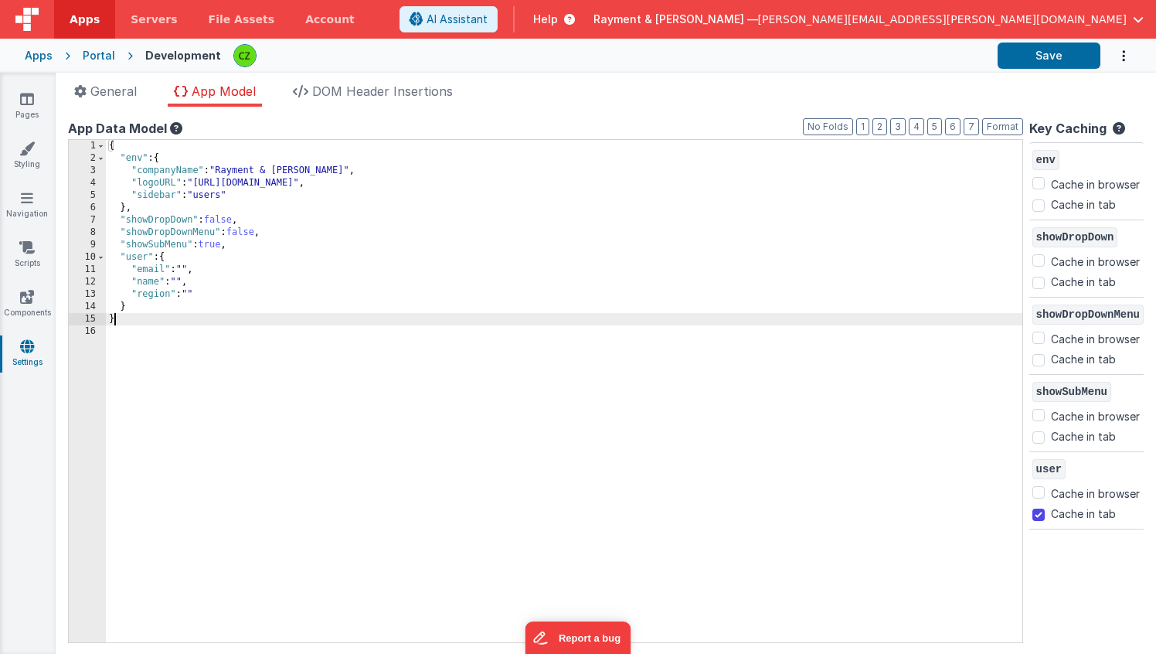
click at [481, 318] on div "{ "env" : { "companyName" : "Rayment & Collins" , "logoURL" : "https://www.raym…" at bounding box center [564, 403] width 916 height 527
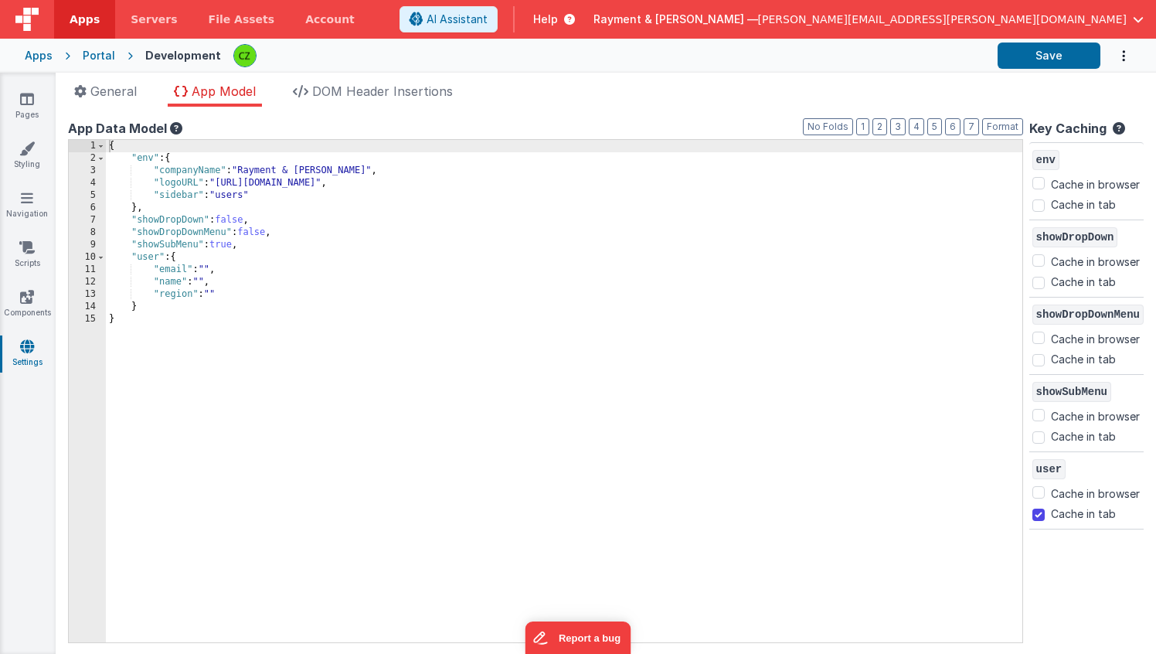
click at [1031, 514] on div "user Cache in browser Cache in tab" at bounding box center [1086, 490] width 114 height 77
click at [1036, 515] on input "Cache in tab" at bounding box center [1038, 514] width 12 height 12
checkbox input "false"
click at [427, 325] on div "{ "env" : { "companyName" : "Rayment & Collins" , "logoURL" : "https://www.raym…" at bounding box center [564, 403] width 916 height 527
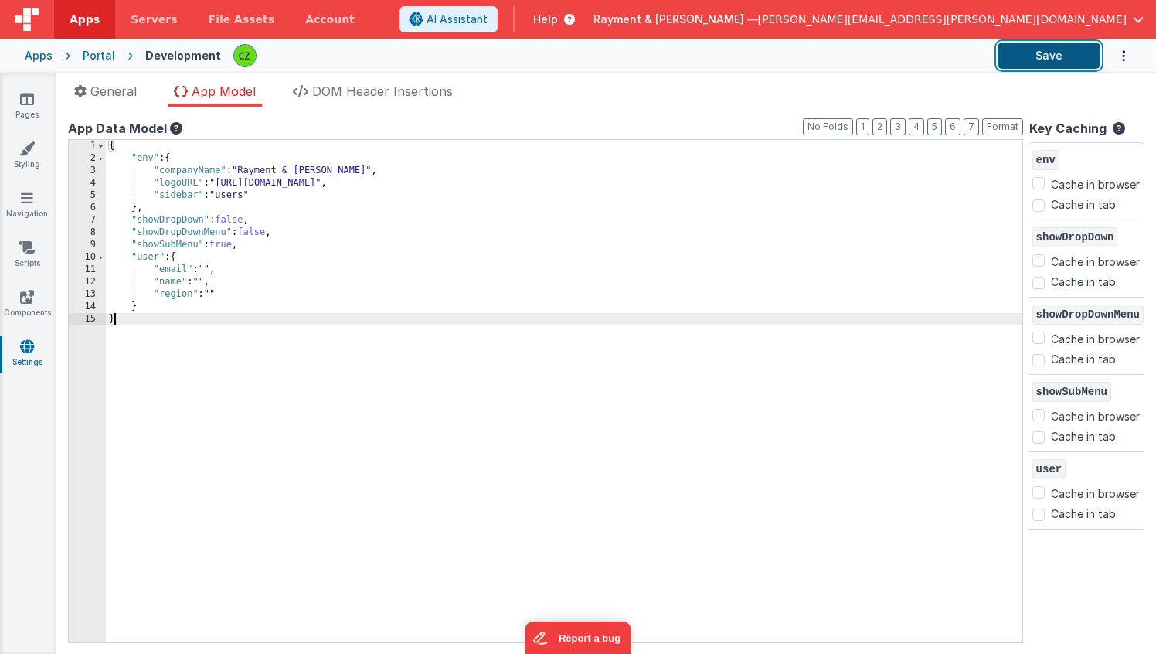
click at [1061, 49] on button "Save" at bounding box center [1048, 55] width 103 height 26
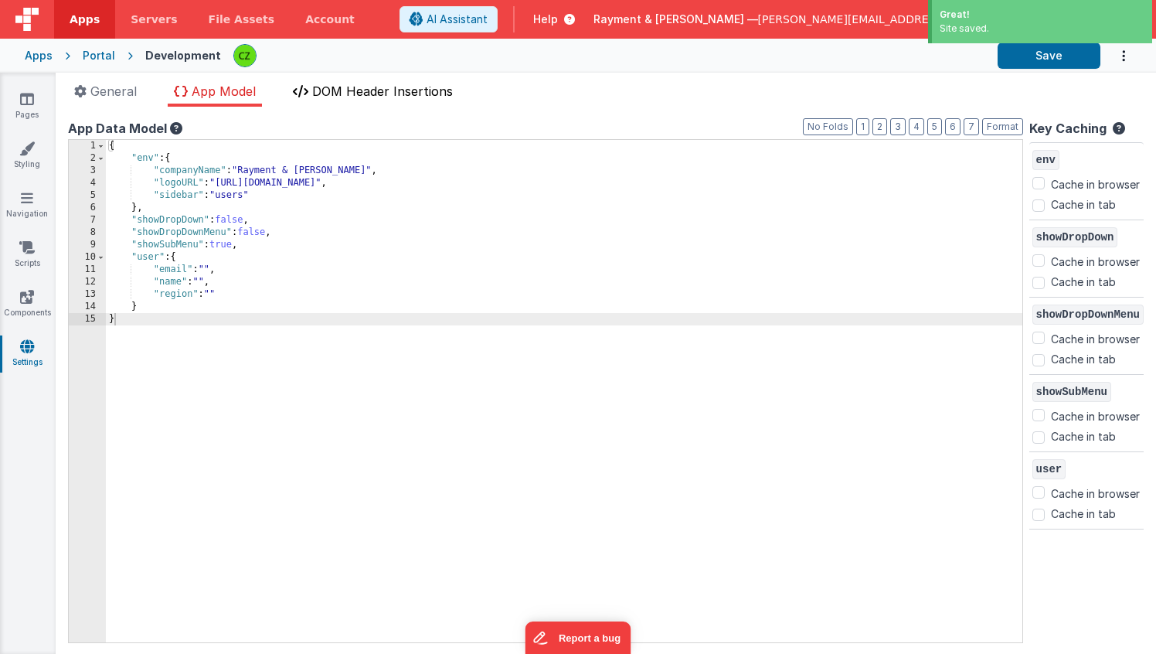
click at [342, 90] on span "DOM Header Insertions" at bounding box center [382, 90] width 141 height 15
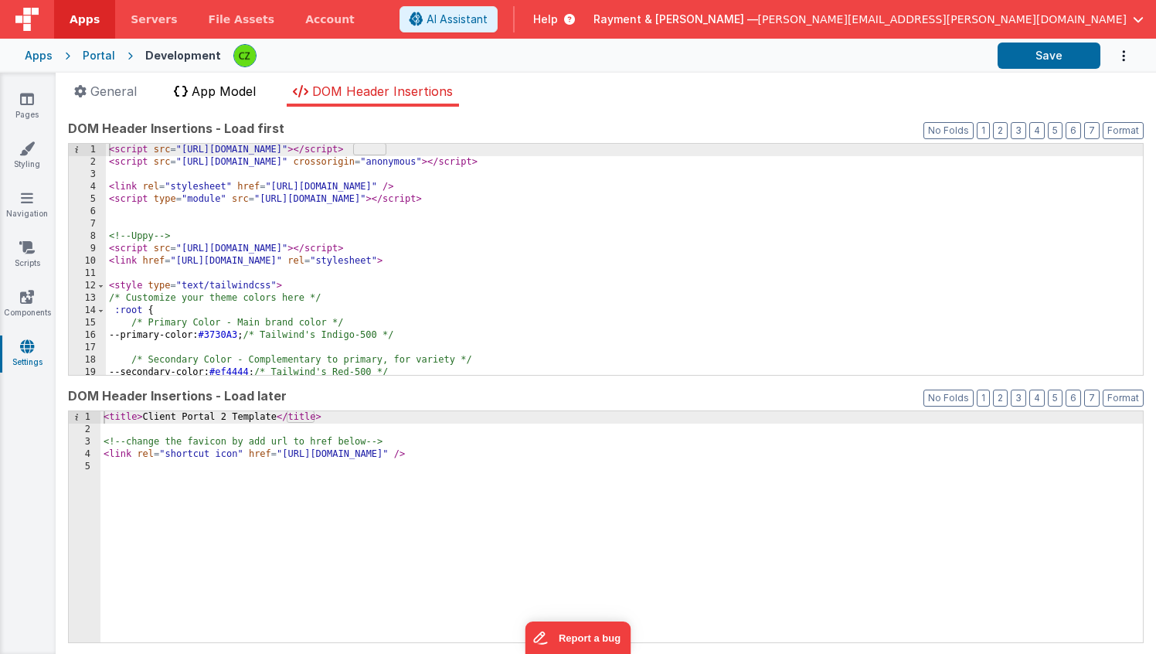
click at [212, 96] on span "App Model" at bounding box center [224, 90] width 64 height 15
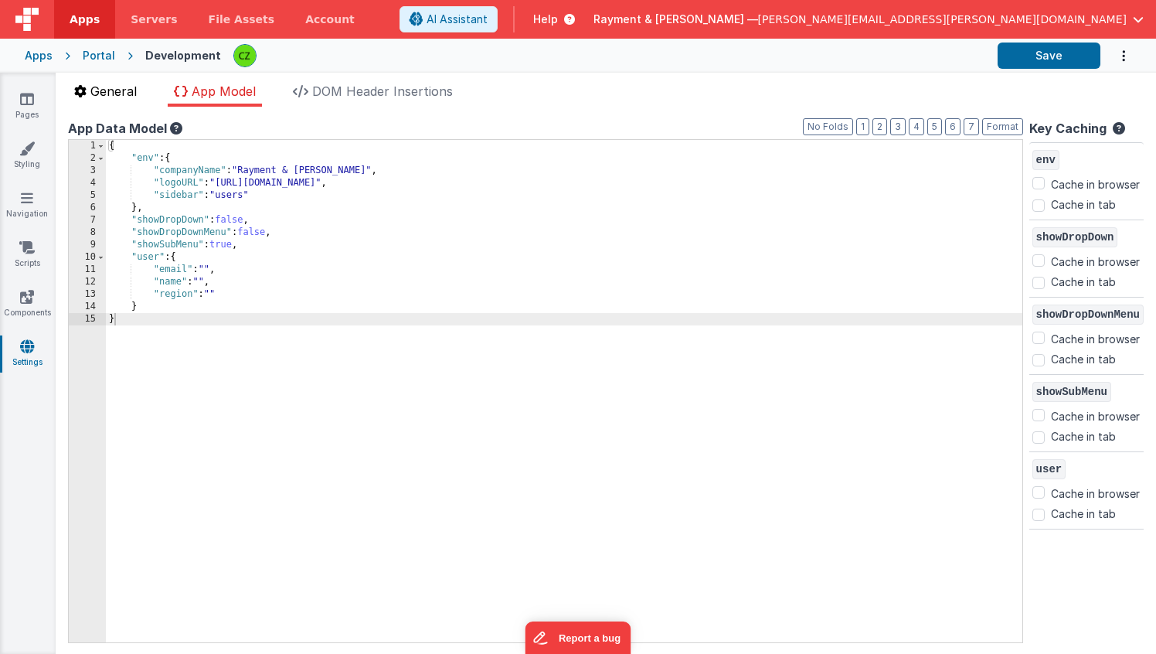
click at [120, 94] on span "General" at bounding box center [113, 90] width 46 height 15
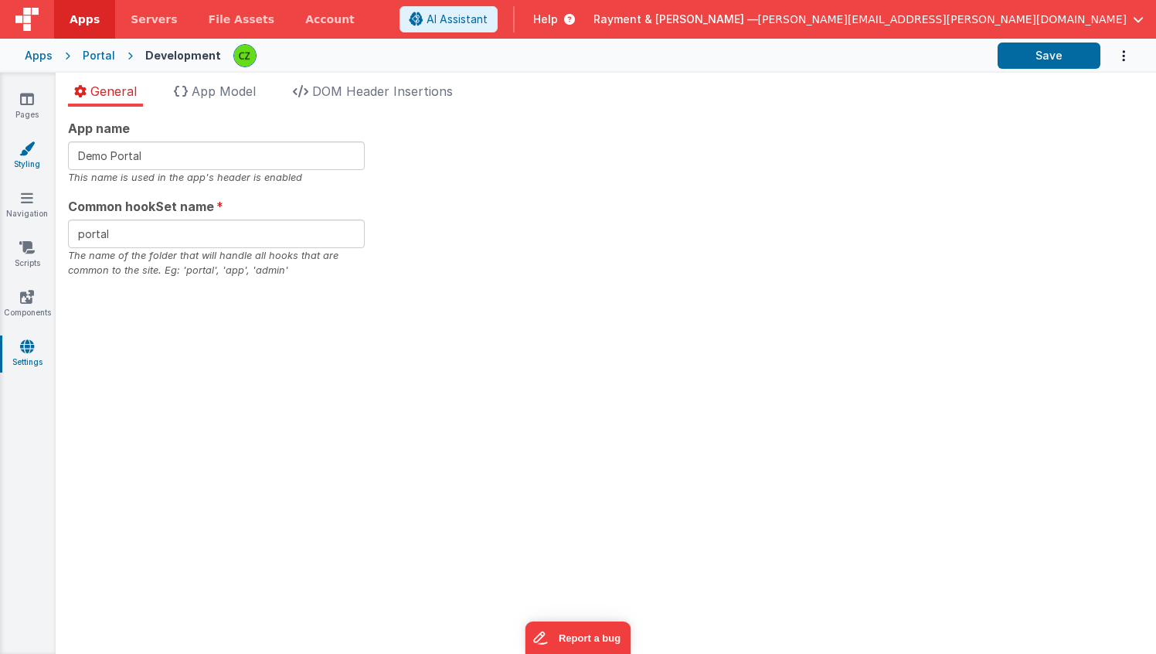
click at [29, 154] on icon at bounding box center [26, 148] width 15 height 15
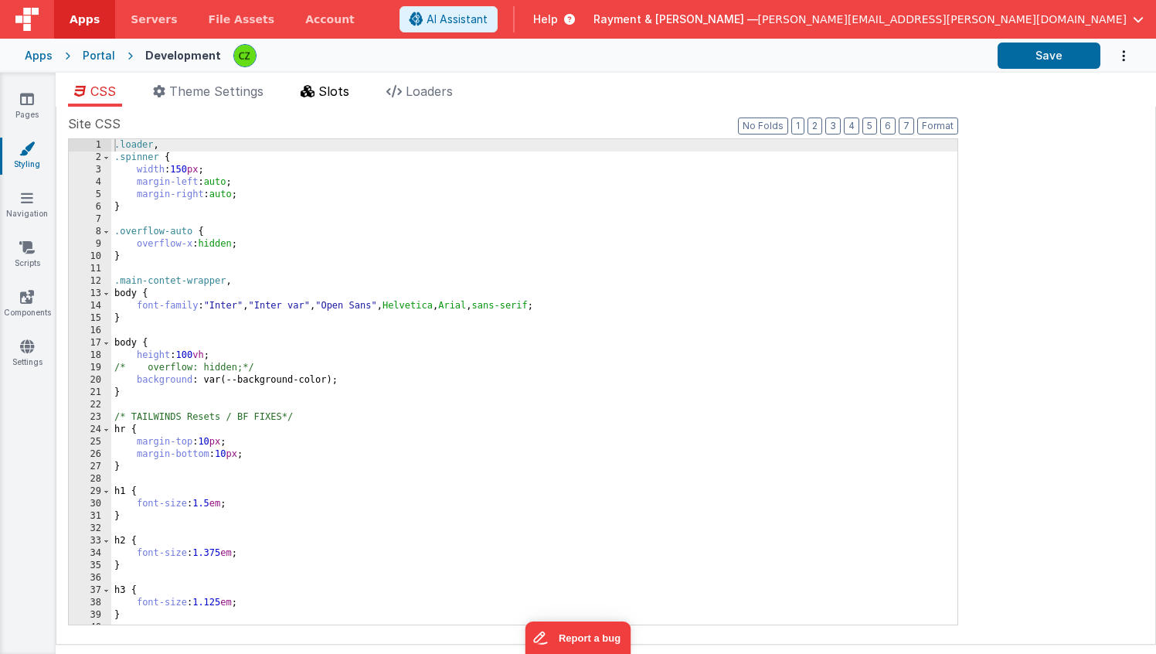
click at [338, 106] on li "Slots" at bounding box center [324, 94] width 61 height 25
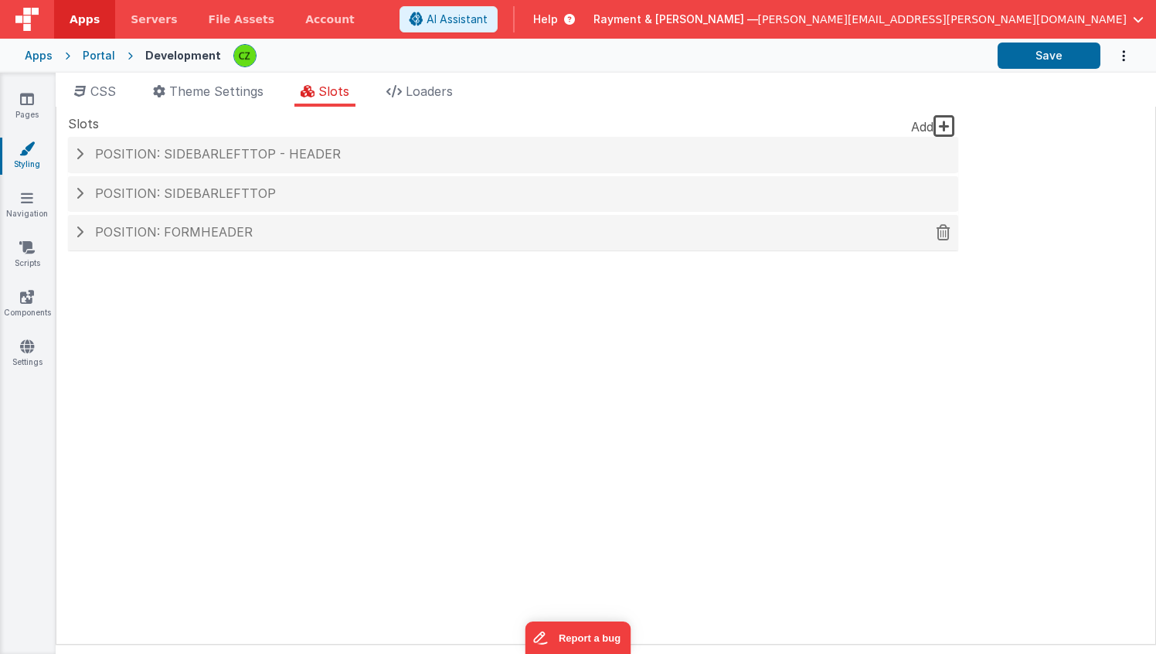
click at [73, 233] on div "Position: formHeader" at bounding box center [513, 233] width 890 height 36
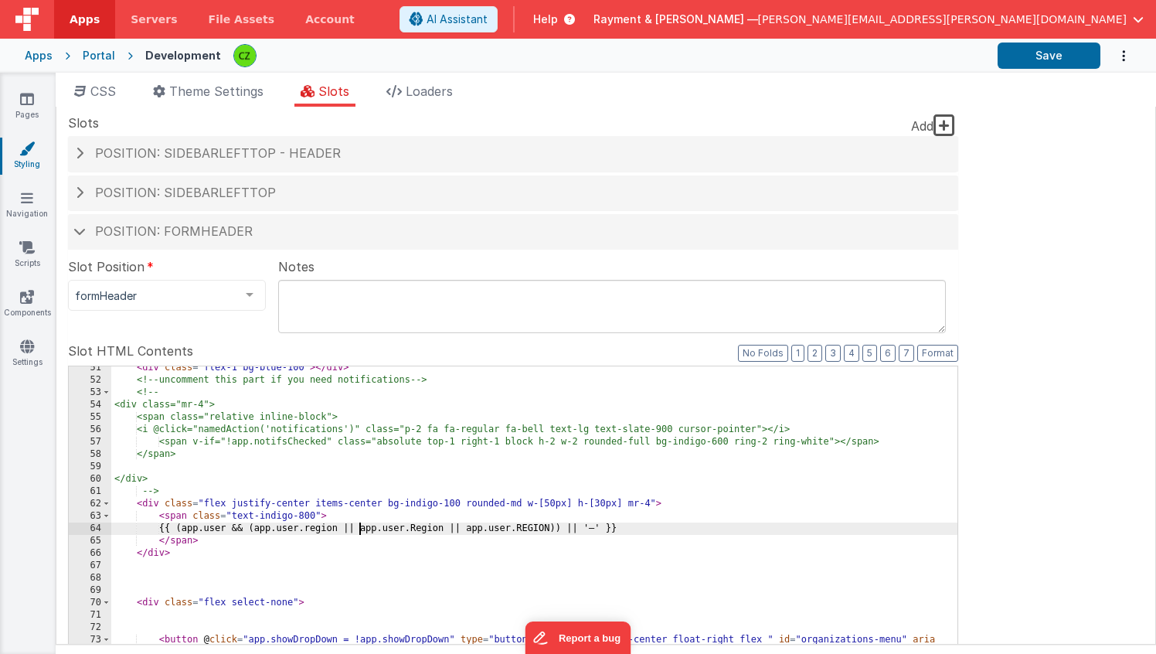
click at [360, 528] on div "< div class = "flex-1 bg-blue-100" > </ div > <!-- uncomment this part if you n…" at bounding box center [534, 624] width 846 height 525
click at [1048, 54] on button "Save" at bounding box center [1048, 55] width 103 height 26
click at [25, 338] on icon at bounding box center [27, 345] width 14 height 15
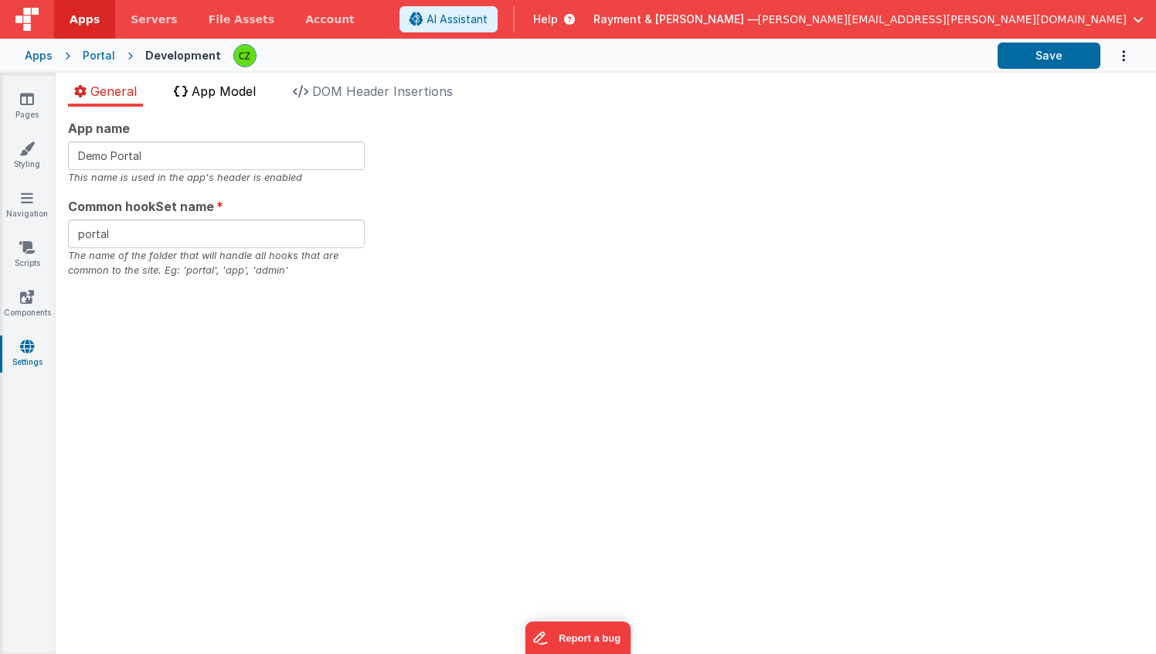
click at [226, 93] on span "App Model" at bounding box center [224, 90] width 64 height 15
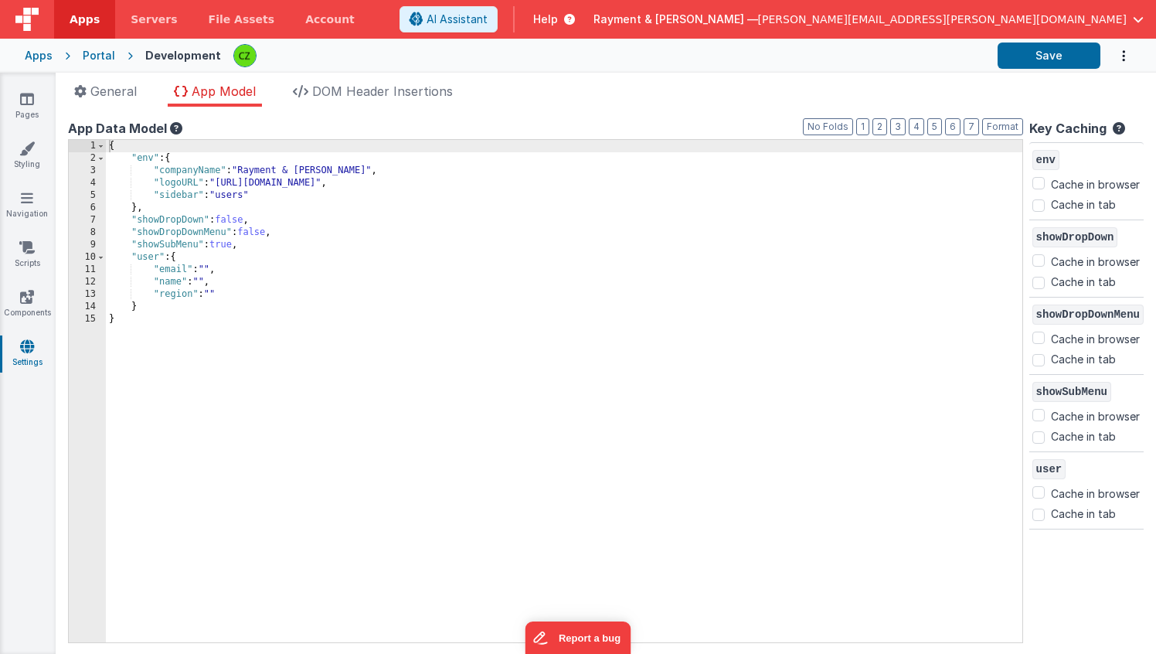
click at [1092, 588] on div "Key Caching env Cache in browser Cache in tab showDropDown Cache in browser Cac…" at bounding box center [1086, 380] width 114 height 522
